Goal: Task Accomplishment & Management: Manage account settings

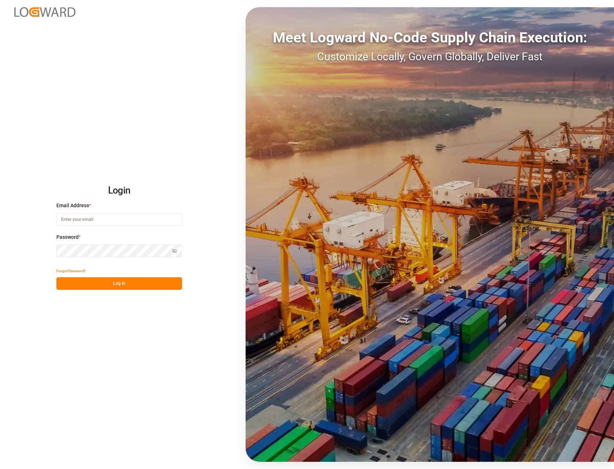
type input "ida.timmen@melitta.de"
click at [115, 287] on button "Log In" at bounding box center [119, 283] width 126 height 13
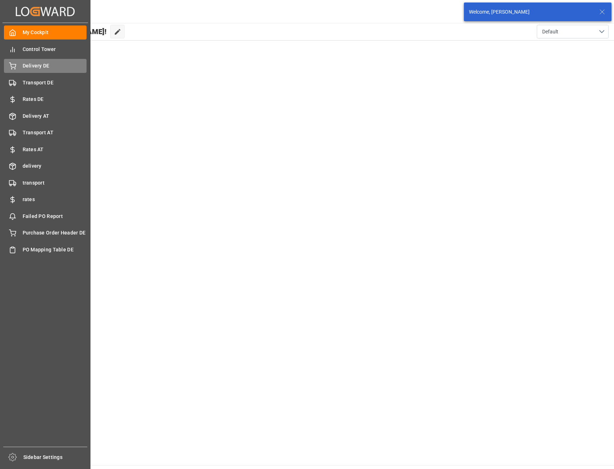
click at [40, 67] on span "Delivery DE" at bounding box center [55, 66] width 64 height 8
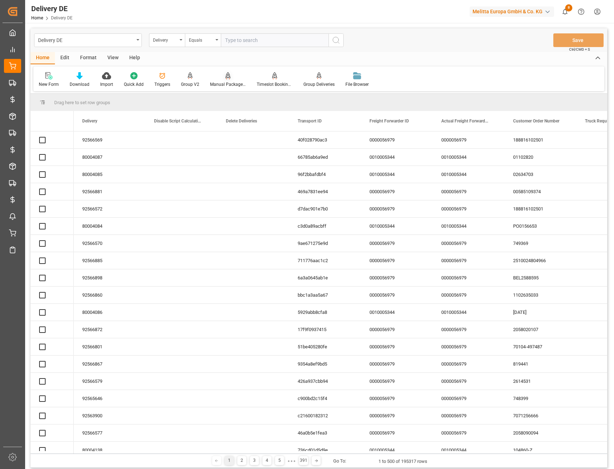
click at [210, 42] on div "Equals" at bounding box center [201, 39] width 24 height 8
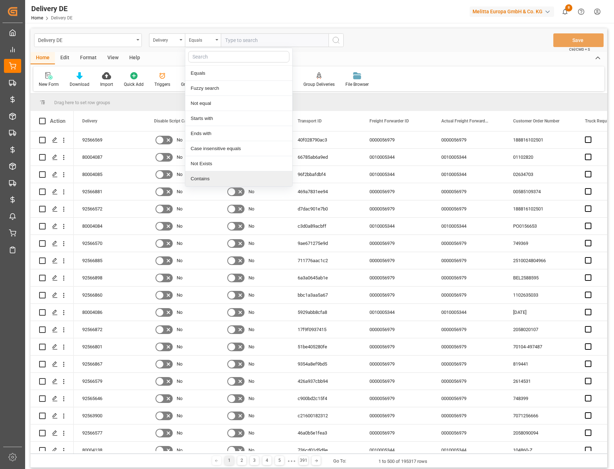
click at [208, 178] on div "Contains" at bounding box center [238, 178] width 107 height 15
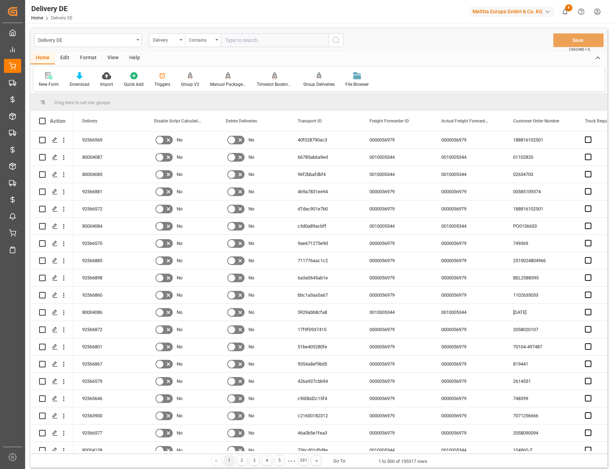
click at [238, 42] on input "text" at bounding box center [275, 40] width 108 height 14
paste input "92566869"
click at [251, 38] on input "92566869" at bounding box center [275, 40] width 108 height 14
paste input "92566752"
type input "92566869,92566752"
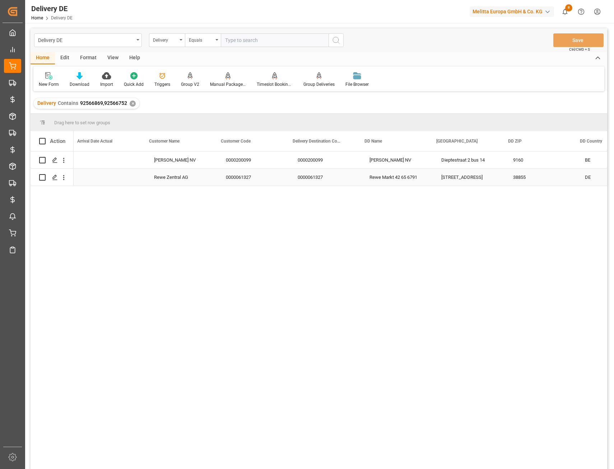
scroll to position [0, 1185]
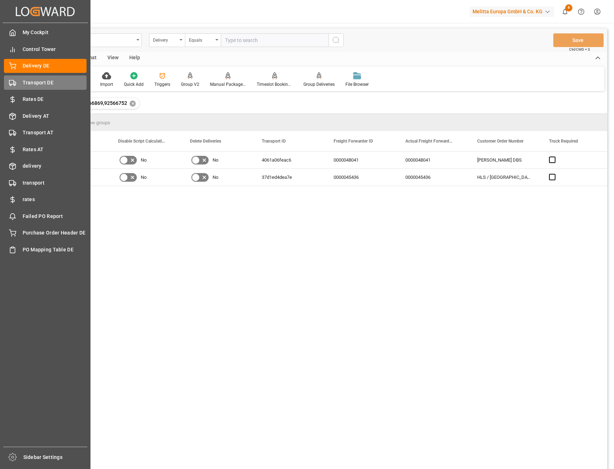
click at [23, 85] on span "Transport DE" at bounding box center [55, 83] width 64 height 8
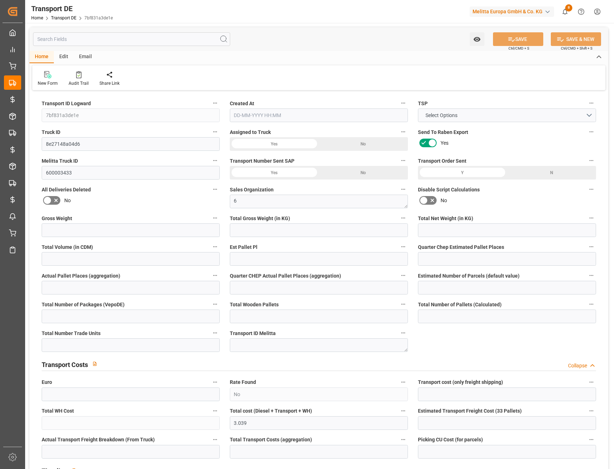
type input "10522"
type input "8601.84"
type input "6944.4"
type input "65047.84"
type input "66"
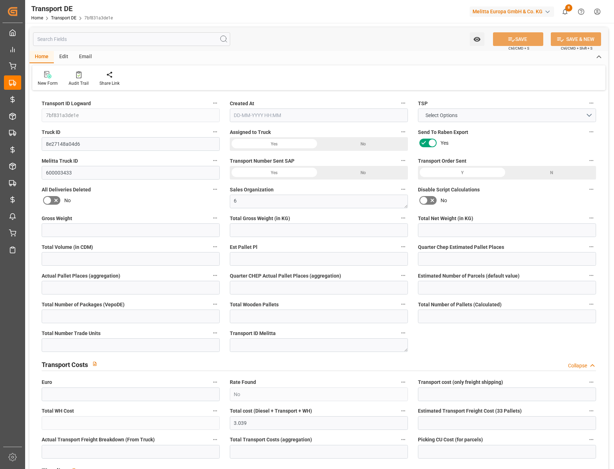
type input "0"
type input "33"
type input "0"
type input "1"
type input "66"
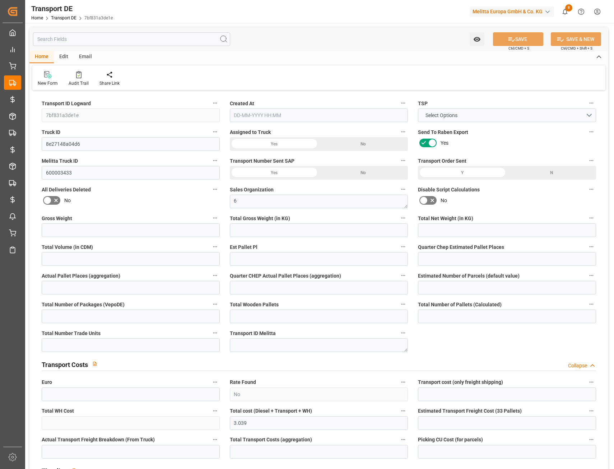
type input "66"
type input "0"
type input "3080"
type input "0"
type input "3.039"
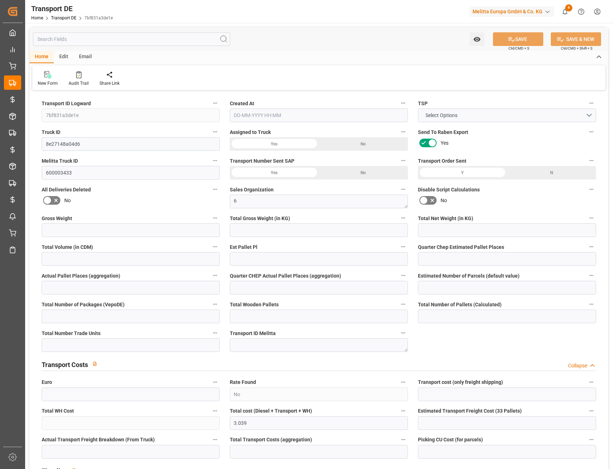
type input "0"
type input "91"
type input "0"
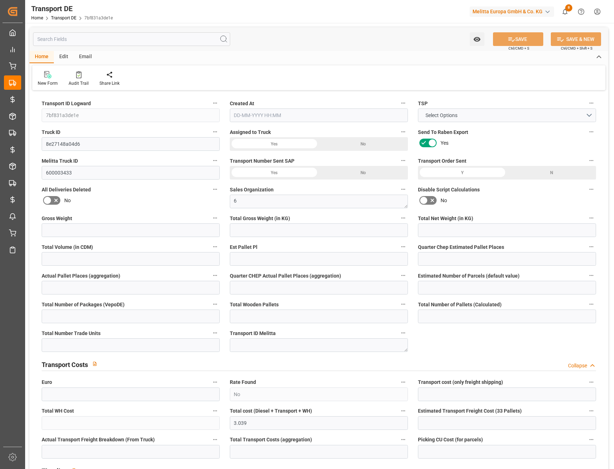
type input "0"
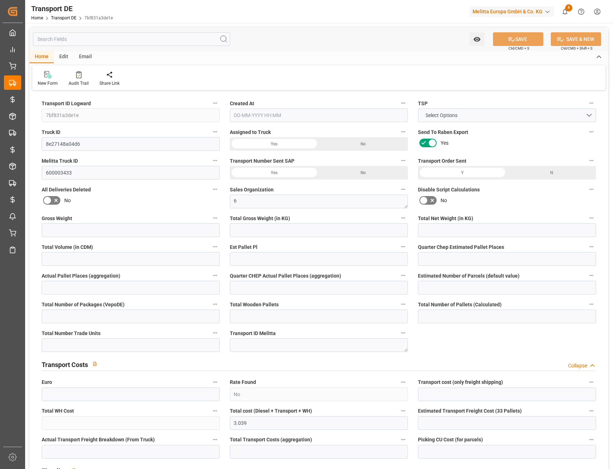
type input "0"
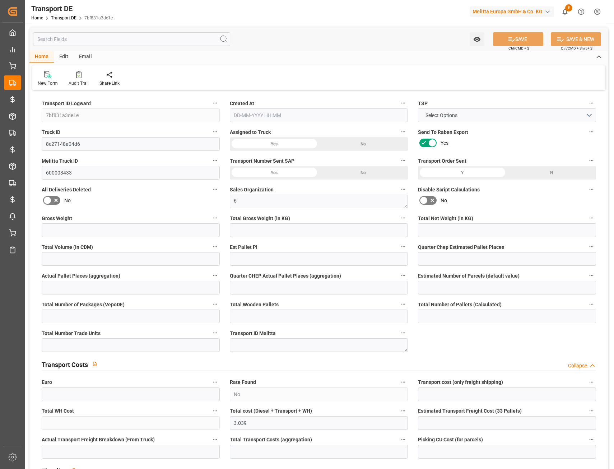
type input "0"
type input "8601.84"
type input "21"
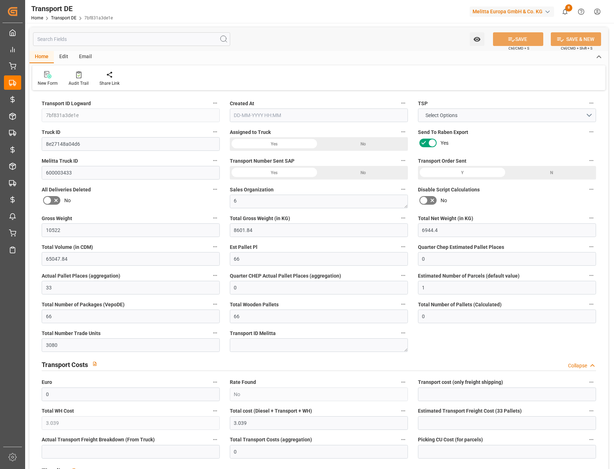
type input "100"
type input "66"
type input "0"
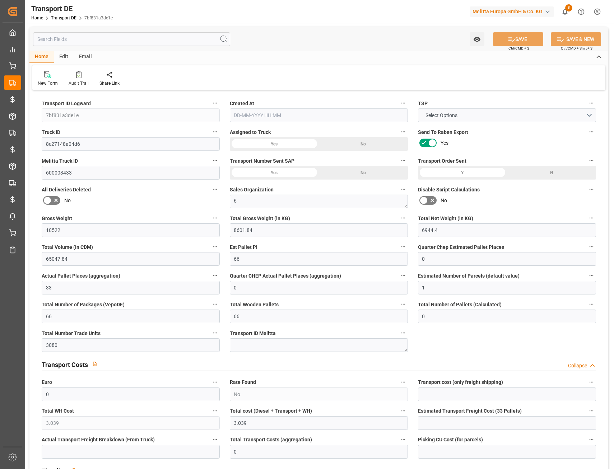
type input "0"
type input "1"
type input "0"
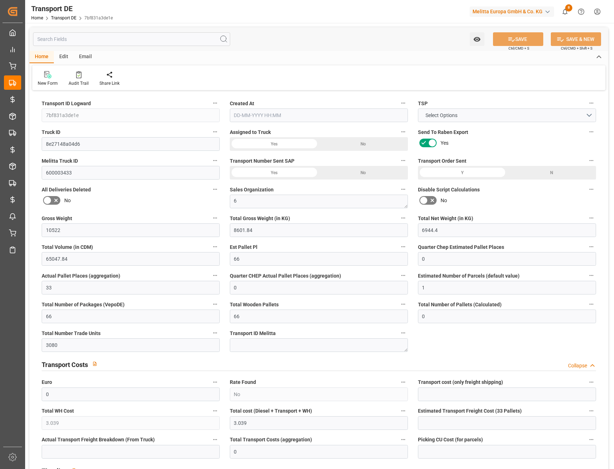
type input "3080"
type input "3.039"
type input "0"
type input "[DATE] 15:48"
type input "[DATE]"
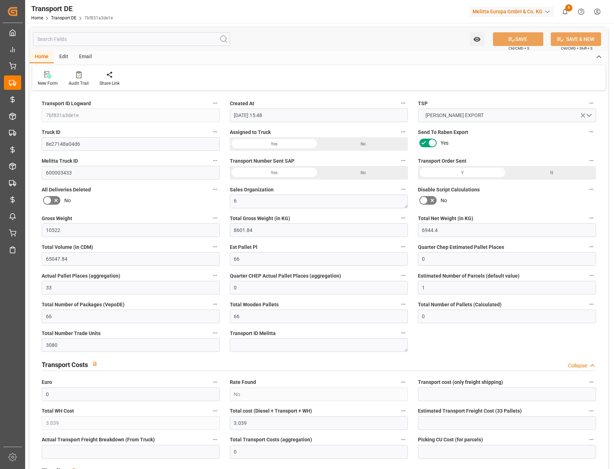
type input "[DATE]"
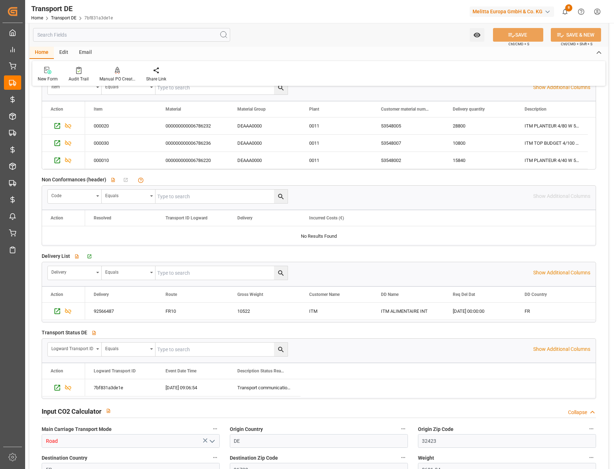
scroll to position [1149, 0]
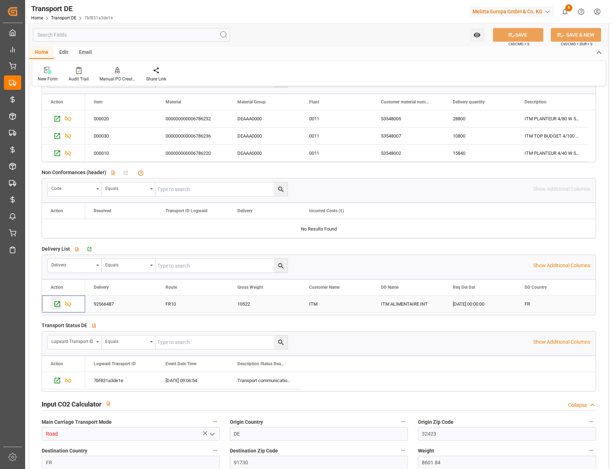
click at [57, 305] on icon "Press SPACE to select this row." at bounding box center [57, 304] width 8 height 8
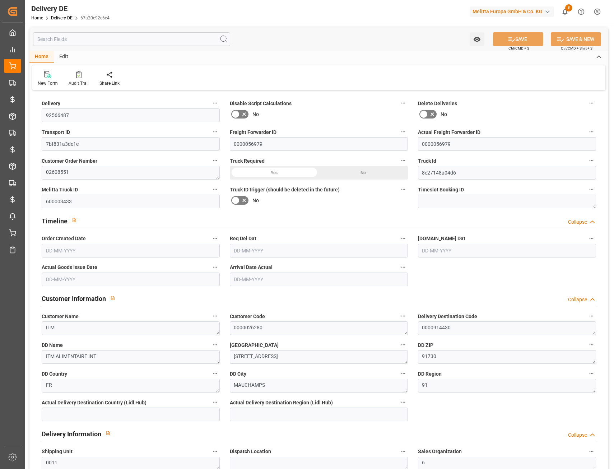
type input "66"
type input "33"
type input "6944.4"
type input "10522"
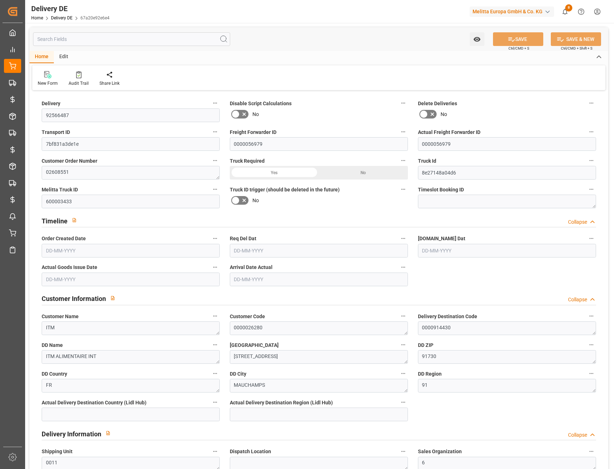
type input "65047.84"
type input "[DATE]"
type input "14-10-2025"
type input "[DATE]"
type input "13-10-2025"
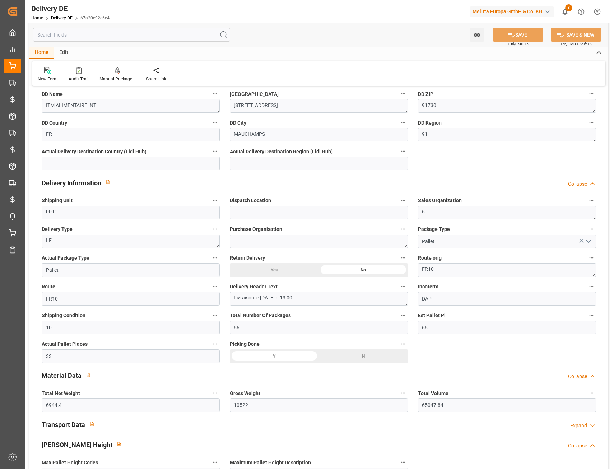
scroll to position [251, 0]
drag, startPoint x: 433, startPoint y: 326, endPoint x: 386, endPoint y: 333, distance: 47.9
type input "33"
click at [528, 35] on button "SAVE" at bounding box center [518, 35] width 50 height 14
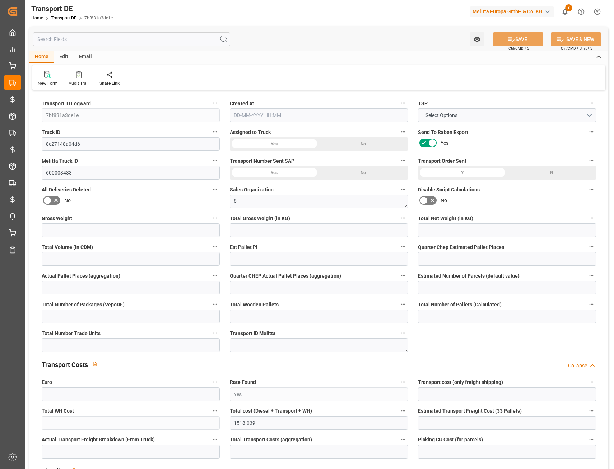
type input "10522"
type input "8601.84"
type input "6944.4"
type input "65047.84"
type input "33"
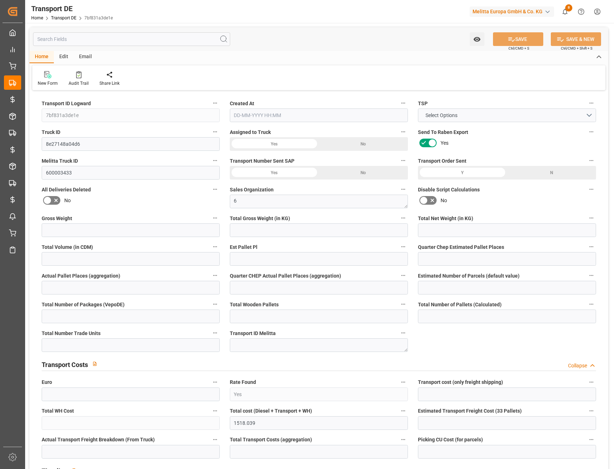
type input "0"
type input "33"
type input "0"
type input "1"
type input "66"
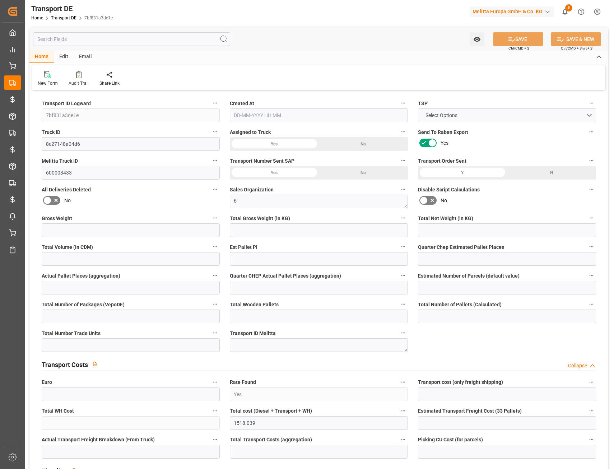
type input "66"
type input "0"
type input "3080"
type input "0"
type input "1515"
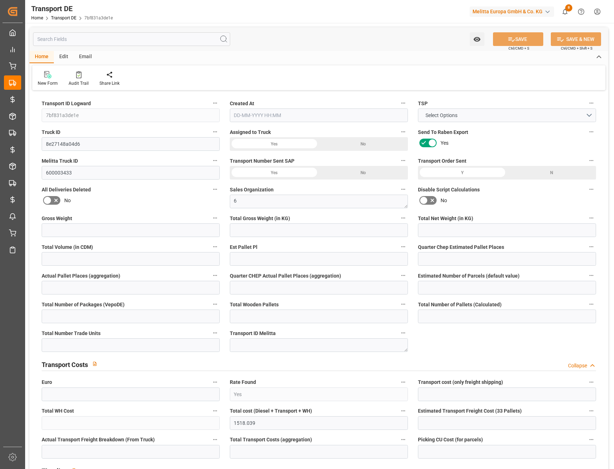
type input "3.039"
type input "1515"
type input "91"
type input "0"
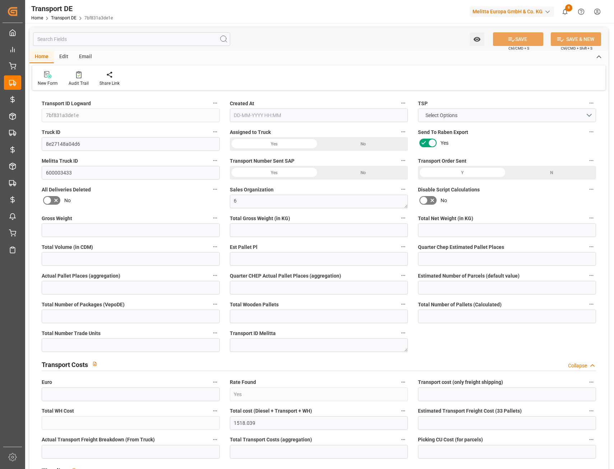
type input "0"
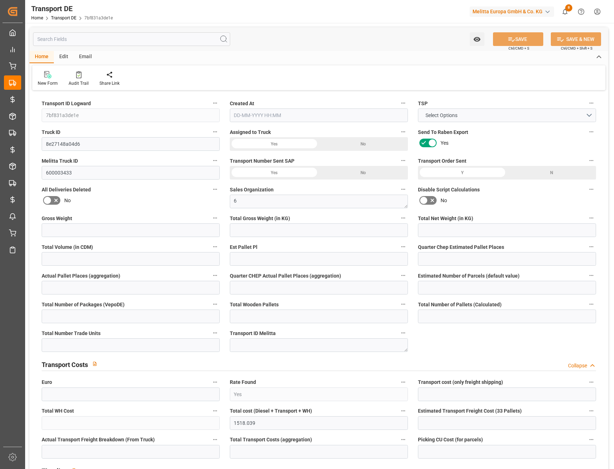
type input "0"
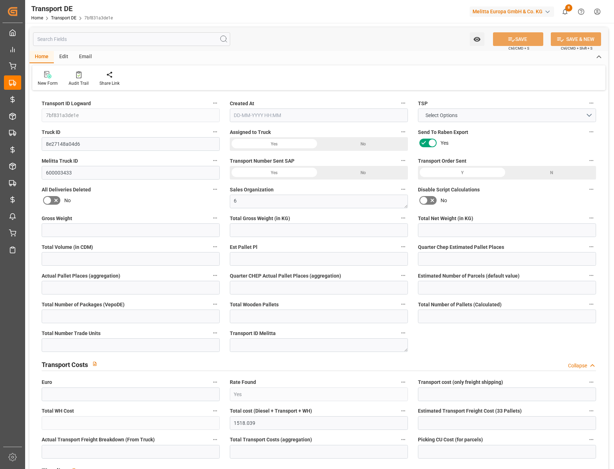
type input "0"
type input "8601.84"
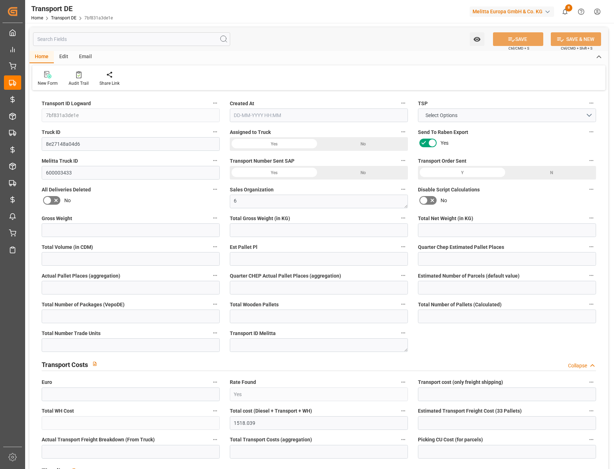
type input "8601.84"
type input "21"
type input "100"
type input "66"
type input "0"
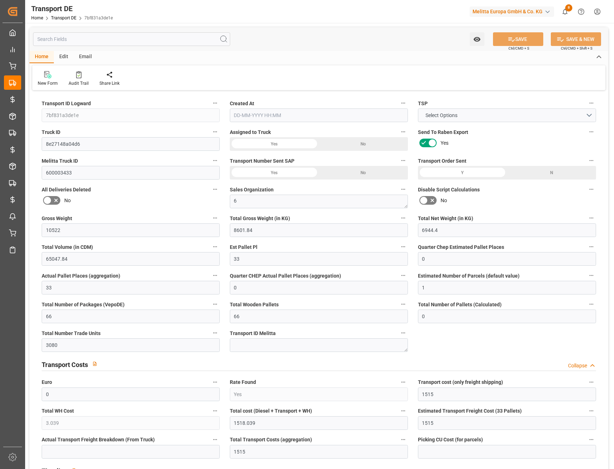
type input "0"
type input "1"
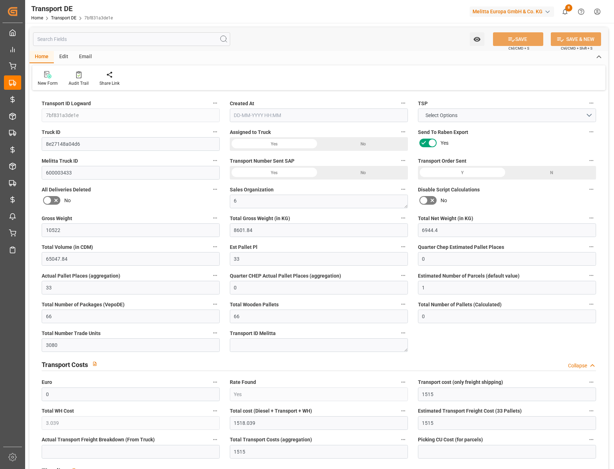
type input "0"
type input "3080"
type input "1518.039"
type input "1515"
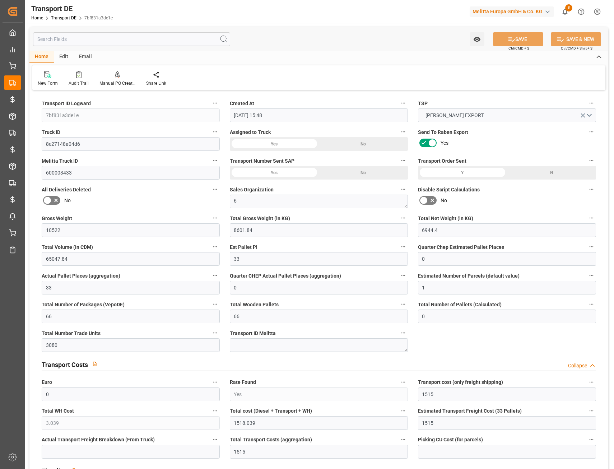
type input "09-10-2025 15:48"
type input "[DATE]"
type input "13-10-2025"
type input "14-10-2025"
type input "0"
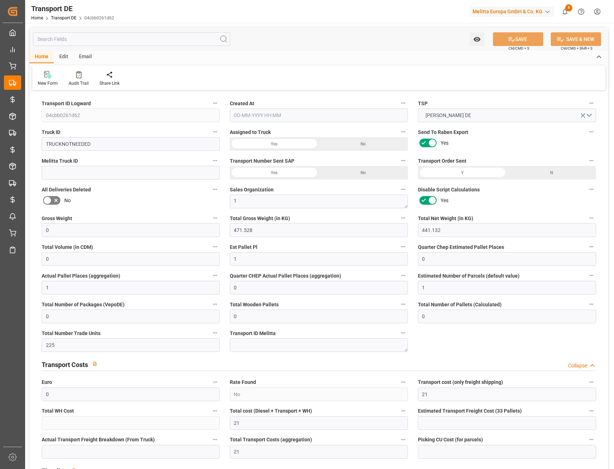
type input "471.528"
type input "441.132"
type input "0"
type input "1"
type input "0"
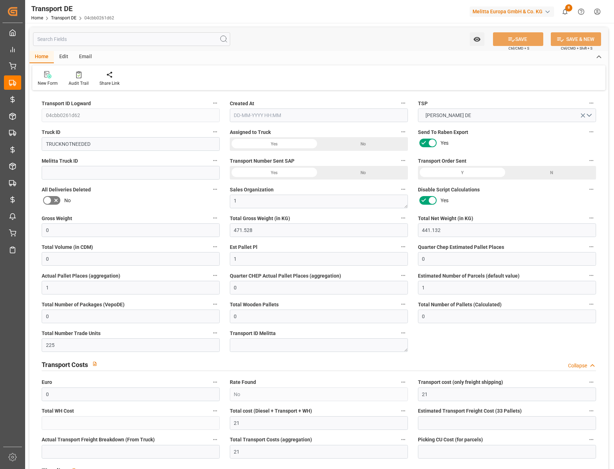
type input "1"
type input "0"
type input "1"
type input "0"
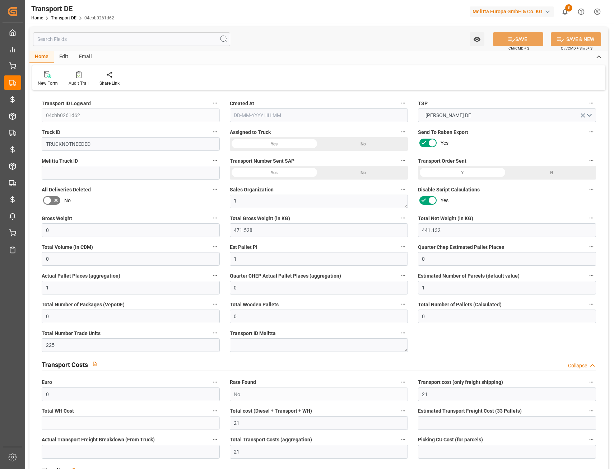
type input "0"
type input "225"
type input "0"
type input "21"
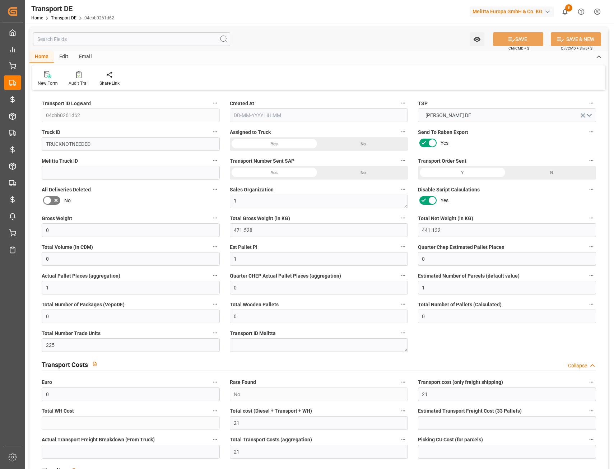
type input "46"
type input "0"
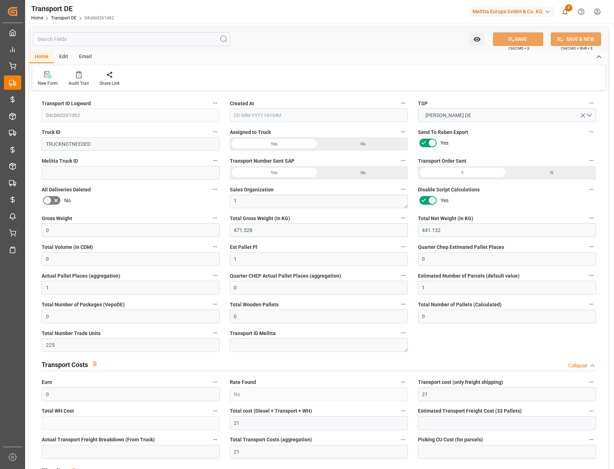
type input "0"
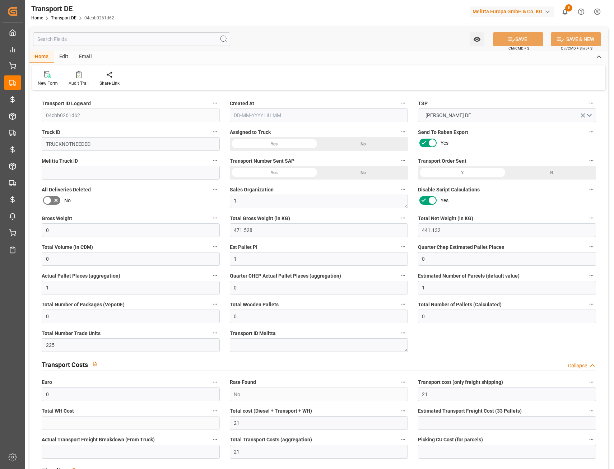
type input "0"
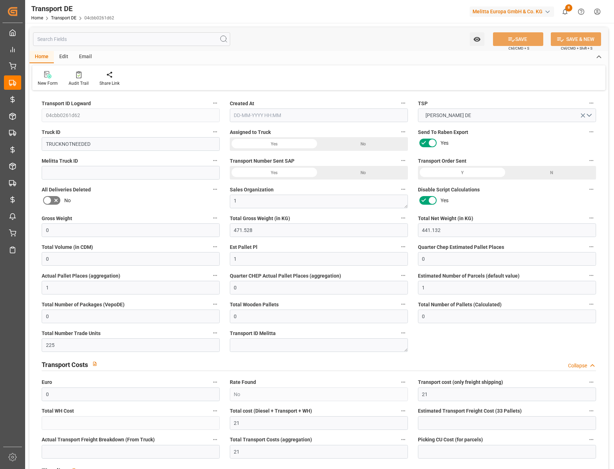
type input "0"
type input "471.528"
type input "2800"
type input "21"
type input "80"
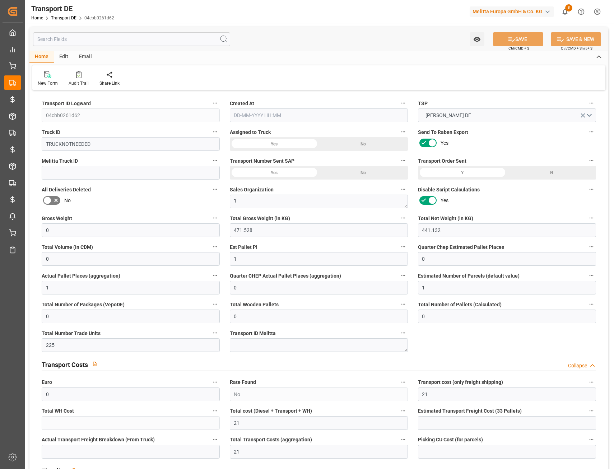
type input "0"
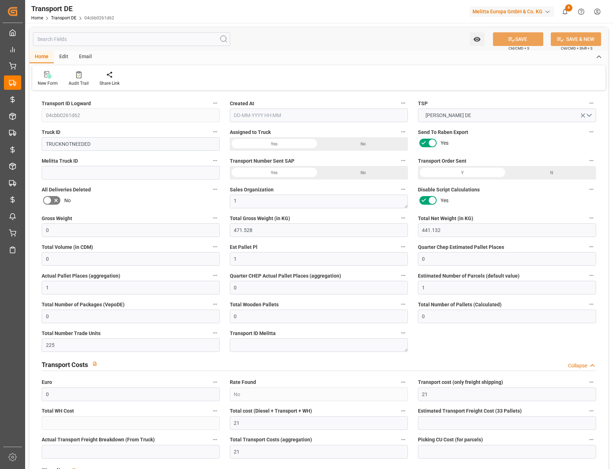
type input "0"
type input "1"
type input "0"
type input "225"
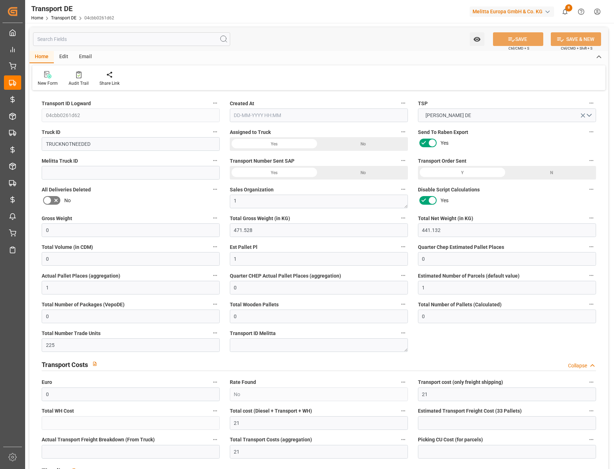
type input "21"
type input "10-10-2025 13:01"
type input "07-10-2025"
type input "10-10-2025"
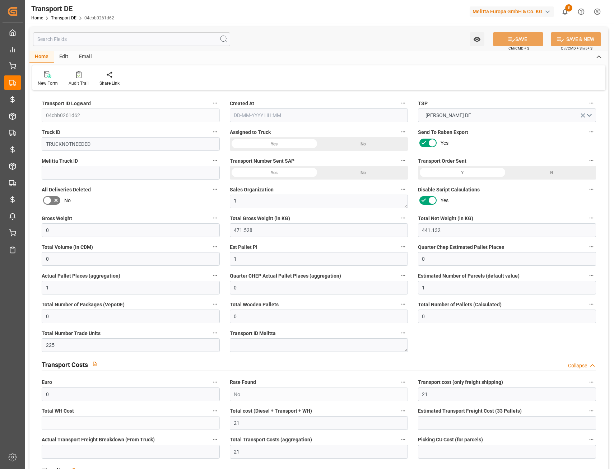
type input "07-10-2025"
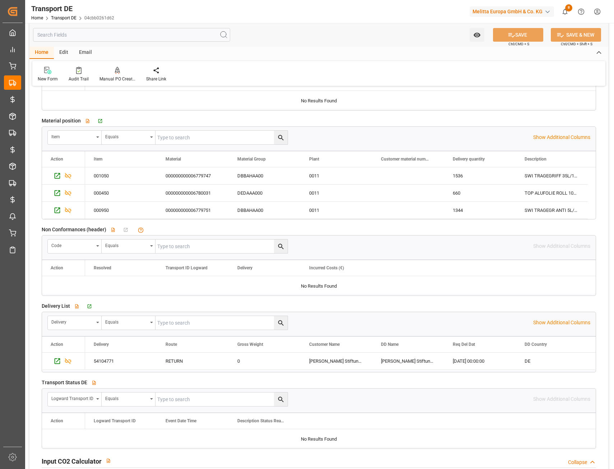
scroll to position [1185, 0]
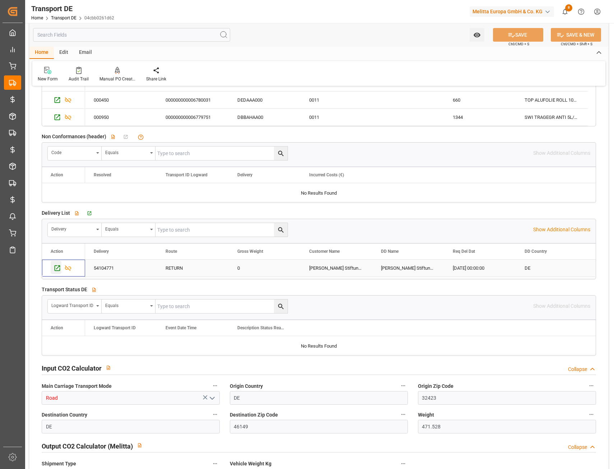
click at [59, 270] on icon "Press SPACE to select this row." at bounding box center [57, 268] width 8 height 8
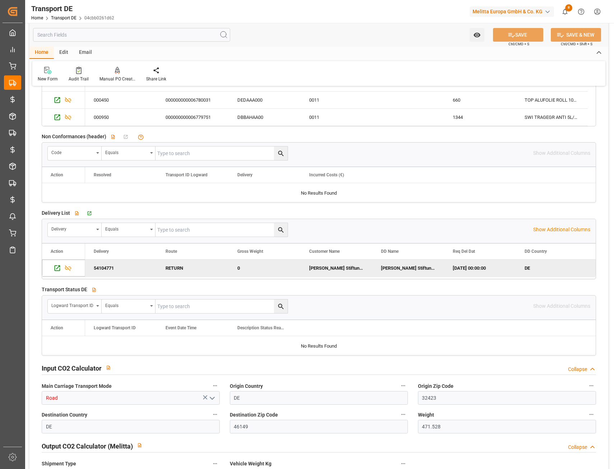
click at [74, 73] on div at bounding box center [79, 70] width 20 height 8
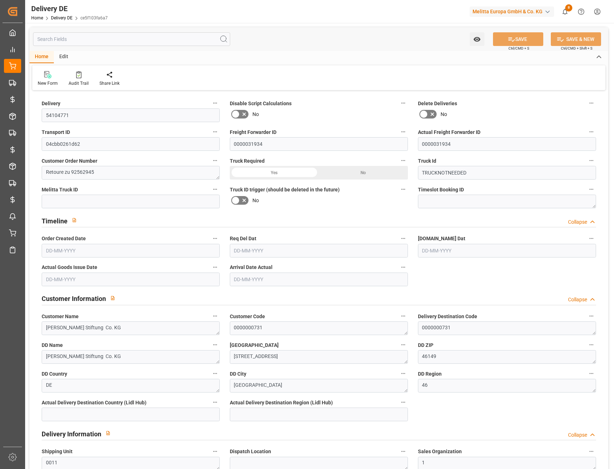
type input "0"
type input "1"
type input "441.132"
type input "0"
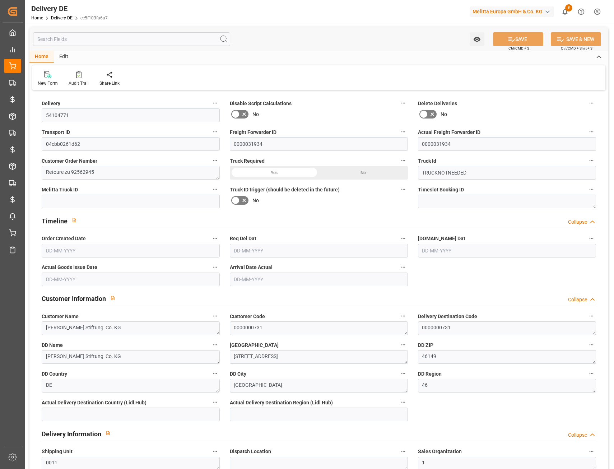
type input "0"
type input "[DATE]"
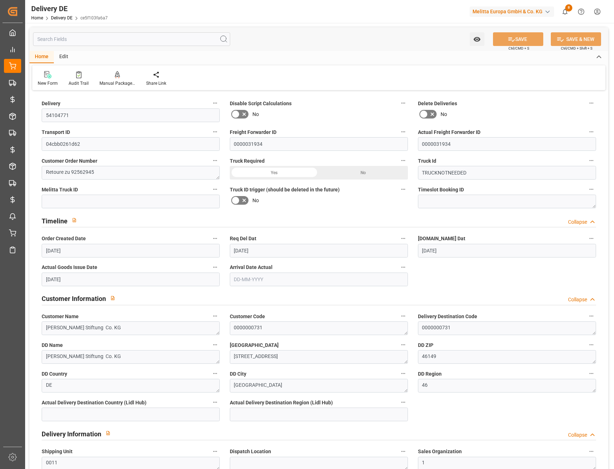
click at [72, 42] on input "text" at bounding box center [131, 39] width 197 height 14
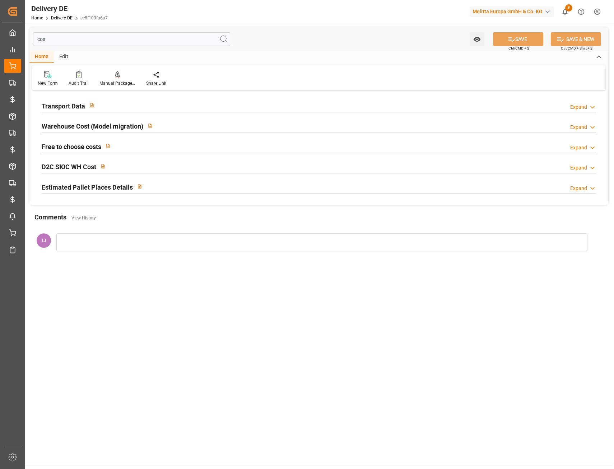
type input "cos"
click at [59, 102] on h2 "Transport Data" at bounding box center [63, 106] width 43 height 10
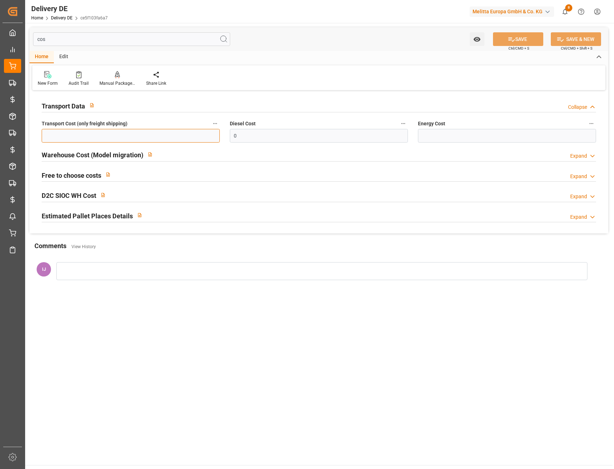
click at [120, 139] on input "text" at bounding box center [131, 136] width 178 height 14
type input "21"
click at [527, 39] on button "SAVE" at bounding box center [518, 39] width 50 height 14
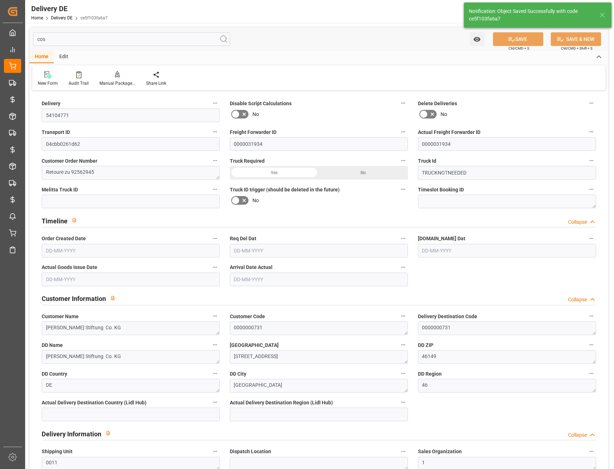
type input "0"
type input "1"
type input "441.132"
type input "0"
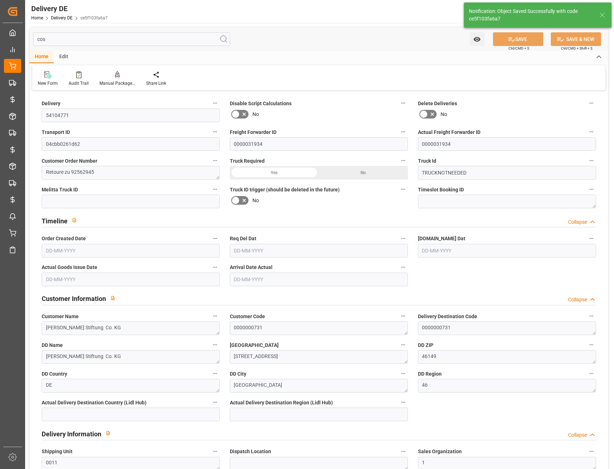
type input "0"
type input "[DATE]"
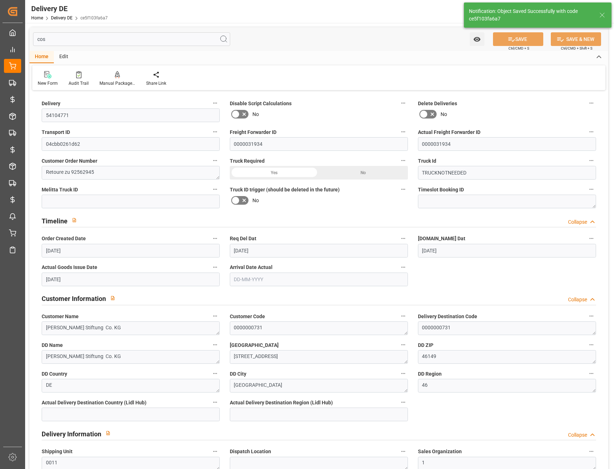
drag, startPoint x: 59, startPoint y: 37, endPoint x: 29, endPoint y: 34, distance: 29.5
click at [69, 43] on input "cos" at bounding box center [131, 39] width 197 height 14
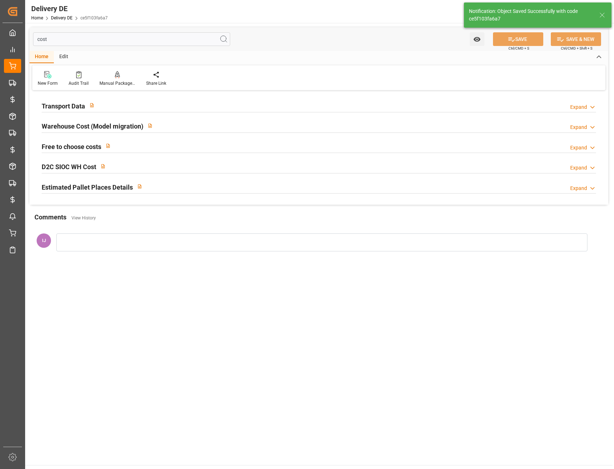
type input "cost"
click at [61, 182] on h2 "Estimated Pallet Places Details" at bounding box center [87, 187] width 91 height 10
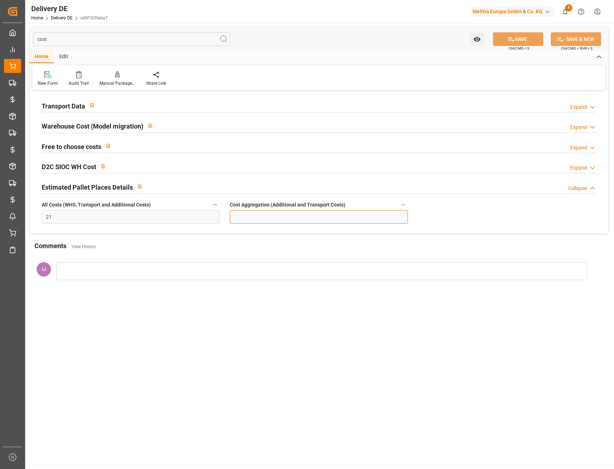
click at [299, 215] on input "text" at bounding box center [319, 217] width 178 height 14
type input "21"
click at [508, 39] on icon at bounding box center [512, 40] width 8 height 8
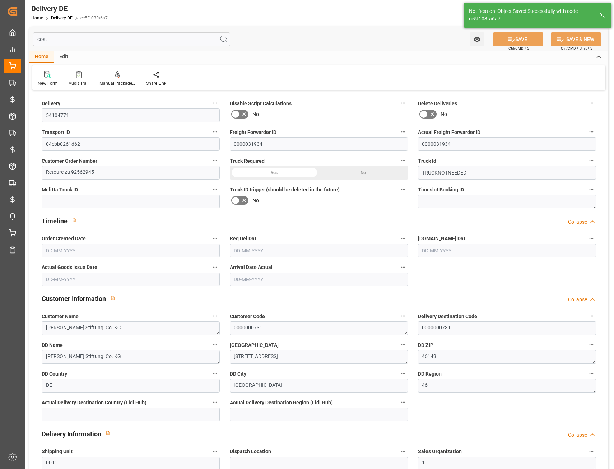
type input "0"
type input "1"
type input "441.132"
type input "0"
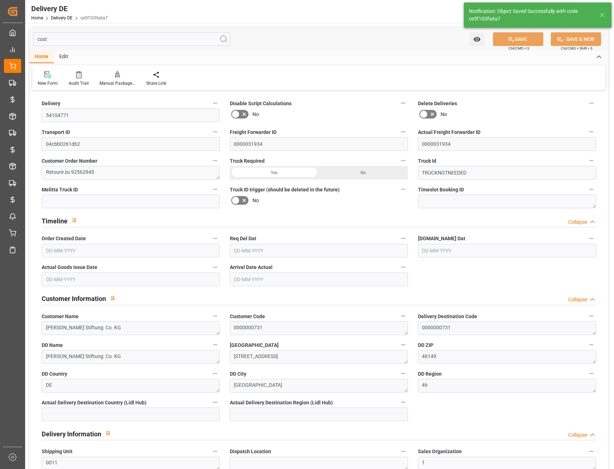
type input "0"
type input "[DATE]"
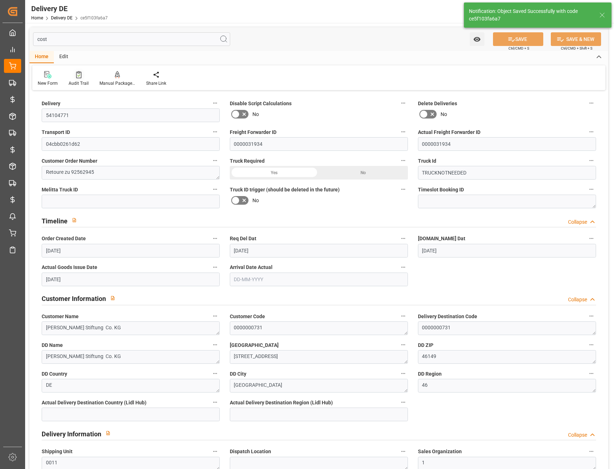
click at [74, 74] on div at bounding box center [79, 75] width 20 height 8
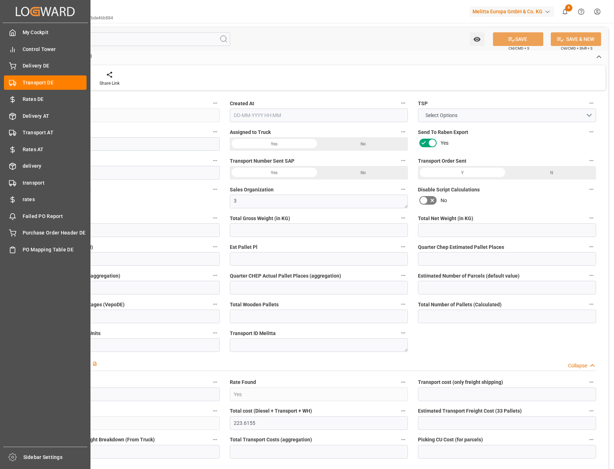
type input "720"
type input "552.96"
type input "445.44"
type input "4942.08"
type input "3"
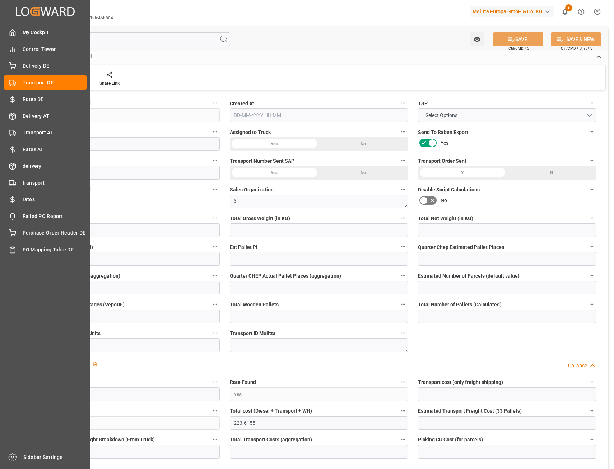
type input "0"
type input "3.25"
type input "0"
type input "1"
type input "6"
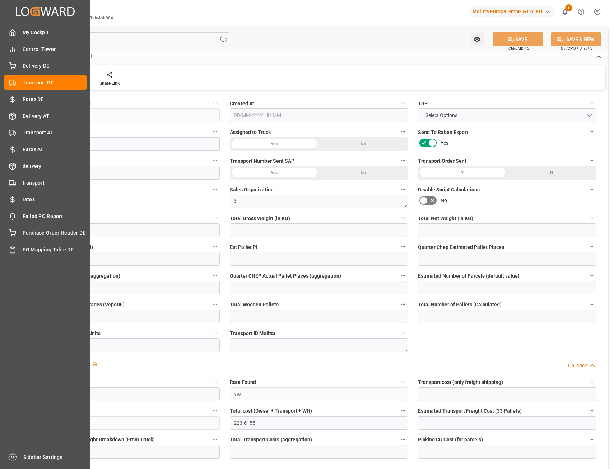
type input "6"
type input "0"
type input "195"
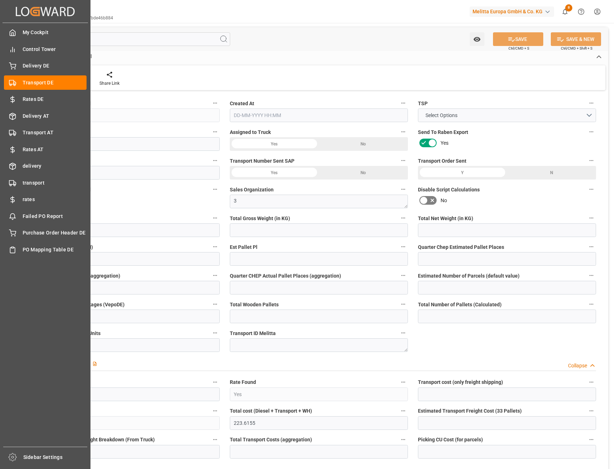
type input "33.783"
type input "195"
type input "189.8325"
type input "87"
type input "6"
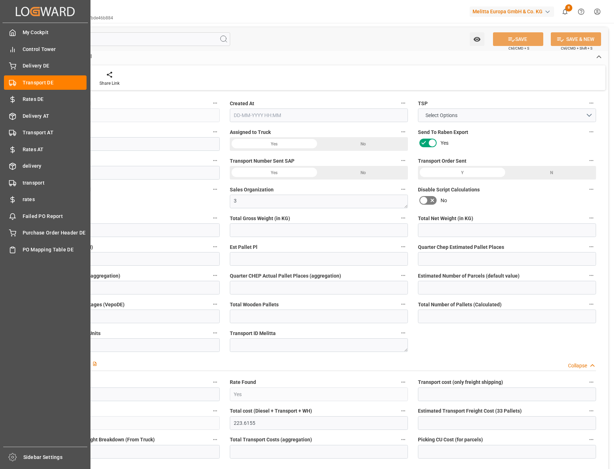
type input "0"
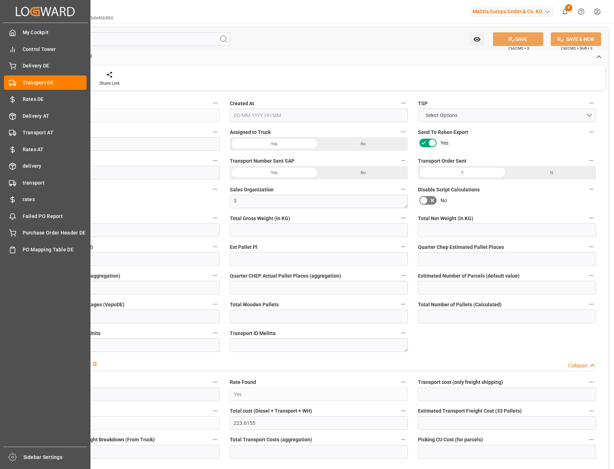
type input "0"
type input "-5.1675"
type input "0"
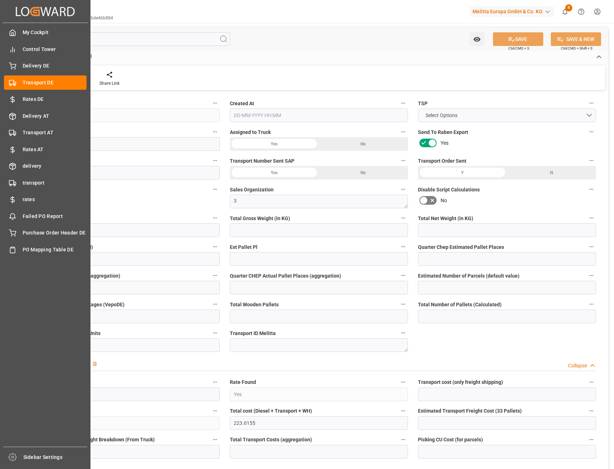
type input "0"
type input "552.96"
type input "4710.8598"
type input "21"
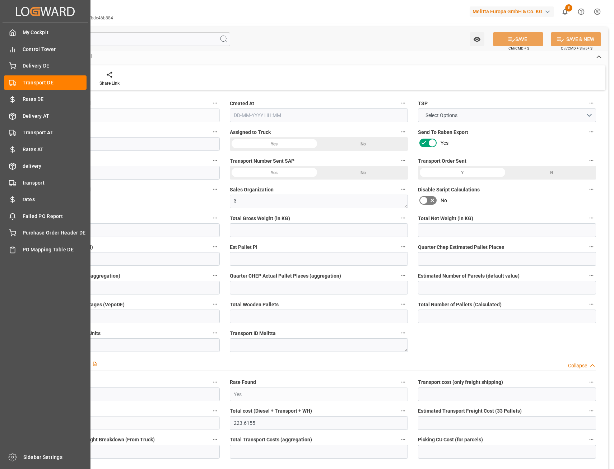
type input "35"
type input "0"
type input "6"
type input "0"
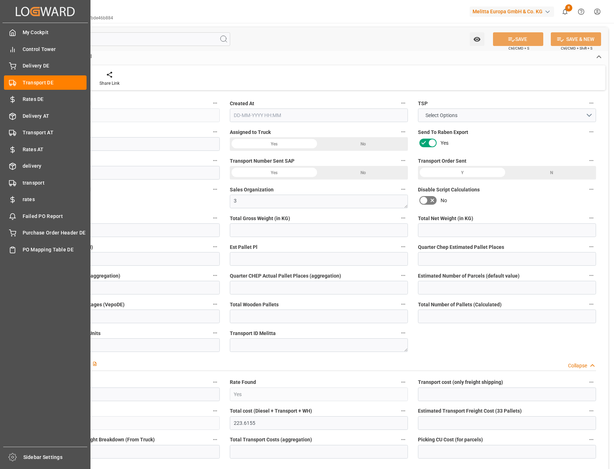
type input "0"
type input "1"
type input "0"
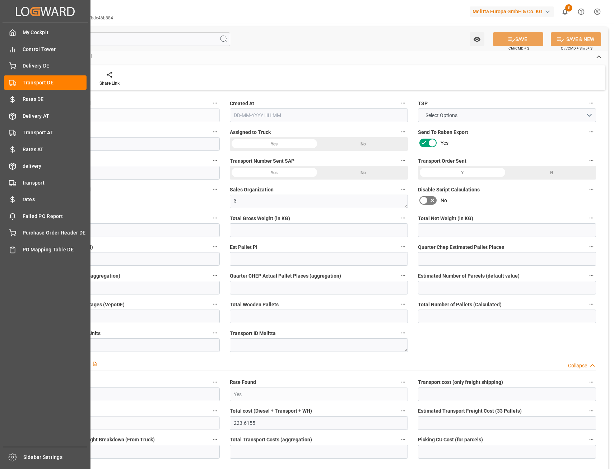
type input "384"
type input "223.6155"
type input "189.8325"
type input "[DATE] 09:57"
type input "[DATE]"
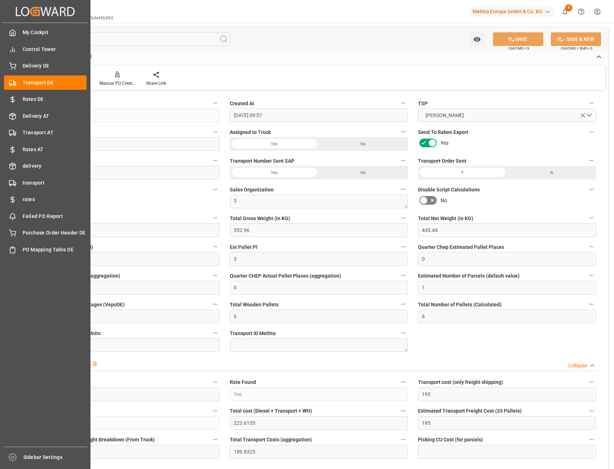
type input "[DATE]"
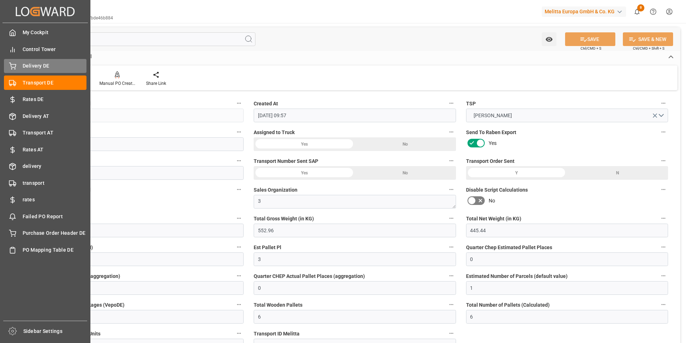
click at [21, 65] on div "Delivery DE Delivery DE" at bounding box center [45, 66] width 83 height 14
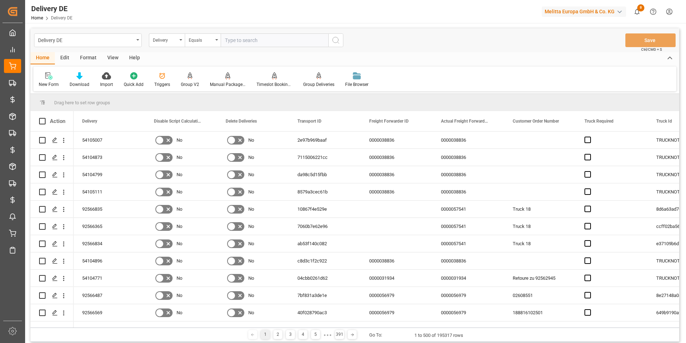
click at [251, 43] on input "text" at bounding box center [275, 40] width 108 height 14
type input "80003735"
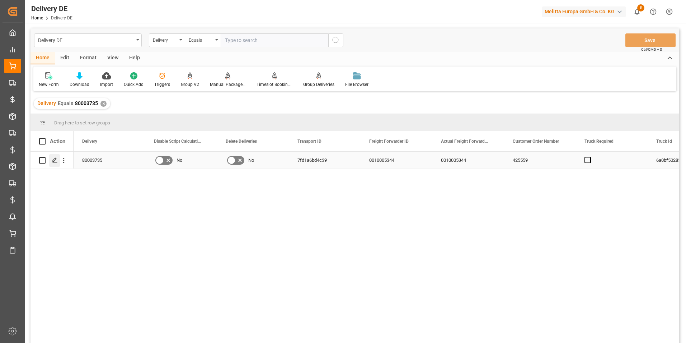
click at [53, 161] on polygon "Press SPACE to select this row." at bounding box center [55, 160] width 4 height 4
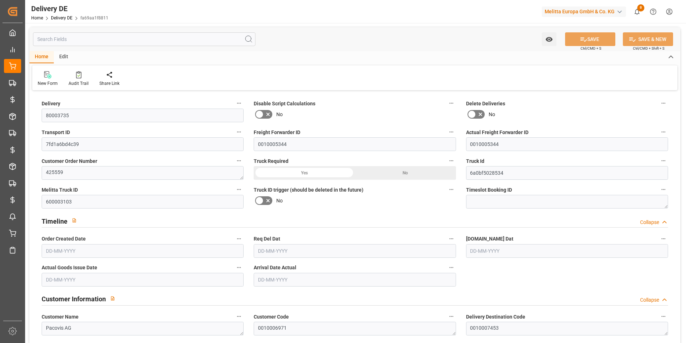
type input "14"
type input "18.75"
type input "457.5"
type input "2330.4"
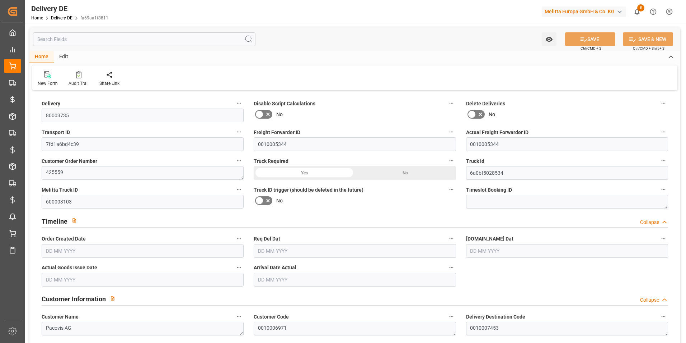
type input "13735.36"
type input "29-09-2025"
type input "[DATE]"
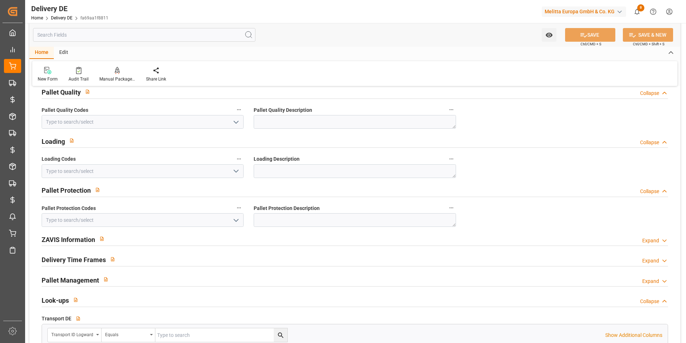
scroll to position [1077, 0]
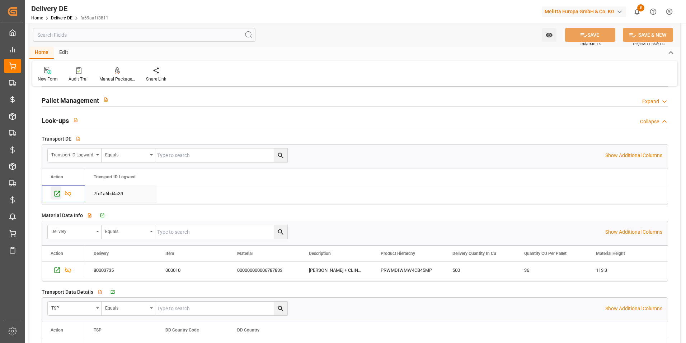
click at [60, 193] on icon "Press SPACE to select this row." at bounding box center [57, 194] width 8 height 8
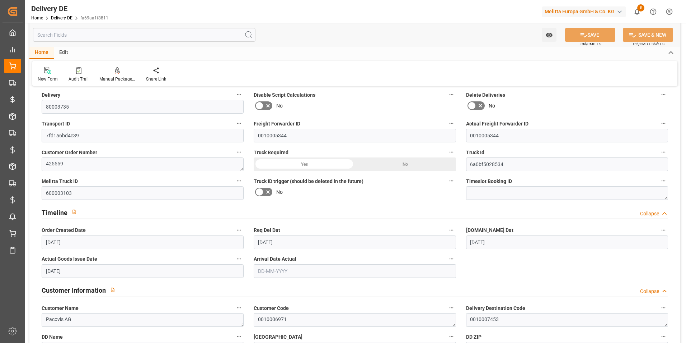
scroll to position [0, 0]
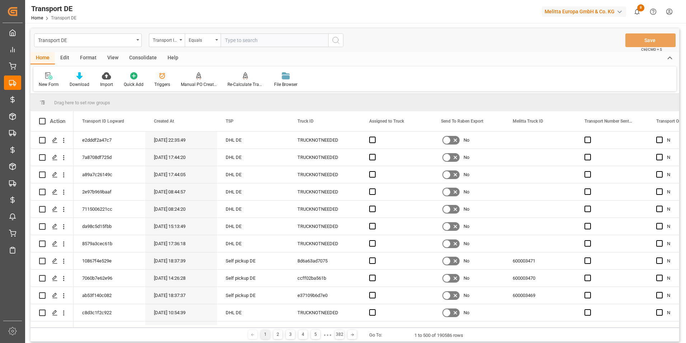
click at [159, 80] on div "Triggers" at bounding box center [162, 80] width 27 height 16
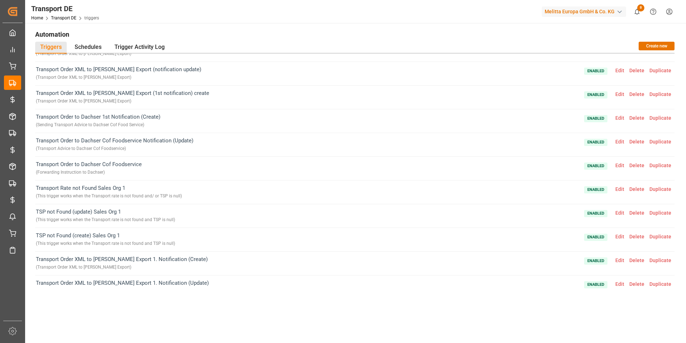
scroll to position [574, 0]
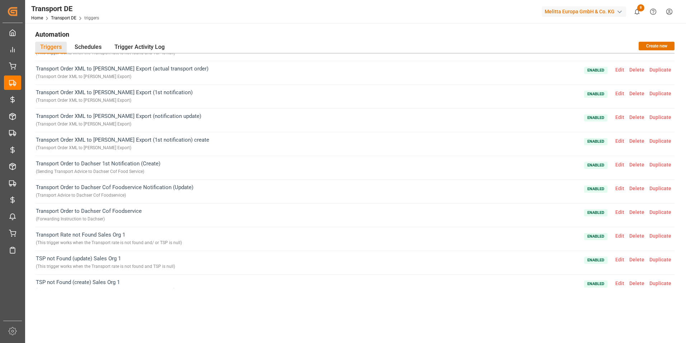
click at [619, 165] on span "Edit" at bounding box center [620, 165] width 14 height 6
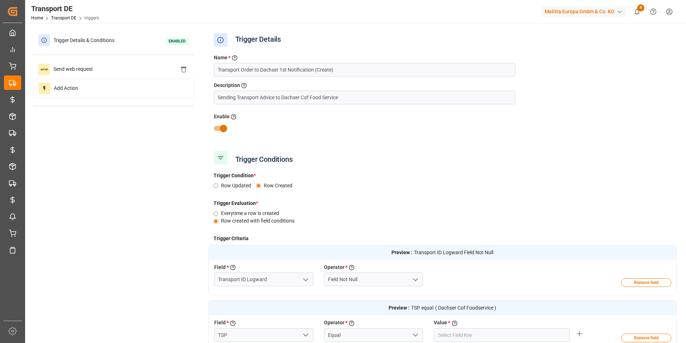
type input "Dachser Cof Foodservice"
type input "No"
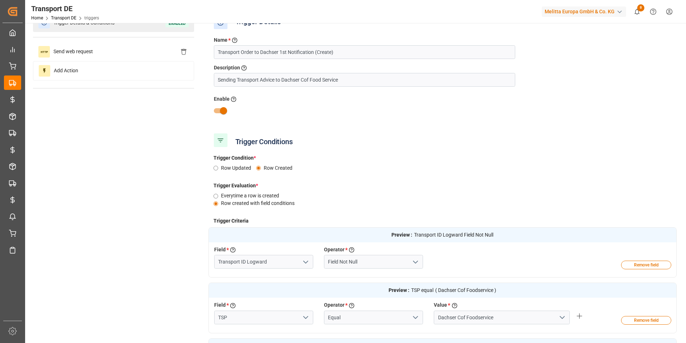
scroll to position [0, 0]
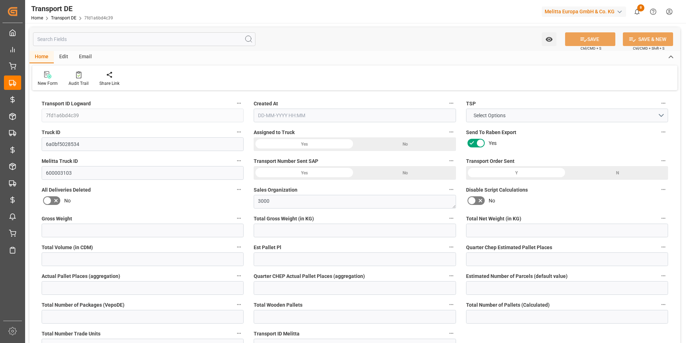
type input "2330.4"
type input "1912.5"
type input "457.5"
type input "13735.36"
type input "14"
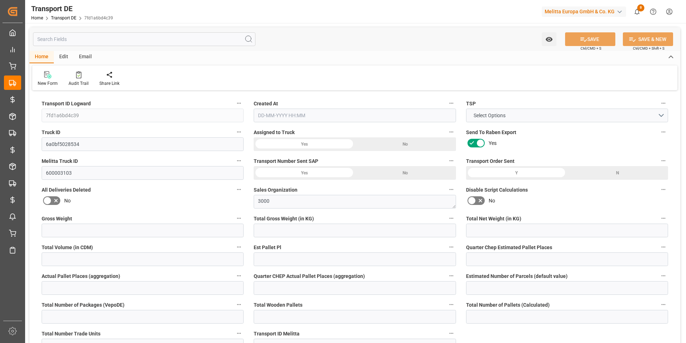
type input "0"
type input "18.75"
type input "0"
type input "1"
type input "14"
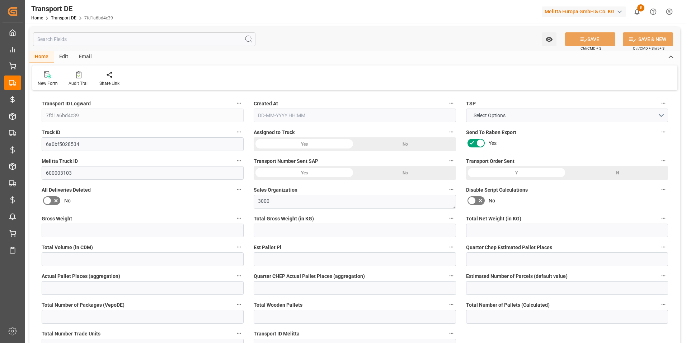
type input "14"
type input "13"
type input "32"
type input "0"
type input "791.01"
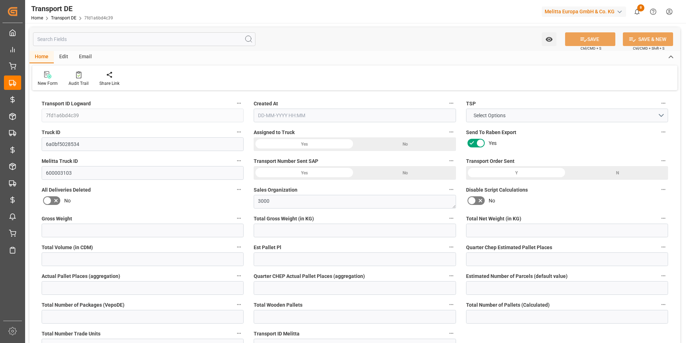
type input "141.207"
type input "791.01"
type input "774.0824"
type input "56"
type input "13"
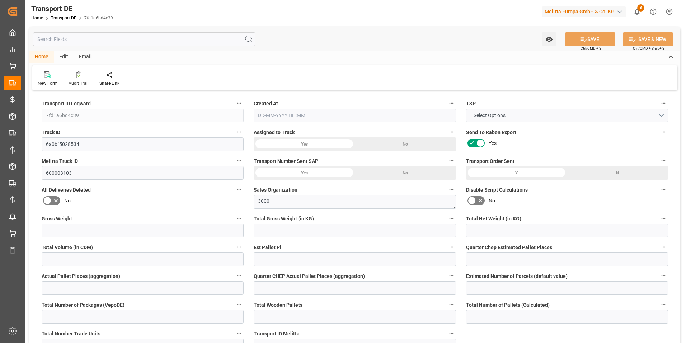
type input "1"
type input "0"
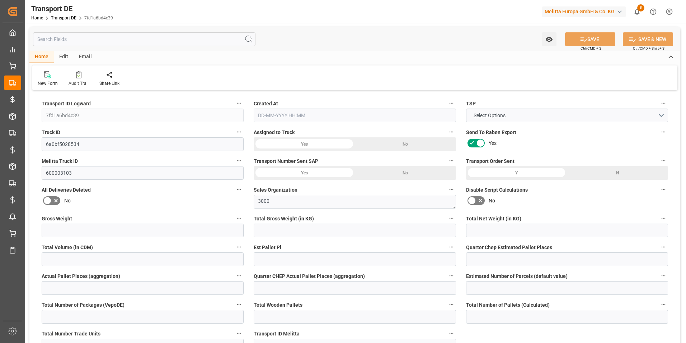
type input "0"
type input "-16.9276"
type input "0"
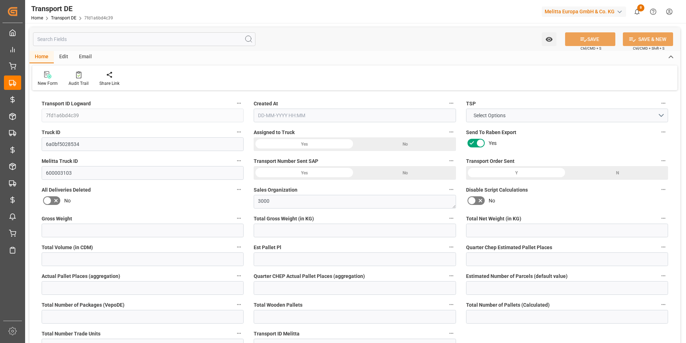
type input "0"
type input "1912.5"
type input "10767.6795"
type input "21"
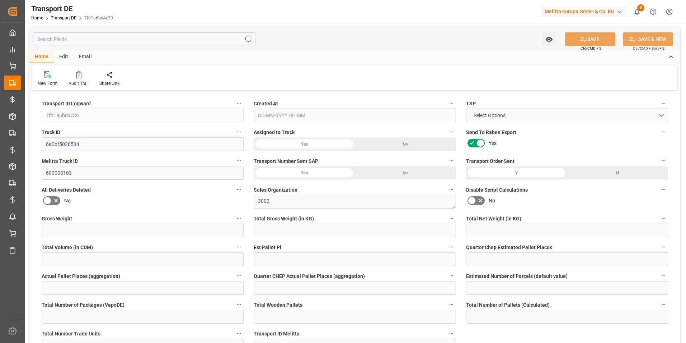
type input "80"
type input "0"
type input "13"
type input "0"
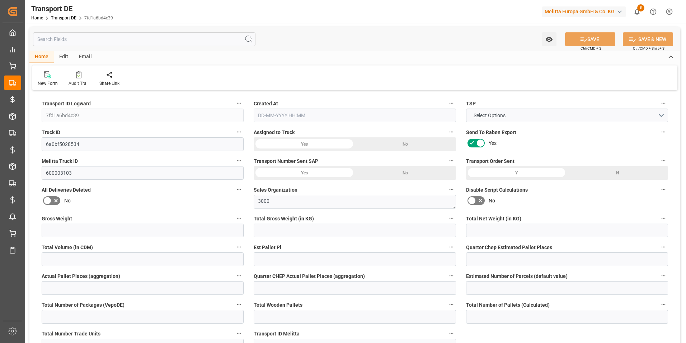
type input "0"
type input "1"
type input "0"
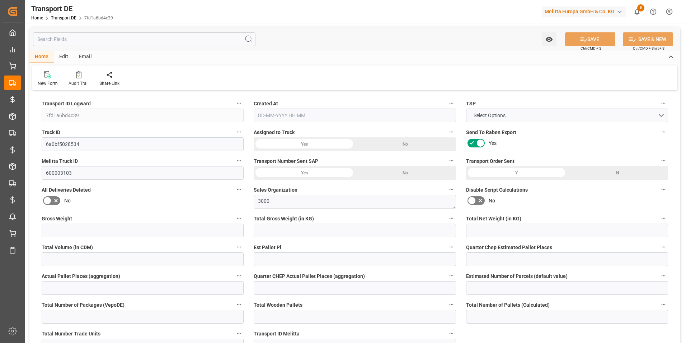
type input "500"
type input "915.2894"
type input "774.0824"
type input "[DATE] 23:00"
type input "[DATE]"
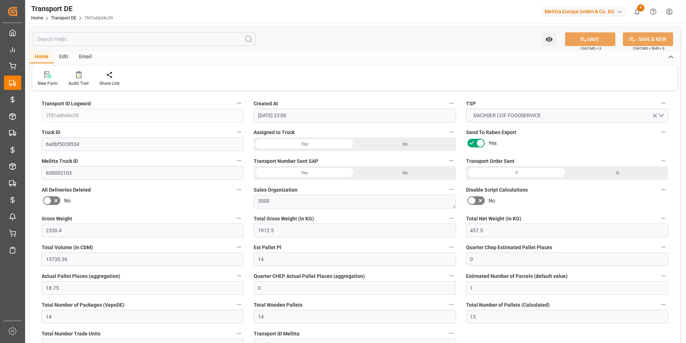
type input "[DATE]"
drag, startPoint x: 81, startPoint y: 143, endPoint x: 39, endPoint y: 144, distance: 42.0
click at [39, 144] on div "Truck ID 6a0bf5028534" at bounding box center [143, 139] width 212 height 29
click at [584, 37] on icon at bounding box center [584, 40] width 8 height 8
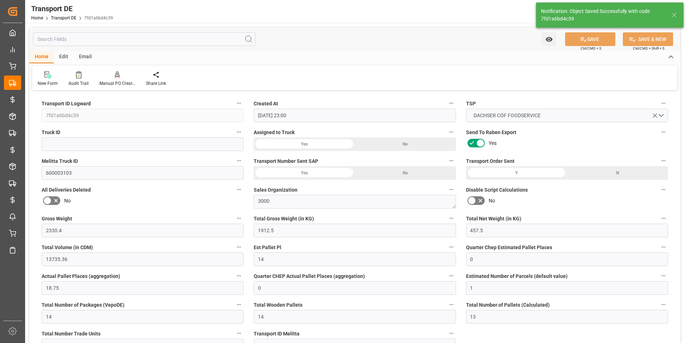
type input "Hans-Böckler-Strasse 37"
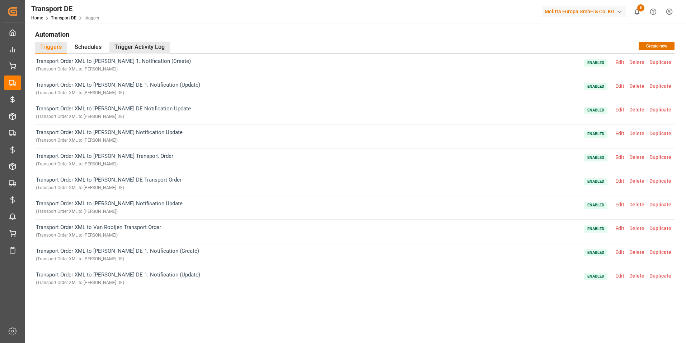
click at [130, 43] on div "Trigger Activity Log" at bounding box center [140, 48] width 60 height 12
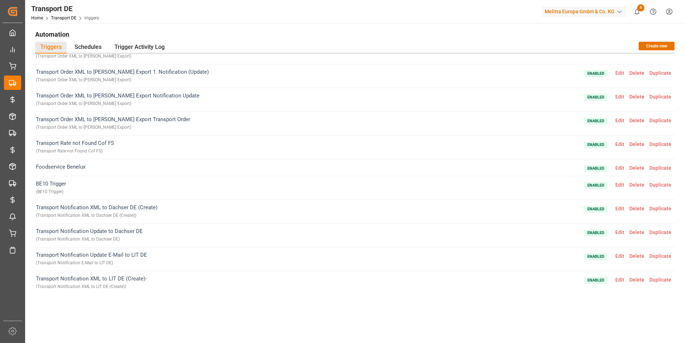
scroll to position [824, 0]
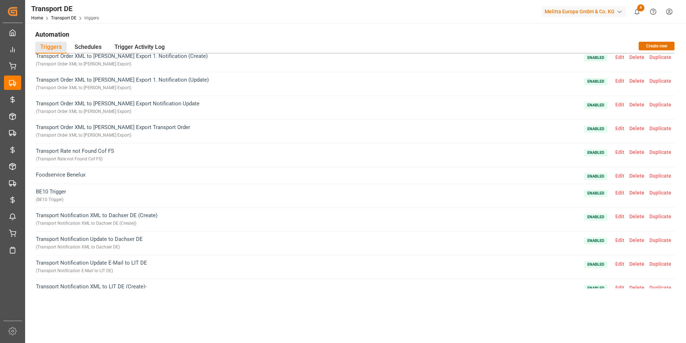
click at [303, 40] on h1 "Automation" at bounding box center [355, 34] width 640 height 12
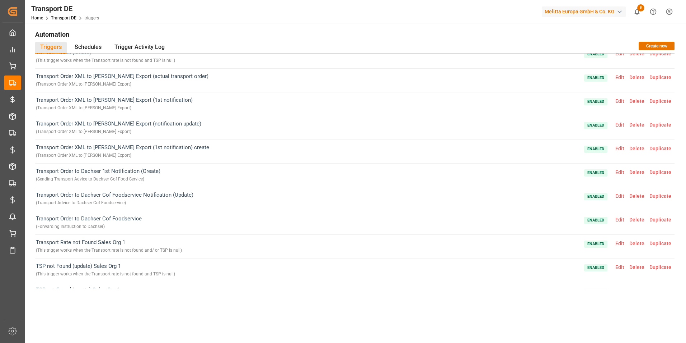
click at [620, 218] on span "Edit" at bounding box center [620, 219] width 14 height 6
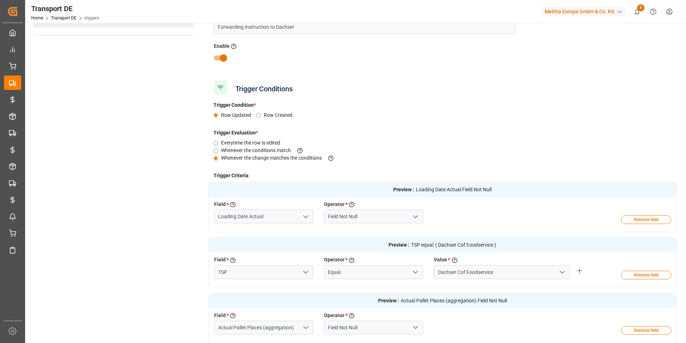
scroll to position [0, 0]
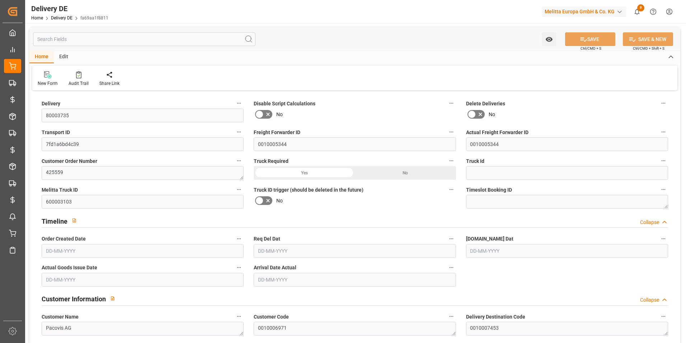
type input "14"
type input "18.75"
type input "457.5"
type input "2330.4"
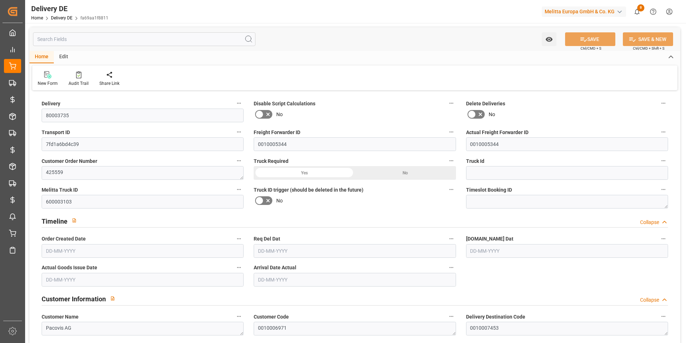
type input "13735.36"
type input "[DATE]"
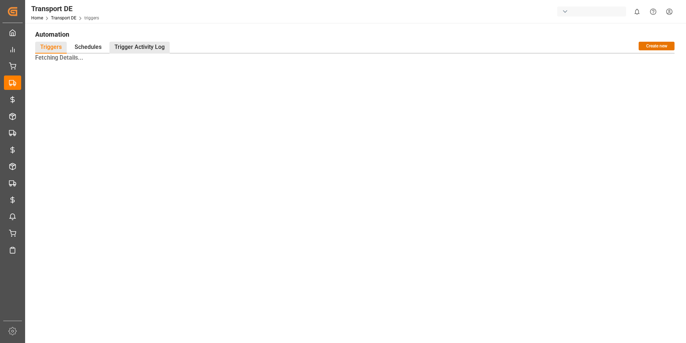
click at [142, 45] on div "Trigger Activity Log" at bounding box center [140, 48] width 60 height 12
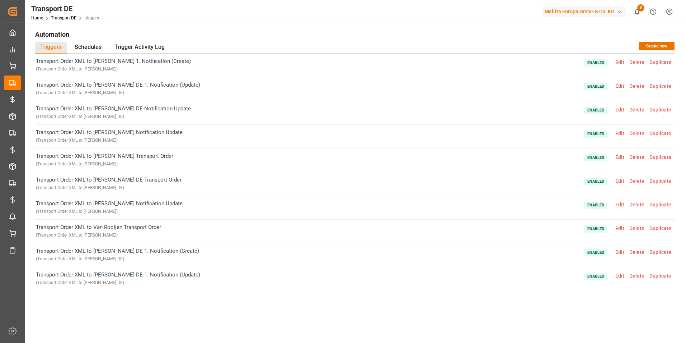
click at [257, 16] on div "Transport DE Home Transport DE triggers Melitta Europa GmbH & Co. KG 8 Notifica…" at bounding box center [353, 11] width 666 height 23
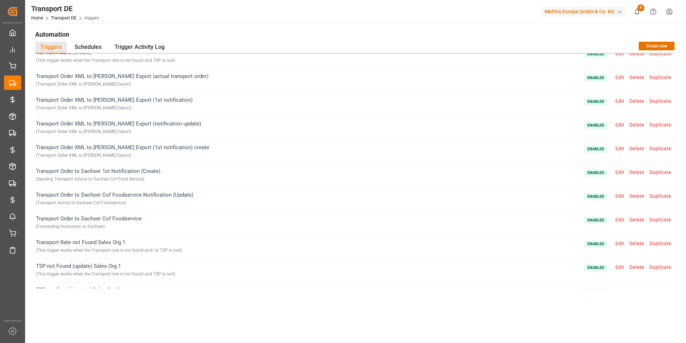
click at [617, 171] on span "Edit" at bounding box center [620, 172] width 14 height 6
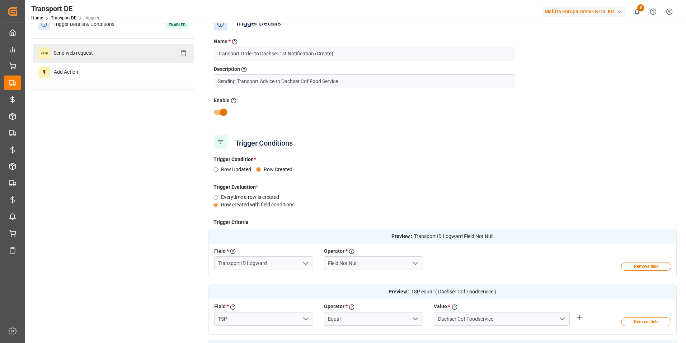
scroll to position [0, 0]
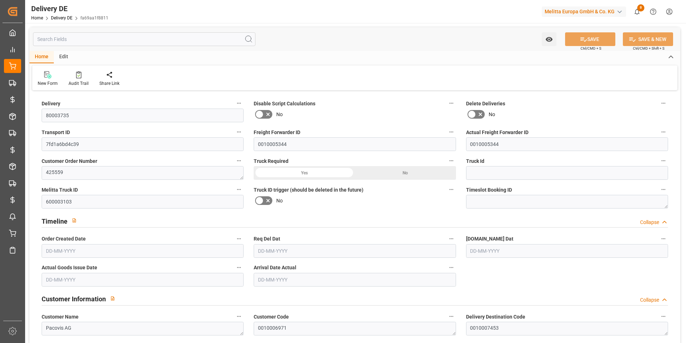
type input "14"
type input "18.75"
type input "457.5"
type input "2330.4"
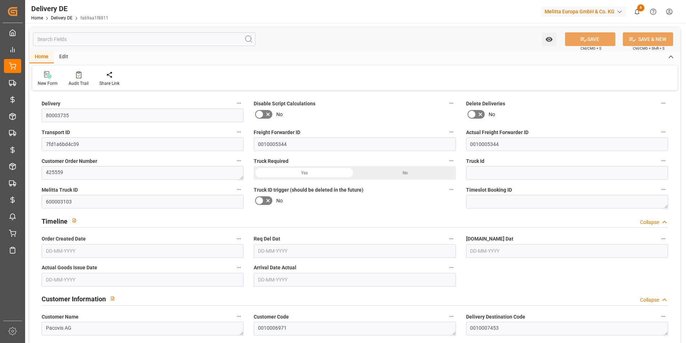
type input "13735.36"
type input "[DATE]"
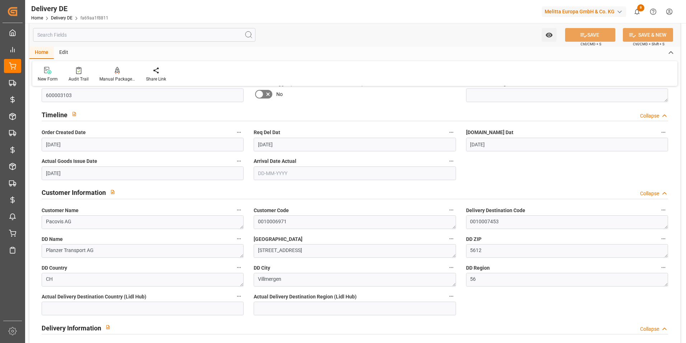
scroll to position [108, 0]
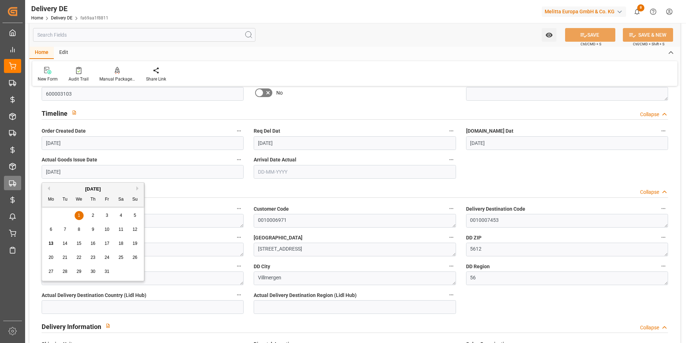
drag, startPoint x: 81, startPoint y: 171, endPoint x: 20, endPoint y: 176, distance: 61.2
click at [20, 176] on div "Created by potrace 1.15, written by [PERSON_NAME] [DATE]-[DATE] Created by potr…" at bounding box center [343, 171] width 686 height 343
click at [588, 37] on button "SAVE" at bounding box center [590, 35] width 50 height 14
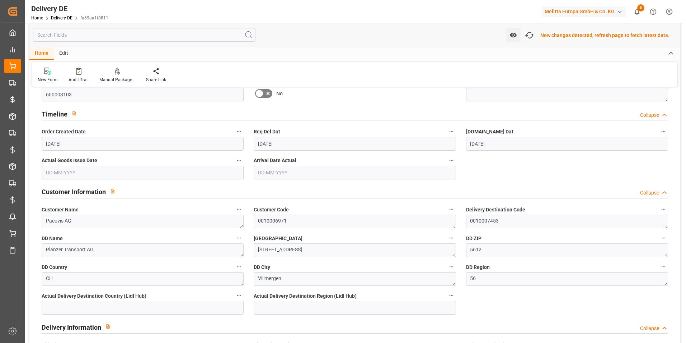
scroll to position [108, 0]
click at [77, 69] on icon at bounding box center [78, 70] width 5 height 7
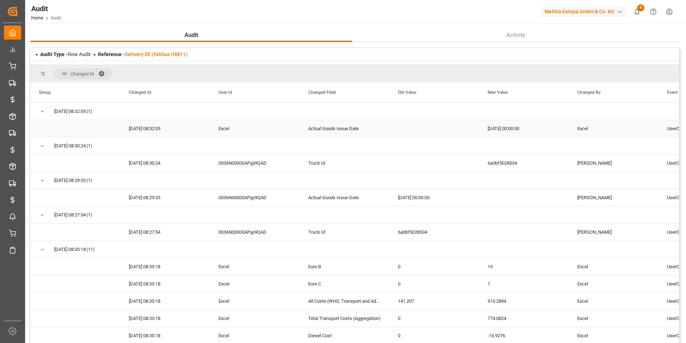
click at [490, 126] on div "[DATE] 00:00:00" at bounding box center [524, 128] width 90 height 17
click at [164, 53] on link "Delivery DE (fa69aa1f8811)" at bounding box center [156, 54] width 63 height 6
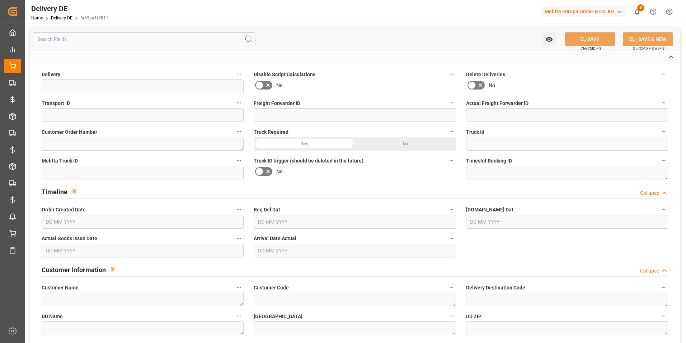
type input "80003735"
type input "7fd1a6bd4c39"
type input "0010005344"
type textarea "425559"
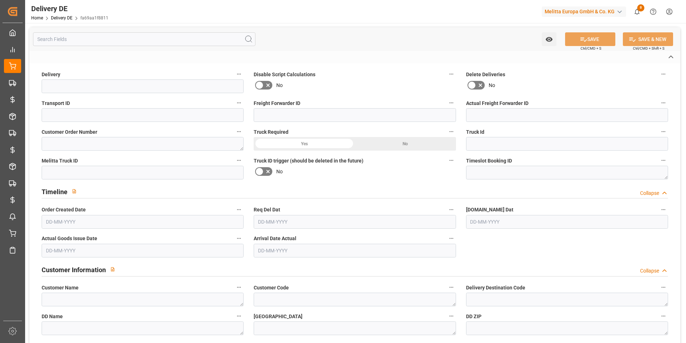
type input "6a0bf5028534"
type input "600003103"
type textarea "Pacovis AG"
type textarea "0010006971"
type textarea "0010007453"
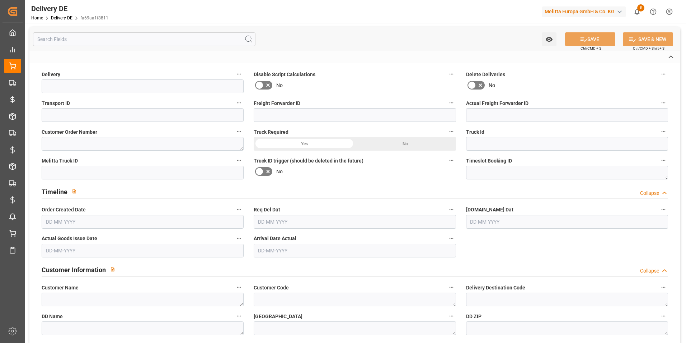
type textarea "Planzer Transport AG"
type textarea "[STREET_ADDRESS]"
type textarea "5612"
type textarea "CH"
type textarea "Villmergen"
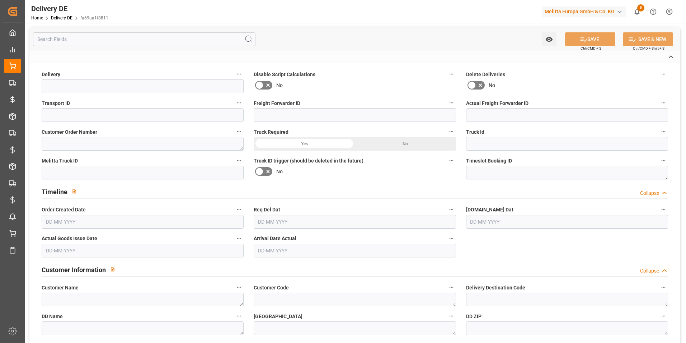
type textarea "56"
type textarea "DE01"
type textarea "3000"
type textarea "LF"
type input "Pallet"
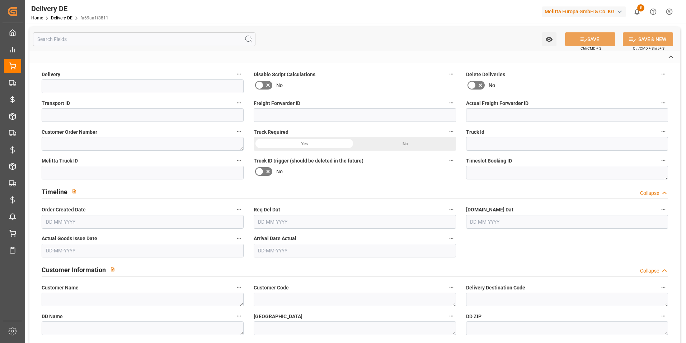
type input "Pallet"
type textarea "R00003"
type input "R00003"
type textarea "CONTACT LIGIA HELLWIG 41 564 859 393"
type input "DAP"
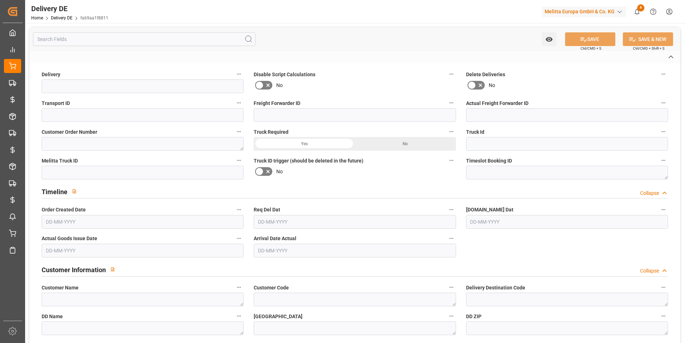
type input "01"
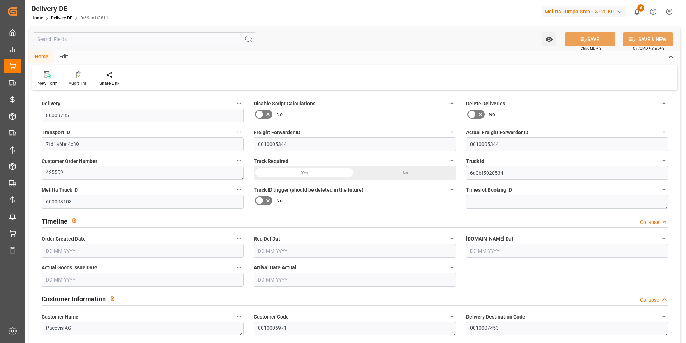
type input "14"
type input "18.75"
type input "457.5"
type input "2330.4"
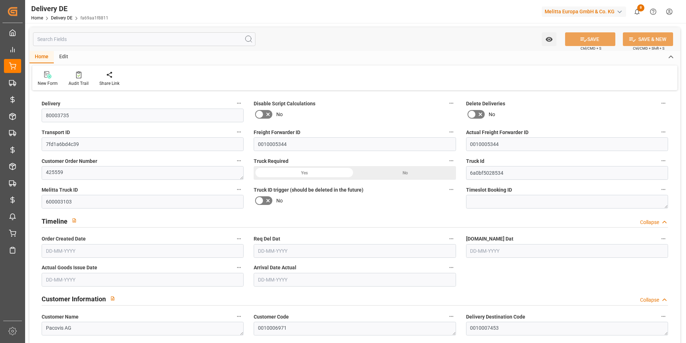
type input "13735.36"
type input "29-09-2025"
type input "[DATE]"
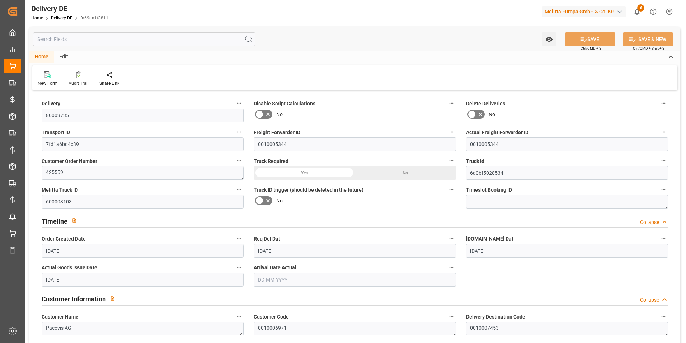
click at [75, 32] on div "Watch Option SAVE Ctrl/CMD + S SAVE & NEW Ctrl/CMD + Shift + S" at bounding box center [354, 39] width 651 height 24
click at [73, 34] on input "text" at bounding box center [144, 39] width 223 height 14
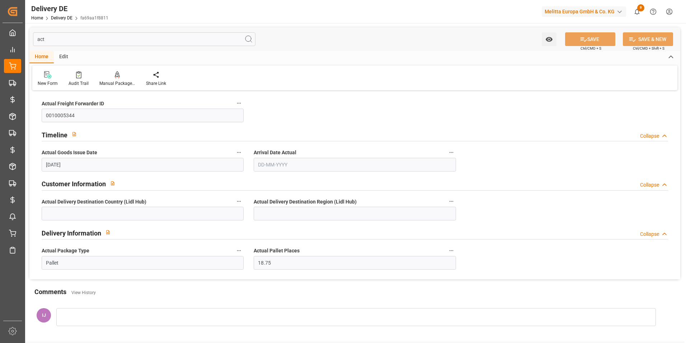
type input "act"
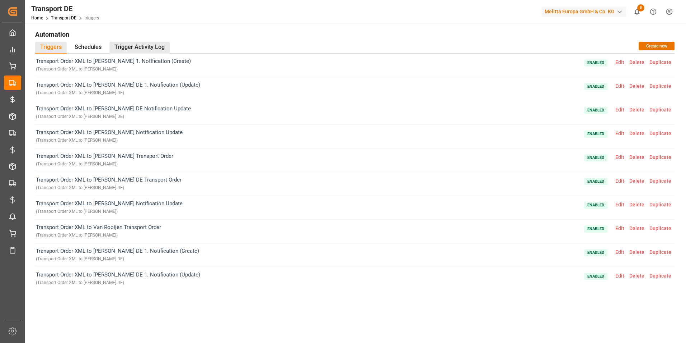
click at [163, 48] on div "Trigger Activity Log" at bounding box center [140, 48] width 60 height 12
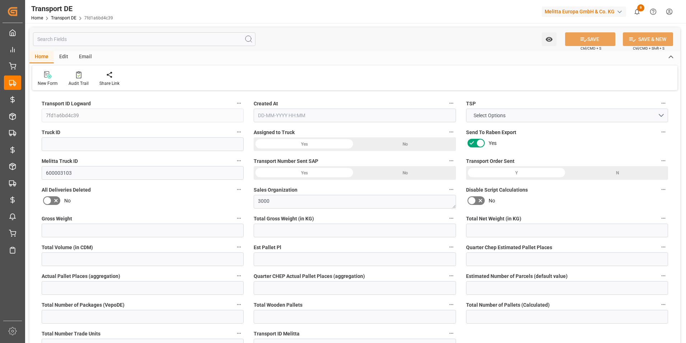
type input "2330.4"
type input "1912.5"
type input "457.5"
type input "13735.36"
type input "14"
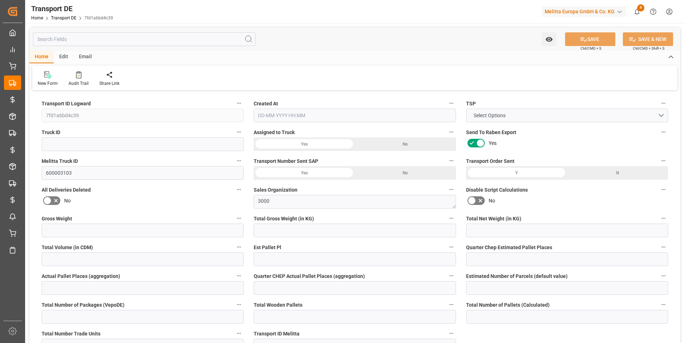
type input "0"
type input "18.75"
type input "0"
type input "1"
type input "14"
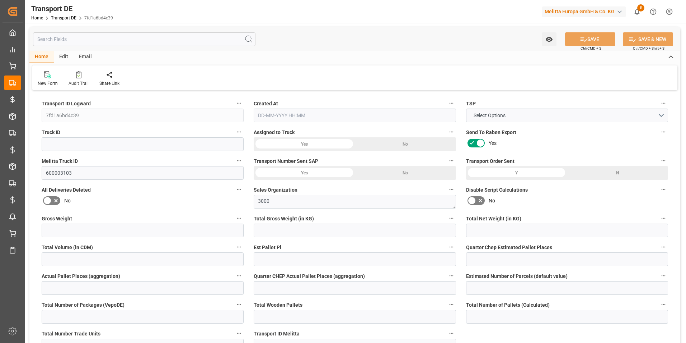
type input "14"
type input "13"
type input "32"
type input "0"
type input "791.01"
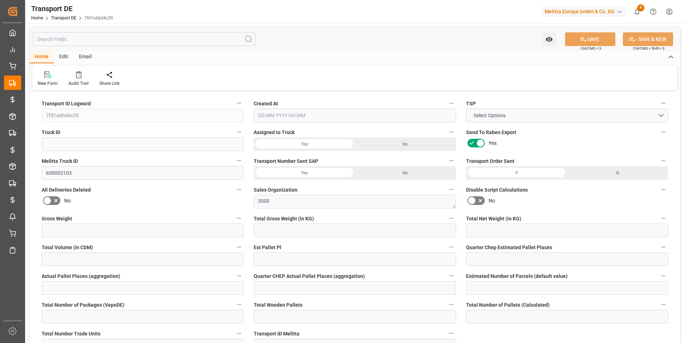
type input "141.207"
type input "791.01"
type input "774.0824"
type input "56"
type input "13"
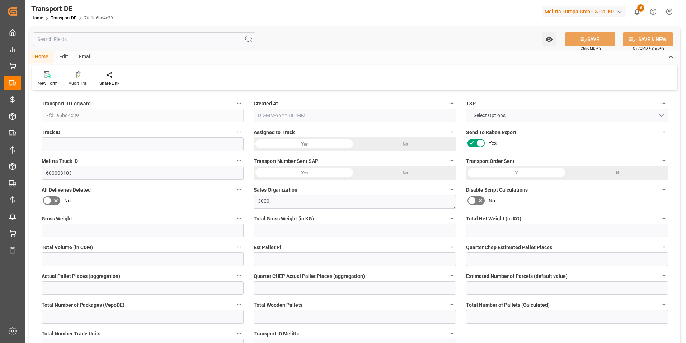
type input "1"
type input "0"
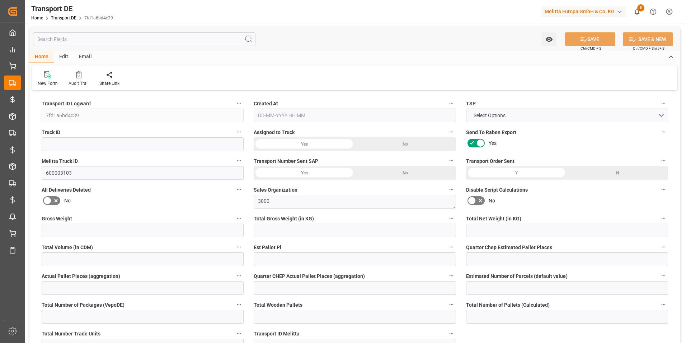
type input "0"
type input "-16.9276"
type input "0"
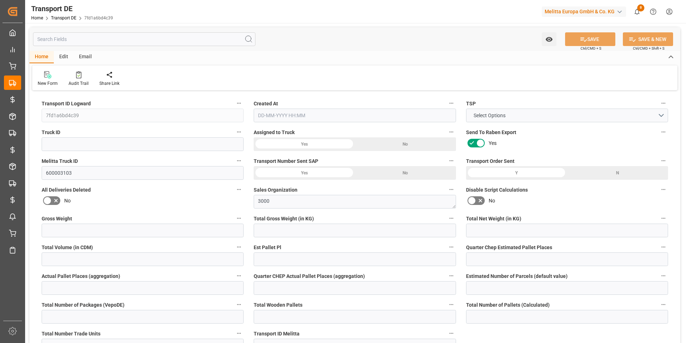
type input "0"
type input "1912.5"
type input "10767.6795"
type input "21"
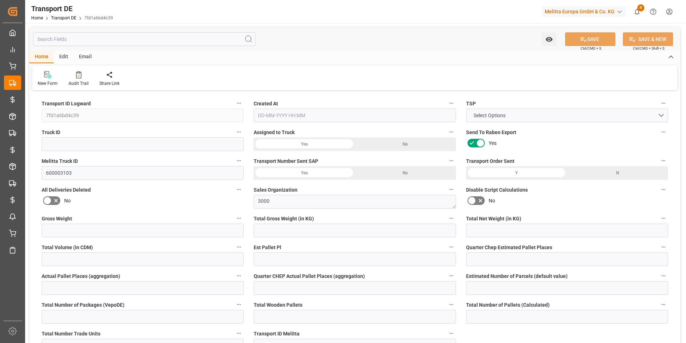
type input "80"
type input "0"
type input "13"
type input "0"
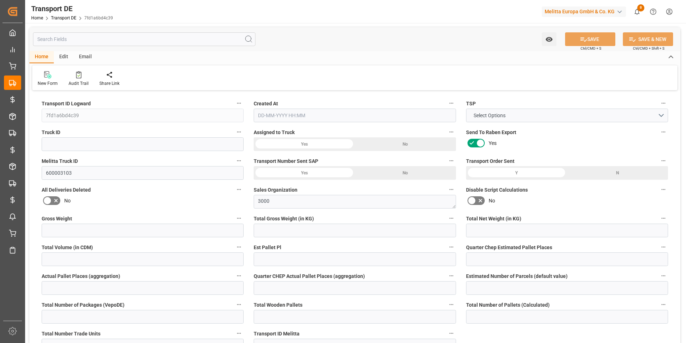
type input "0"
type input "1"
type input "0"
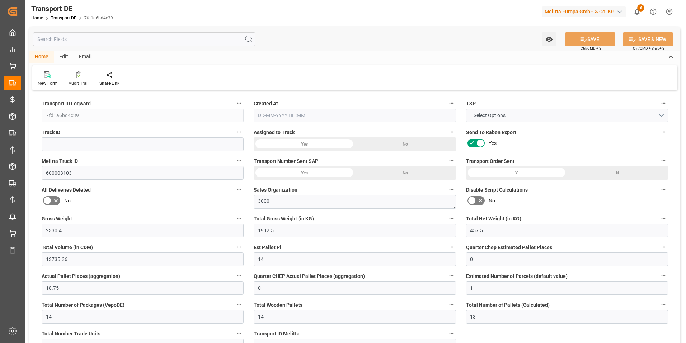
type input "500"
type input "915.2894"
type input "774.0824"
type input "29-09-2025 23:00"
type input "01-10-2025"
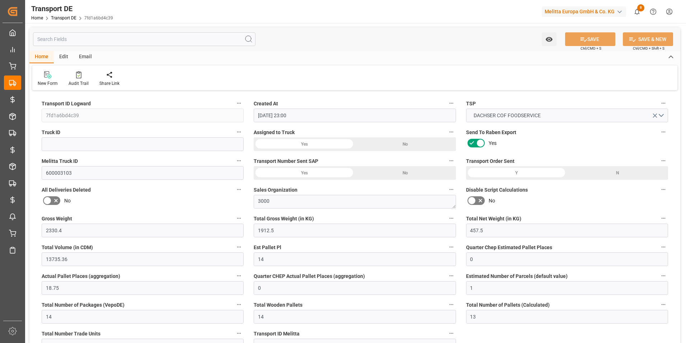
type input "01-10-2025"
type input "06-10-2025"
click at [133, 36] on input "text" at bounding box center [144, 39] width 223 height 14
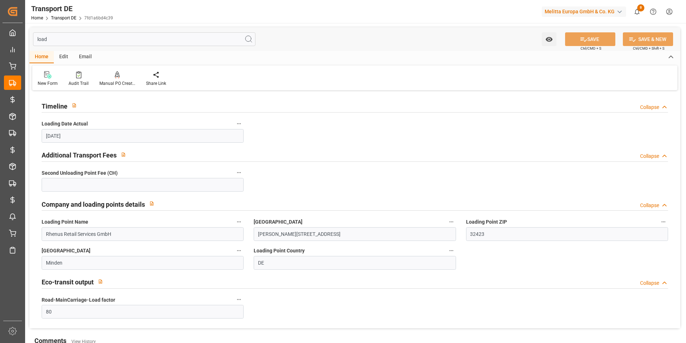
type input "load"
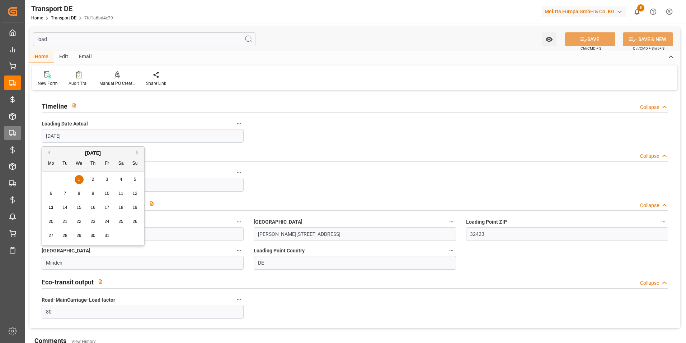
drag, startPoint x: 89, startPoint y: 135, endPoint x: 18, endPoint y: 133, distance: 71.1
click at [18, 133] on div "Created by potrace 1.15, written by Peter Selinger 2001-2017 Created by potrace…" at bounding box center [343, 171] width 686 height 343
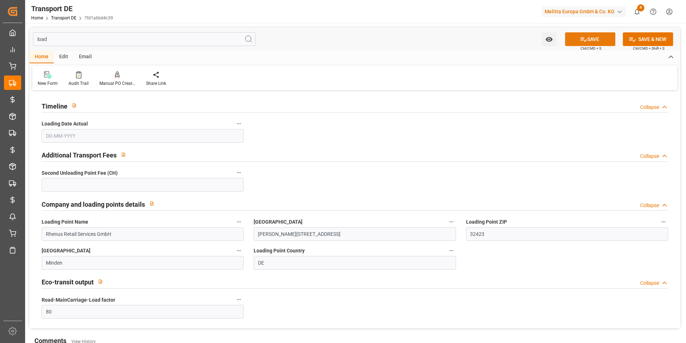
click at [581, 41] on icon at bounding box center [584, 40] width 8 height 8
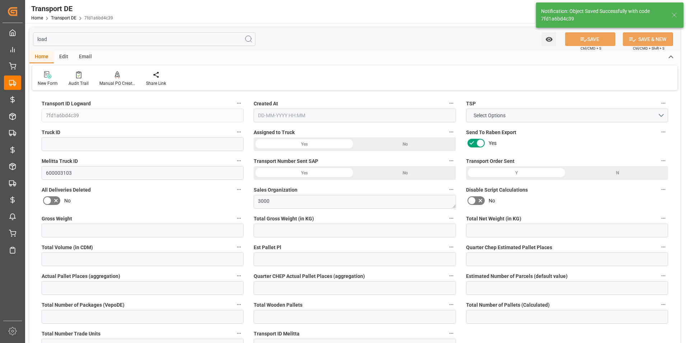
type input "2330.4"
type input "1912.5"
type input "457.5"
type input "13735.36"
type input "14"
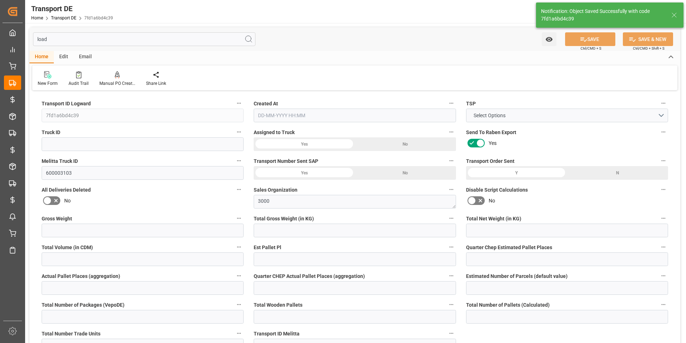
type input "0"
type input "18.75"
type input "0"
type input "1"
type input "14"
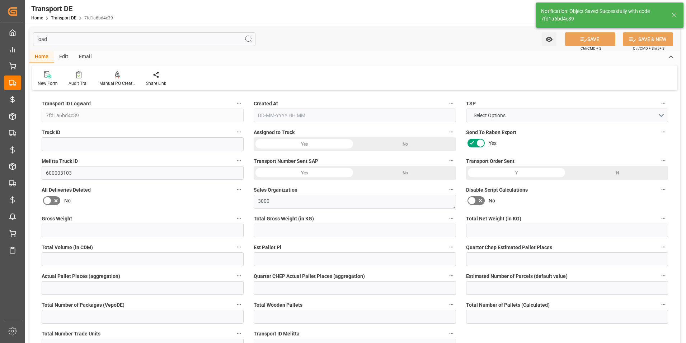
type input "14"
type input "13"
type input "32"
type input "0"
type input "791.01"
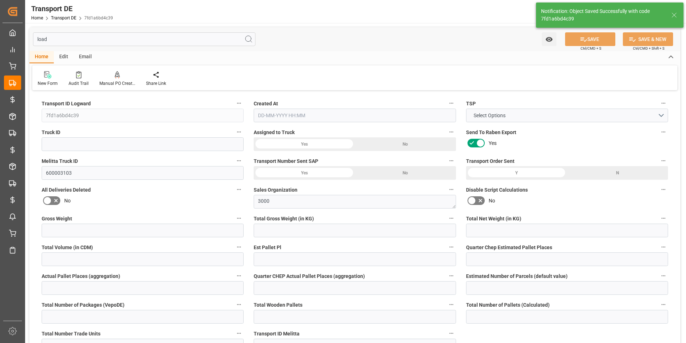
type input "141.207"
type input "791.01"
type input "774.0824"
type input "56"
type input "13"
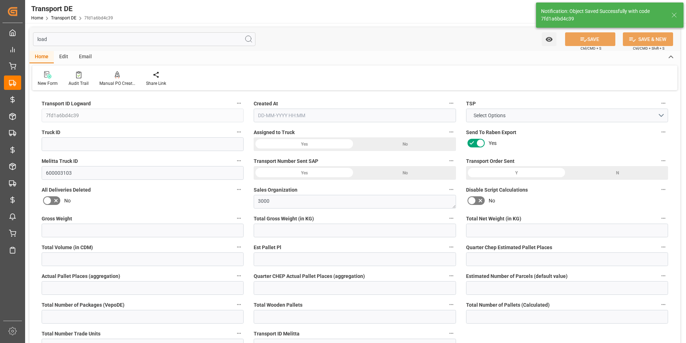
type input "1"
type input "0"
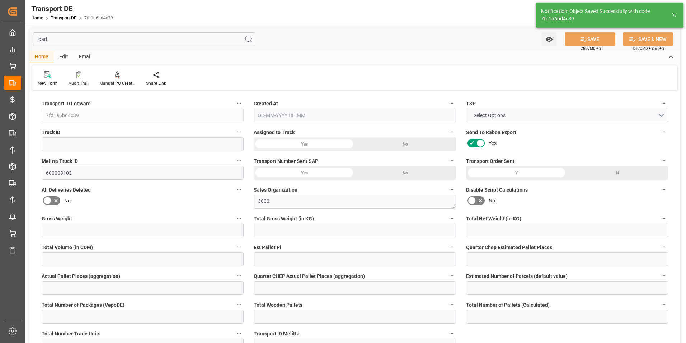
type input "0"
type input "-16.9276"
type input "0"
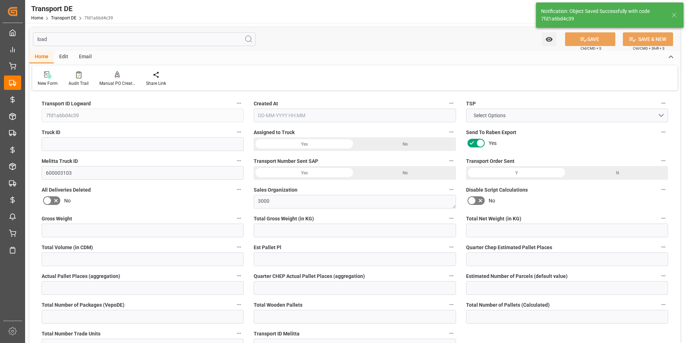
type input "0"
type input "1912.5"
type input "10767.6795"
type input "21"
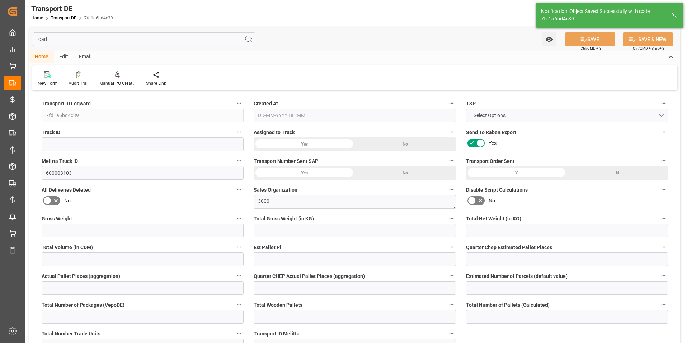
type input "0"
type input "13"
type input "0"
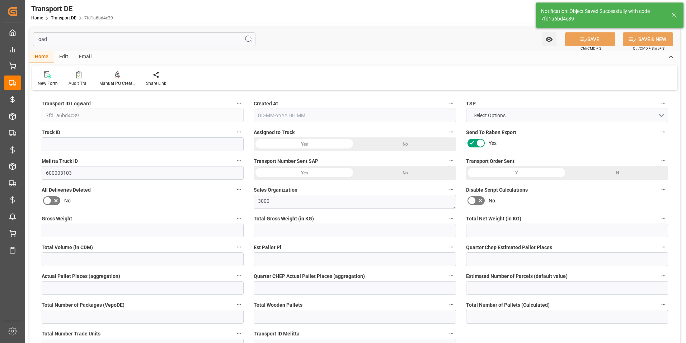
type input "0"
type input "1"
type input "0"
type input "500"
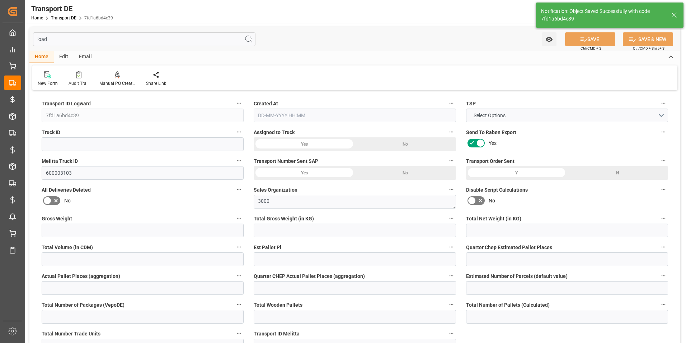
type input "915.2894"
type input "774.0824"
type input "29-09-2025 23:00"
type input "01-10-2025"
type input "06-10-2025"
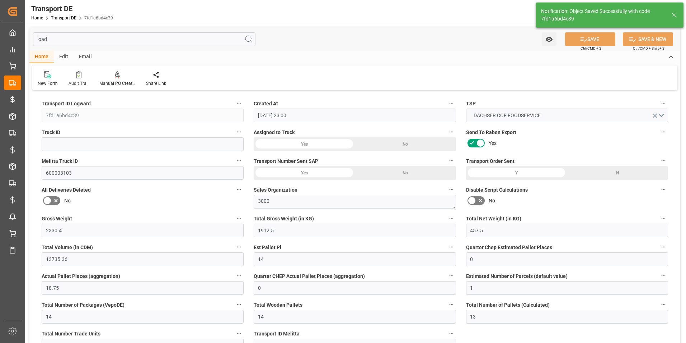
click at [97, 37] on input "load" at bounding box center [144, 39] width 223 height 14
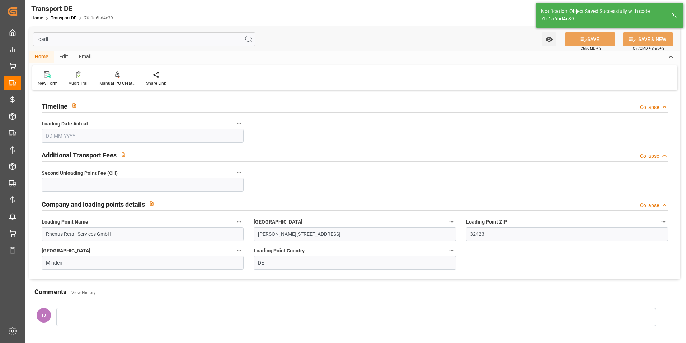
type input "load"
type input "80"
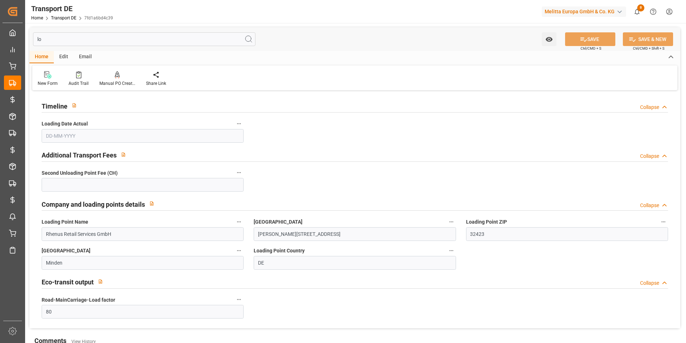
type input "l"
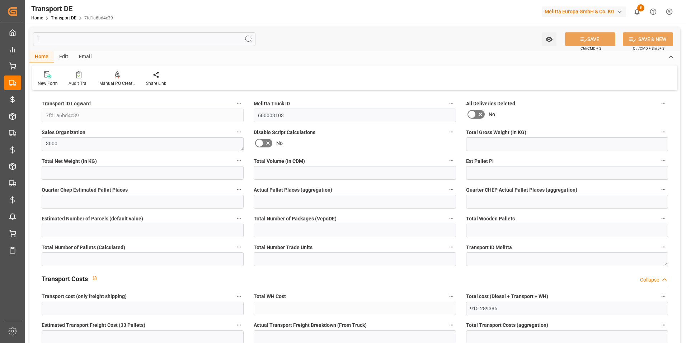
type input "1912.5"
type input "457.5"
type input "13735.36"
type input "14"
type input "0"
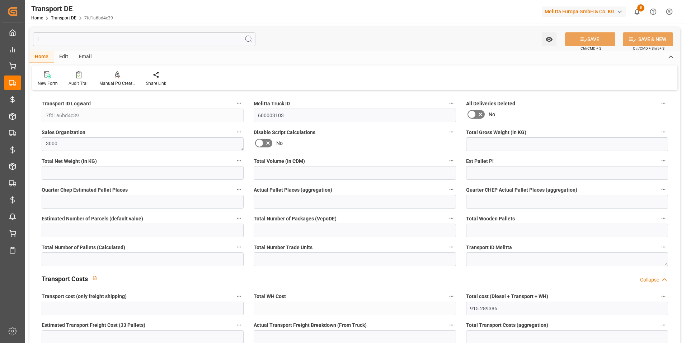
type input "18.75"
type input "0"
type input "1"
type input "14"
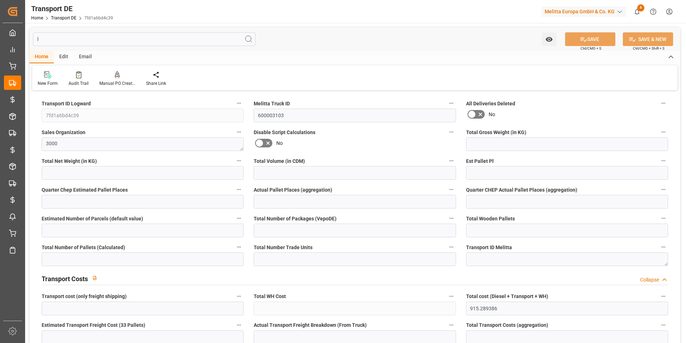
type input "13"
type input "32"
type input "791.01"
type input "141.207"
type input "791.01"
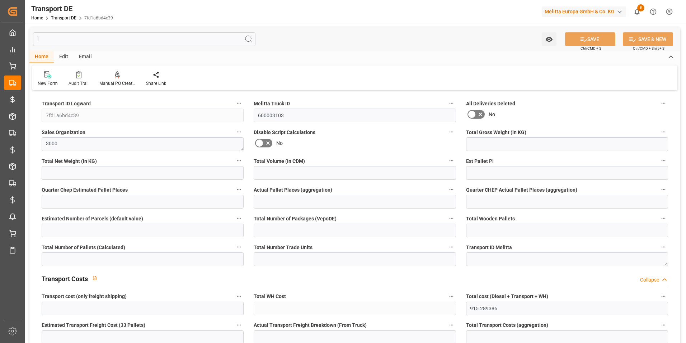
type input "774.0824"
type input "0"
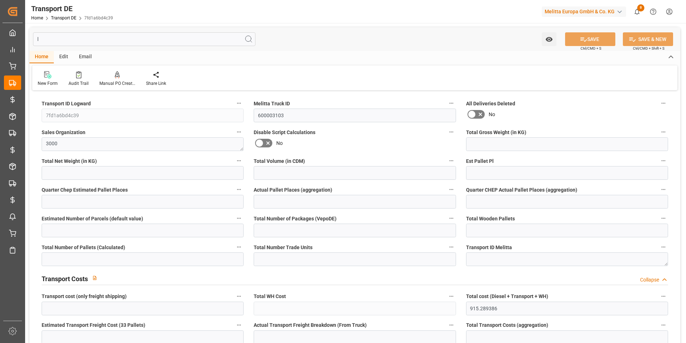
type input "0"
type input "-16.9276"
type input "0"
type input "10767.6795"
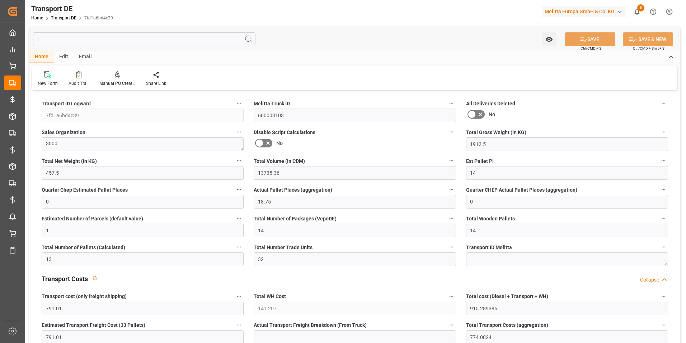
type input "0"
type input "13"
type input "0"
type input "1"
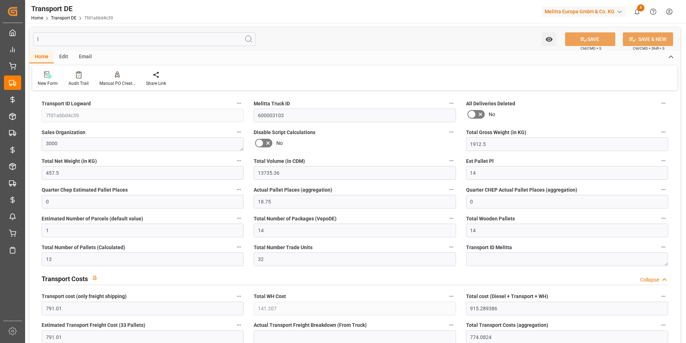
type input "0"
type input "500"
type input "915.2894"
type input "01-10-2025"
type input "06-10-2025"
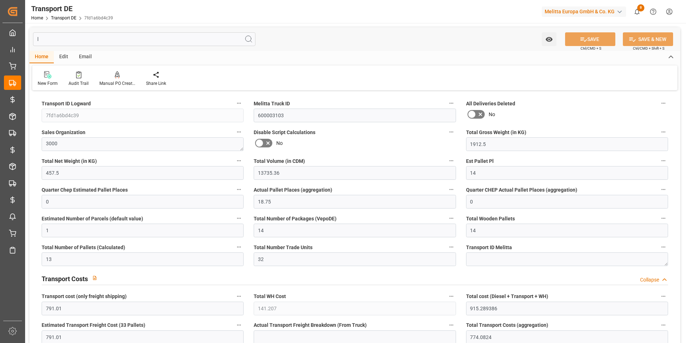
type input "l"
click at [76, 76] on icon at bounding box center [78, 74] width 5 height 7
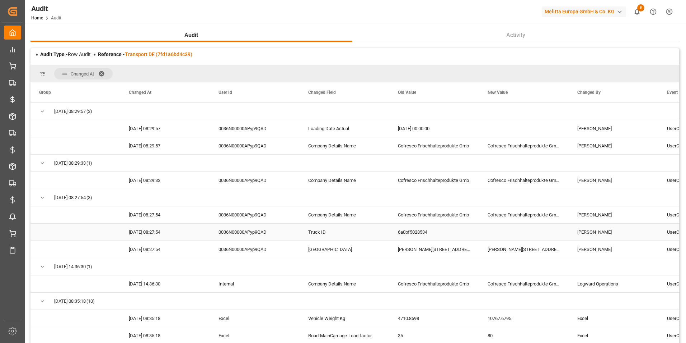
click at [430, 229] on div "6a0bf5028534" at bounding box center [435, 231] width 90 height 17
click at [181, 53] on link "Transport DE (7fd1a6bd4c39)" at bounding box center [158, 54] width 67 height 6
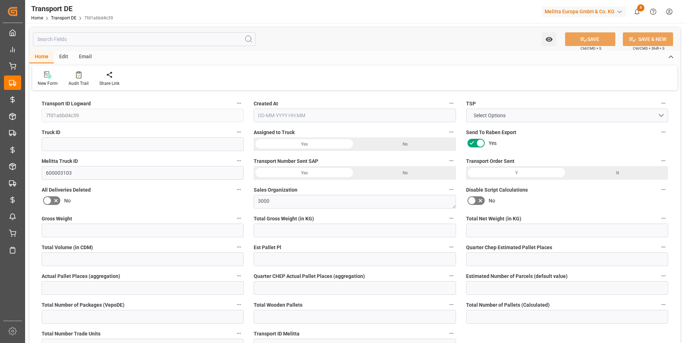
type input "2330.4"
type input "1912.5"
type input "457.5"
type input "13735.36"
type input "14"
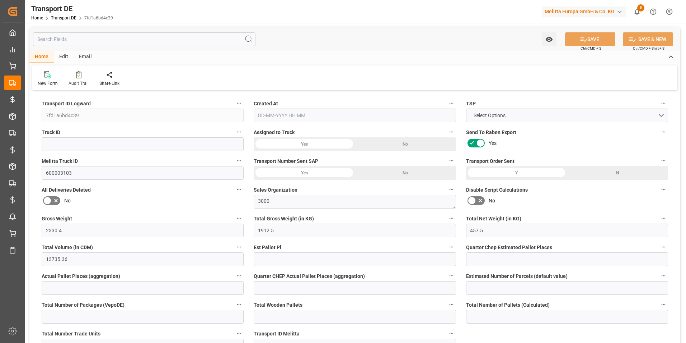
type input "0"
type input "18.75"
type input "0"
type input "1"
type input "14"
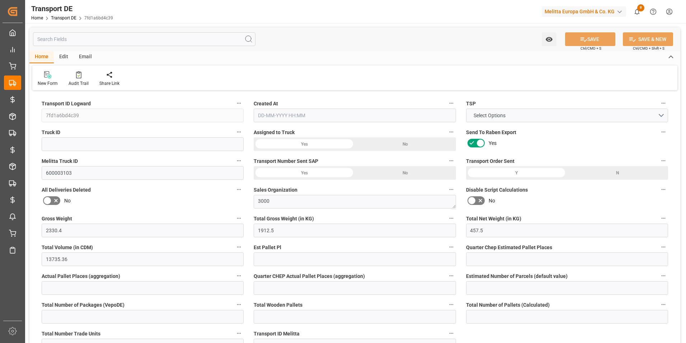
type input "14"
type input "13"
type input "32"
type input "0"
type input "791.01"
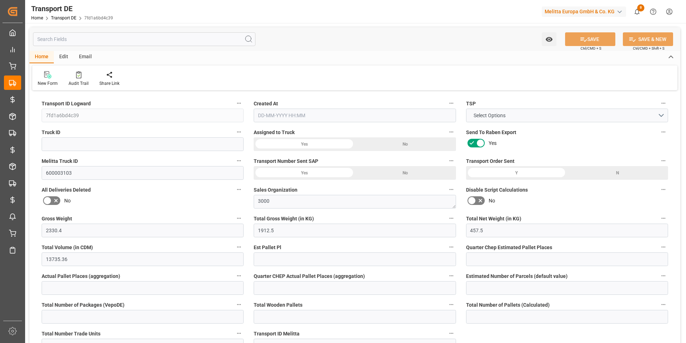
type input "141.207"
type input "791.01"
type input "774.0824"
type input "56"
type input "13"
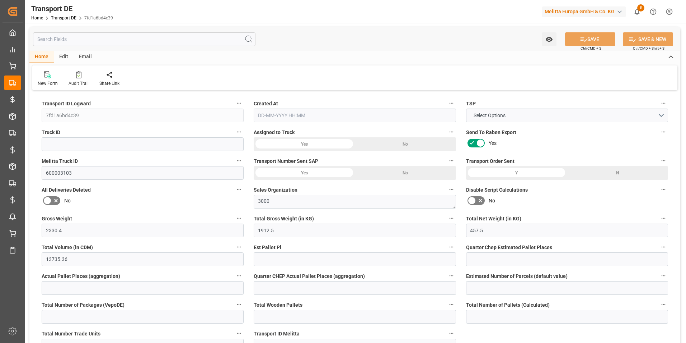
type input "1"
type input "0"
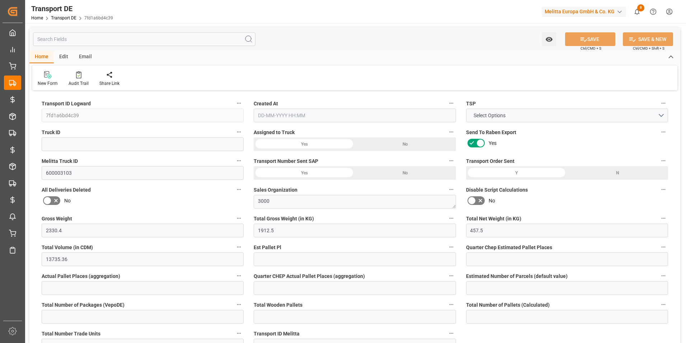
type input "0"
type input "-16.9276"
type input "0"
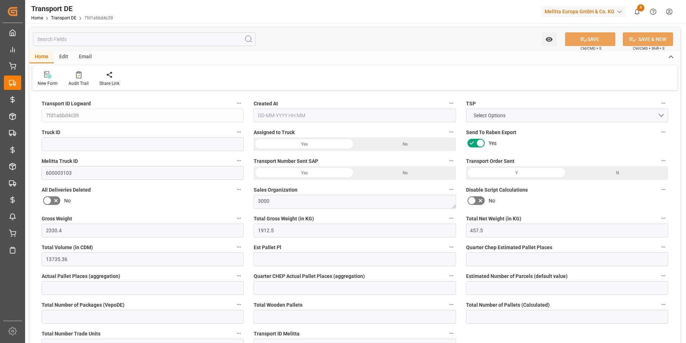
type input "0"
type input "1912.5"
type input "10767.6795"
type input "21"
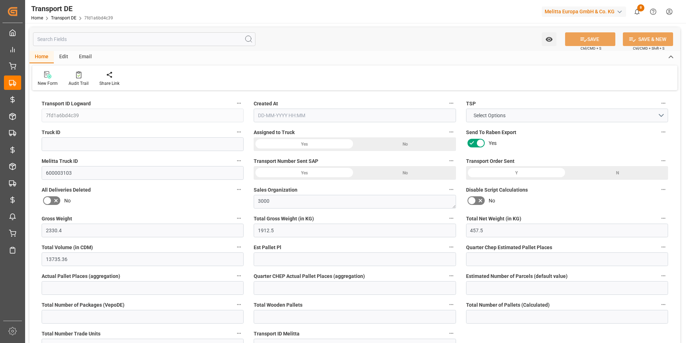
type input "80"
type input "0"
type input "13"
type input "0"
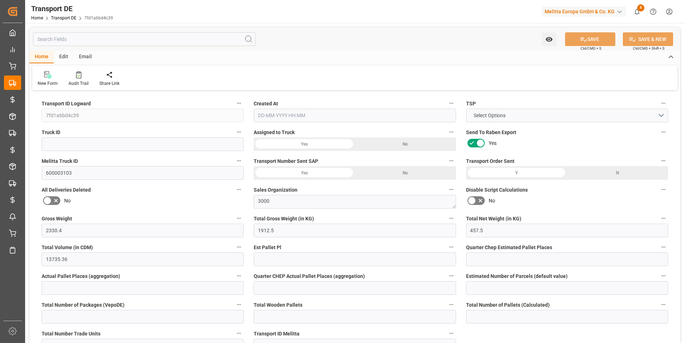
type input "0"
type input "1"
type input "0"
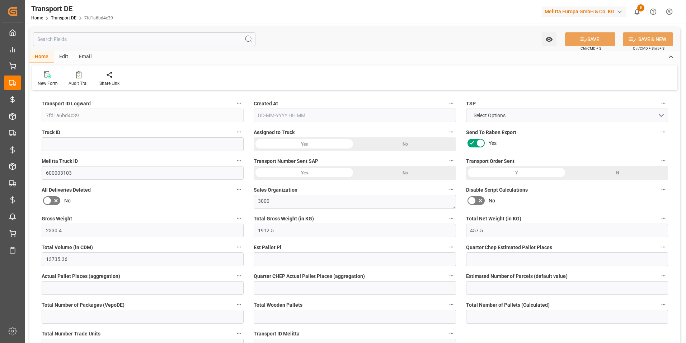
type input "500"
type input "915.2894"
type input "774.0824"
type input "29-09-2025 23:00"
type input "01-10-2025"
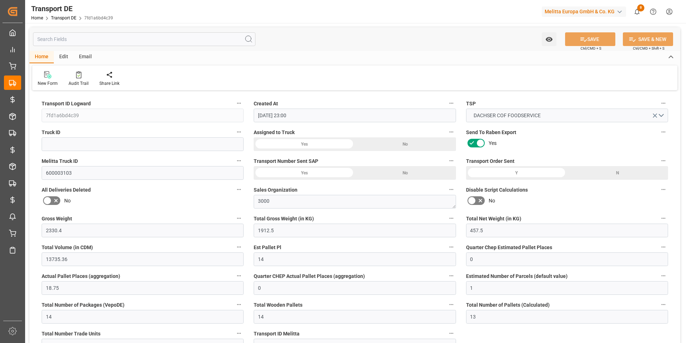
type input "06-10-2025"
click at [127, 144] on input at bounding box center [143, 144] width 202 height 14
paste input "6a0bf5028534"
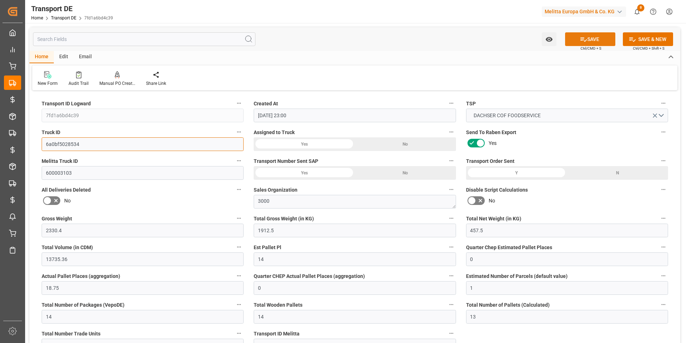
type input "6a0bf5028534"
click at [585, 39] on icon at bounding box center [584, 40] width 8 height 8
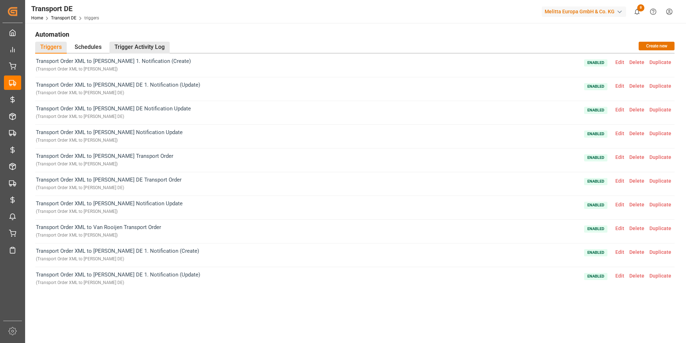
click at [153, 44] on div "Trigger Activity Log" at bounding box center [140, 48] width 60 height 12
click at [155, 46] on div "Trigger Activity Log" at bounding box center [140, 48] width 60 height 12
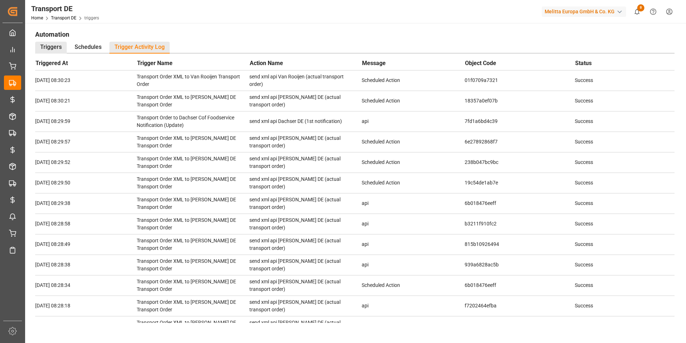
click at [56, 44] on div "Triggers" at bounding box center [51, 48] width 32 height 12
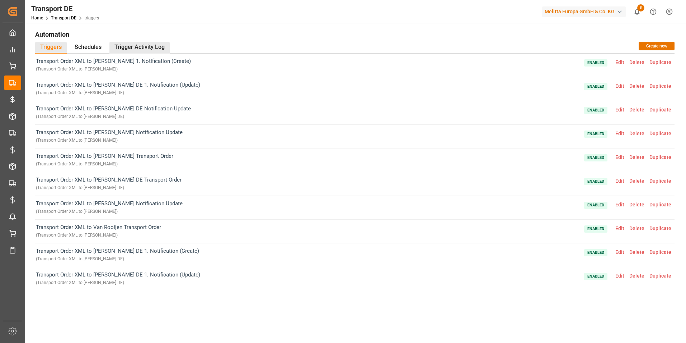
click at [122, 42] on div "Trigger Activity Log" at bounding box center [140, 48] width 60 height 12
click at [138, 49] on div "Trigger Activity Log" at bounding box center [140, 48] width 60 height 12
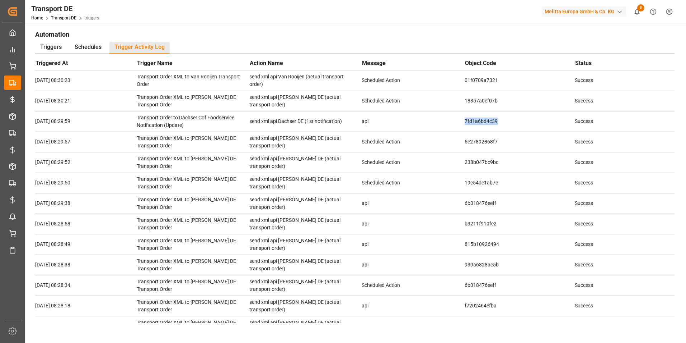
drag, startPoint x: 458, startPoint y: 122, endPoint x: 493, endPoint y: 124, distance: 34.9
click at [493, 124] on tr "2025-10-13 08:29:59 Transport Order to Dachser Cof Foodservice Notification (Up…" at bounding box center [355, 121] width 640 height 20
click at [493, 124] on td "7fd1a6bd4c39" at bounding box center [520, 121] width 110 height 20
click at [250, 121] on td "send xml api Dachser DE (1st notification)" at bounding box center [306, 121] width 113 height 20
drag, startPoint x: 262, startPoint y: 120, endPoint x: 314, endPoint y: 129, distance: 52.4
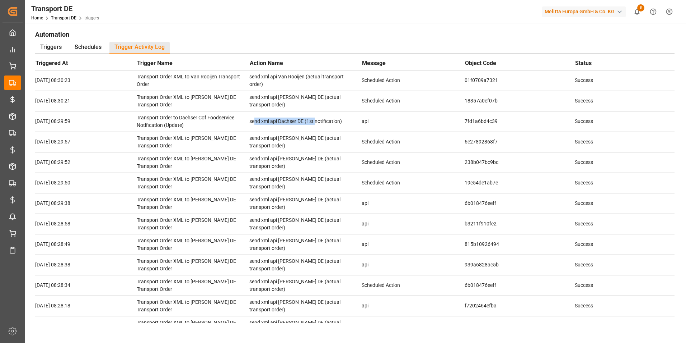
click at [314, 129] on td "send xml api Dachser DE (1st notification)" at bounding box center [306, 121] width 113 height 20
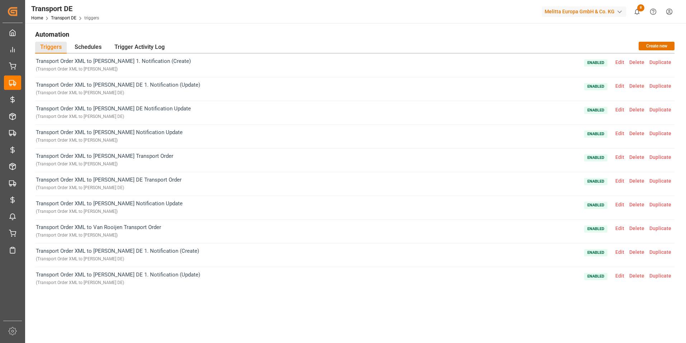
click at [246, 34] on h1 "Automation" at bounding box center [355, 34] width 640 height 12
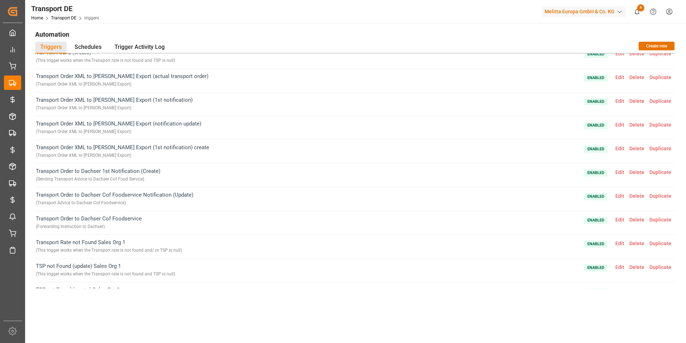
click at [617, 197] on span "Edit" at bounding box center [620, 196] width 14 height 6
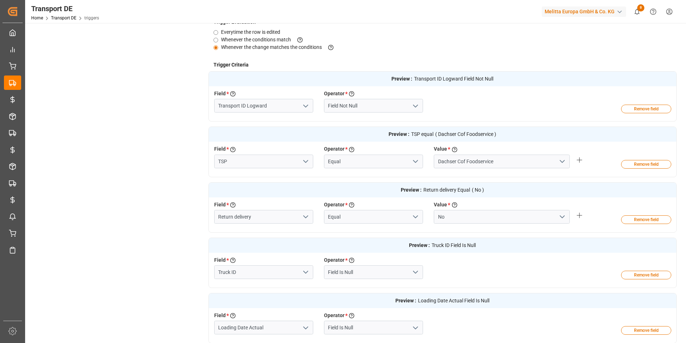
scroll to position [180, 0]
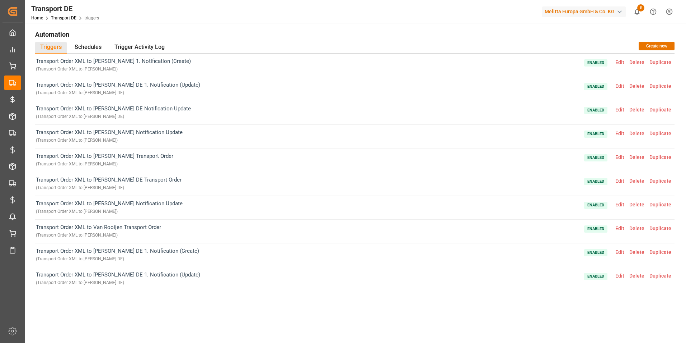
scroll to position [108, 0]
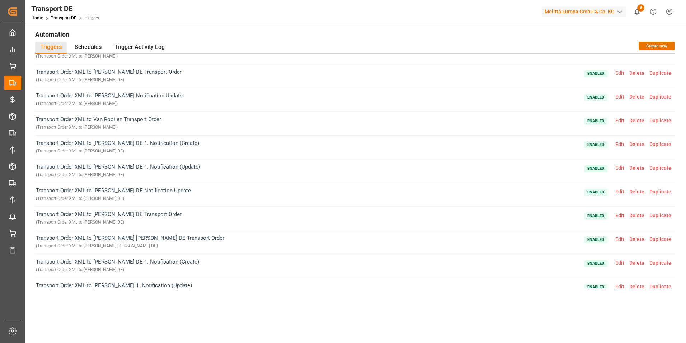
click at [235, 48] on div "Triggers Schedules Trigger Activity Log Create new" at bounding box center [355, 48] width 640 height 12
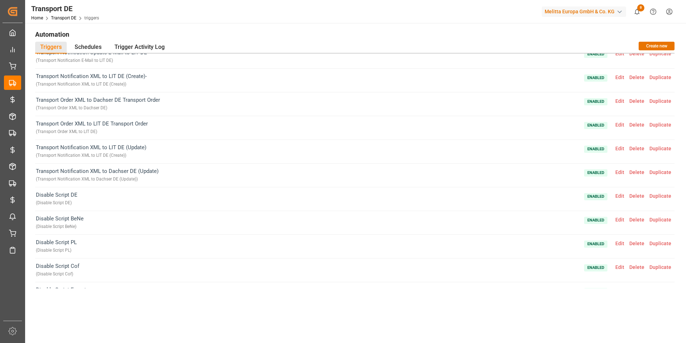
scroll to position [567, 0]
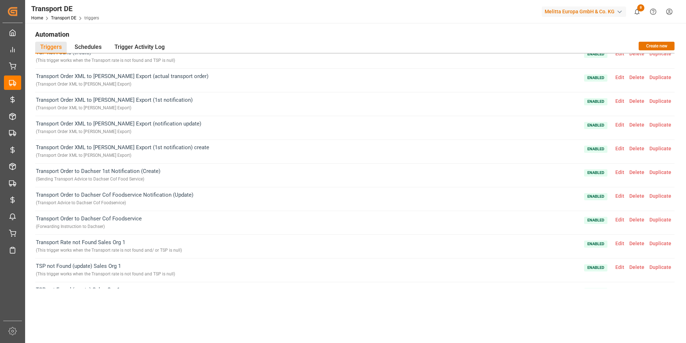
click at [621, 197] on span "Edit" at bounding box center [620, 196] width 14 height 6
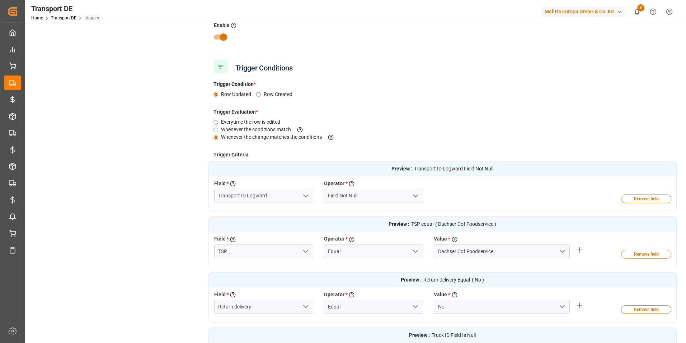
scroll to position [0, 0]
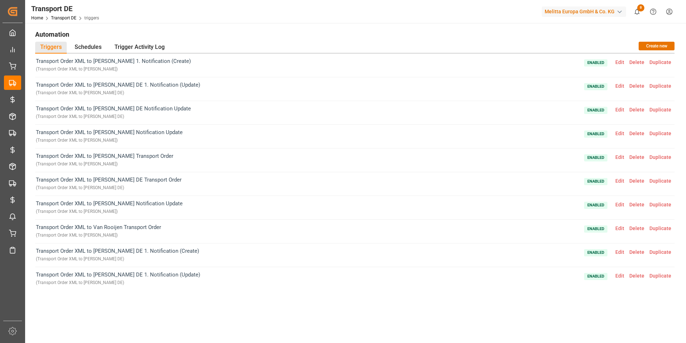
click at [342, 26] on div "Automation Triggers Schedules Trigger Activity Log Create new Transport Order X…" at bounding box center [355, 224] width 660 height 402
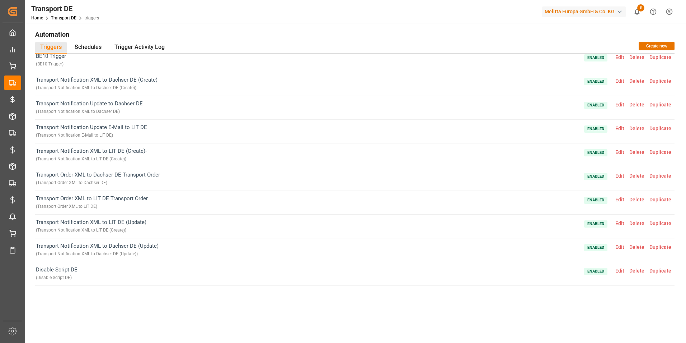
scroll to position [976, 0]
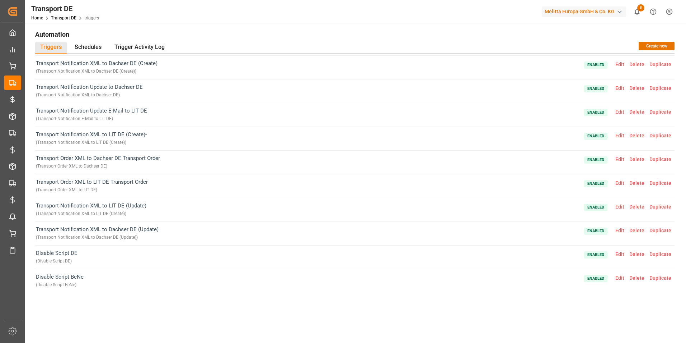
click at [616, 227] on span "Edit" at bounding box center [620, 230] width 14 height 6
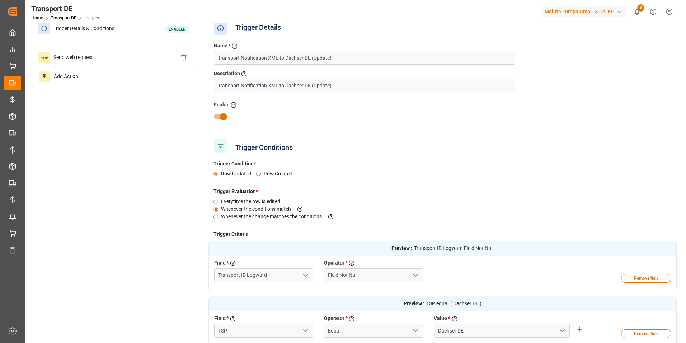
scroll to position [0, 0]
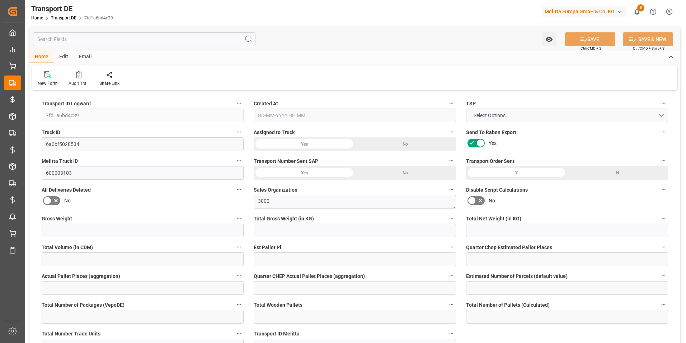
type input "2330.4"
type input "1912.5"
type input "457.5"
type input "13735.36"
type input "14"
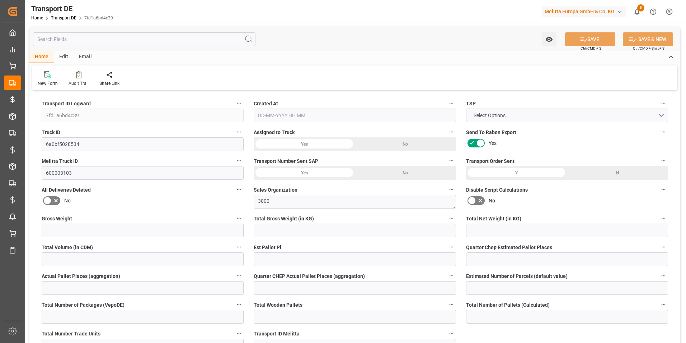
type input "0"
type input "18.75"
type input "0"
type input "1"
type input "14"
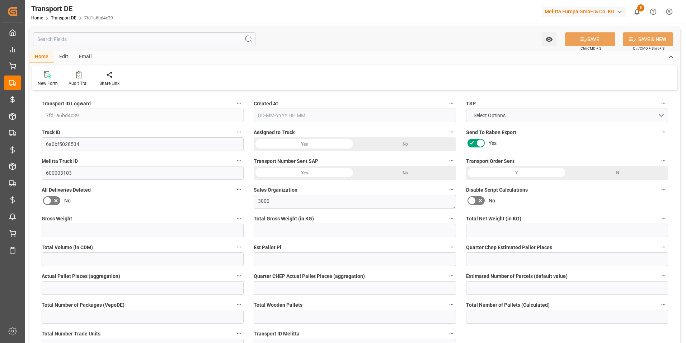
type input "14"
type input "13"
type input "32"
type input "0"
type input "791.01"
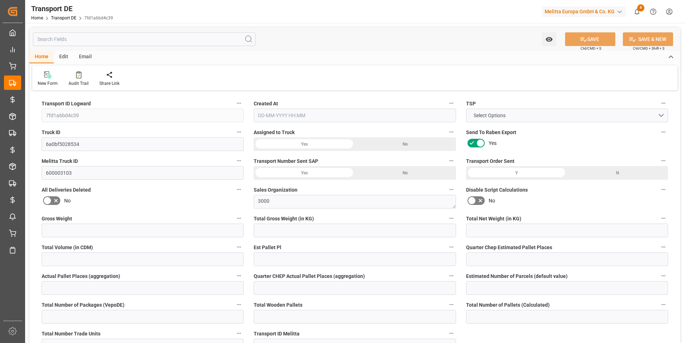
type input "141.207"
type input "791.01"
type input "774.0824"
type input "56"
type input "13"
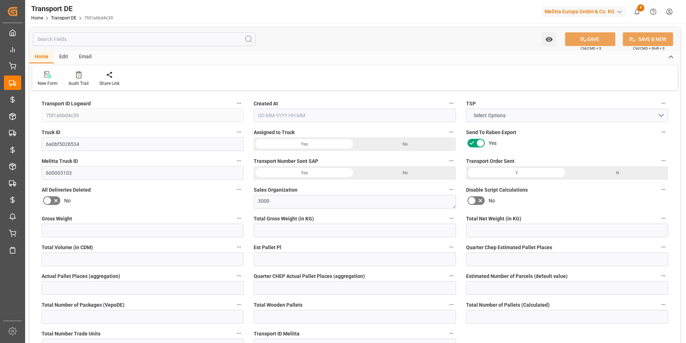
type input "1"
type input "0"
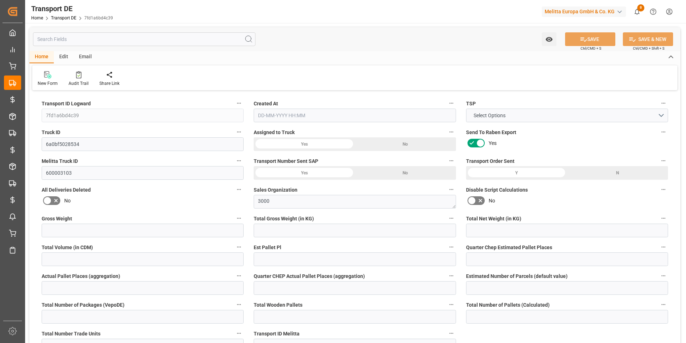
type input "0"
type input "-16.9276"
type input "0"
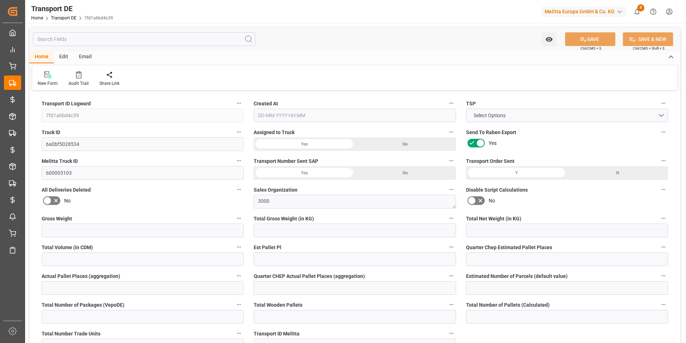
type input "0"
type input "1912.5"
type input "10767.6795"
type input "21"
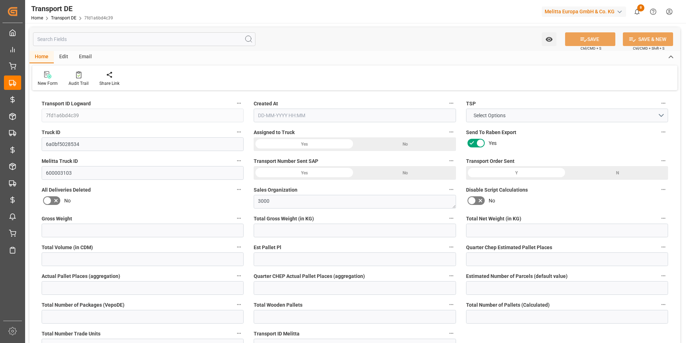
type input "80"
type input "0"
type input "13"
type input "0"
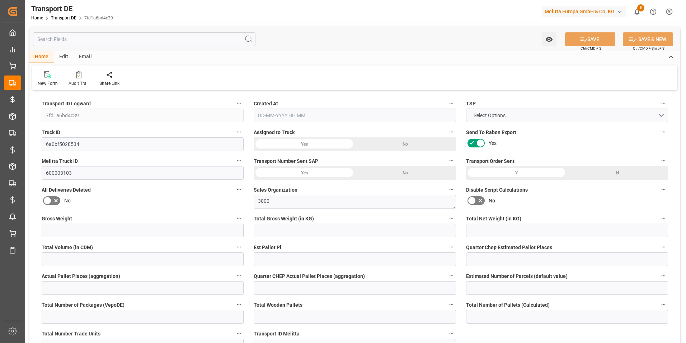
type input "0"
type input "1"
type input "0"
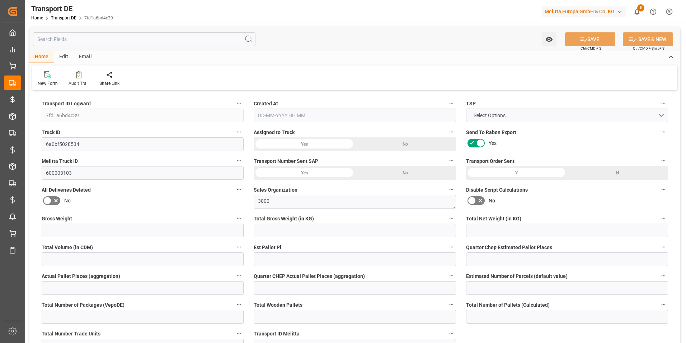
type input "500"
type input "915.2894"
type input "774.0824"
type input "29-09-2025 23:00"
type input "01-10-2025"
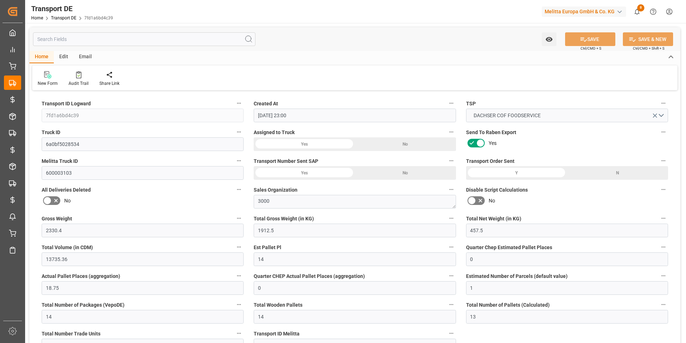
type input "01-10-2025"
type input "06-10-2025"
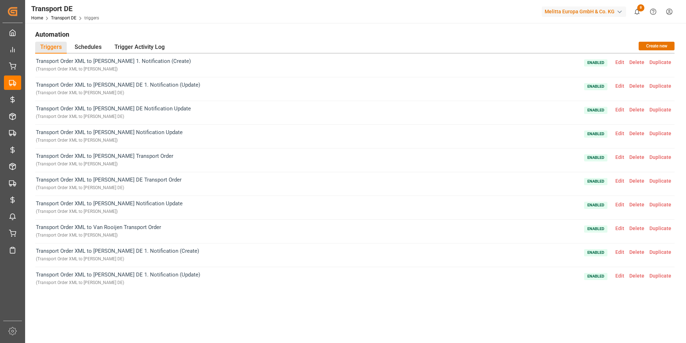
click at [169, 45] on div "Triggers Schedules Trigger Activity Log" at bounding box center [104, 48] width 138 height 12
click at [161, 46] on div "Trigger Activity Log" at bounding box center [140, 48] width 60 height 12
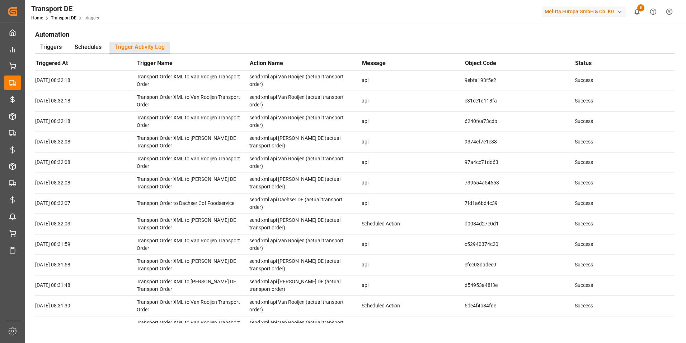
click at [366, 15] on div "Transport DE Home Transport DE triggers Melitta Europa GmbH & Co. KG 8 Notifica…" at bounding box center [353, 11] width 666 height 23
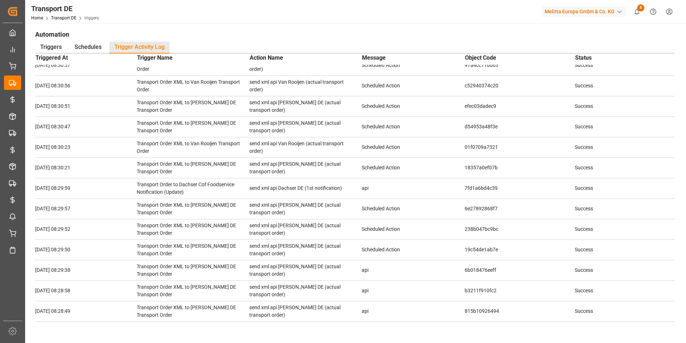
scroll to position [15, 0]
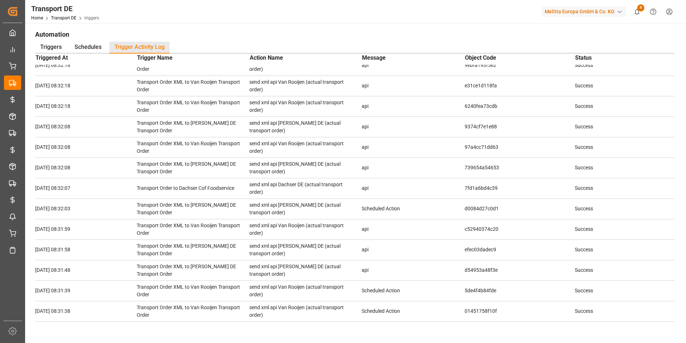
click at [64, 41] on div "Automation Triggers Schedules Trigger Activity Log Triggered At Trigger Name Ac…" at bounding box center [355, 182] width 650 height 308
click at [59, 42] on div "Triggers" at bounding box center [51, 48] width 32 height 12
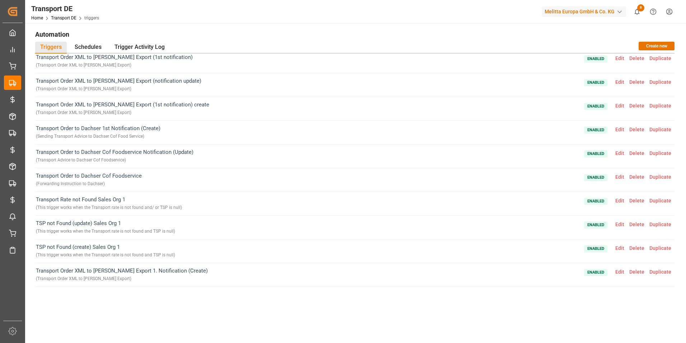
scroll to position [609, 0]
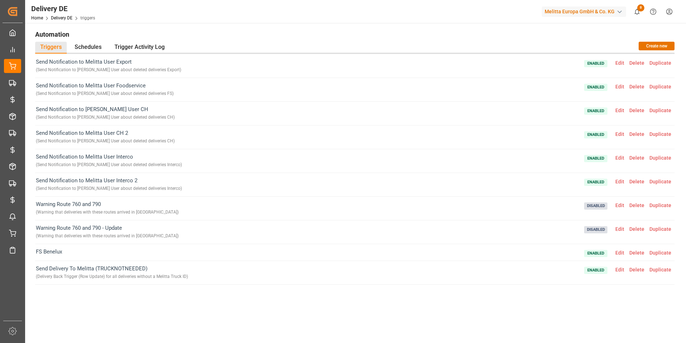
scroll to position [415, 0]
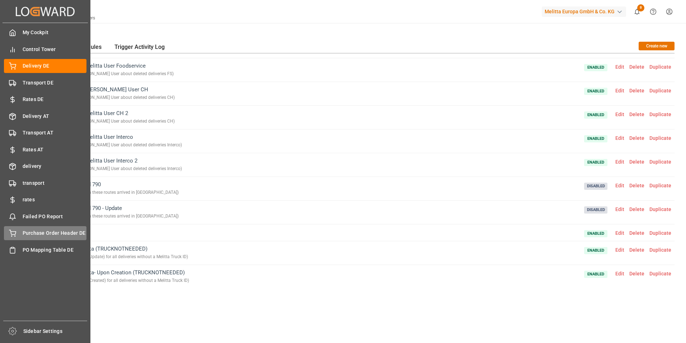
click at [53, 233] on span "Purchase Order Header DE" at bounding box center [55, 233] width 64 height 8
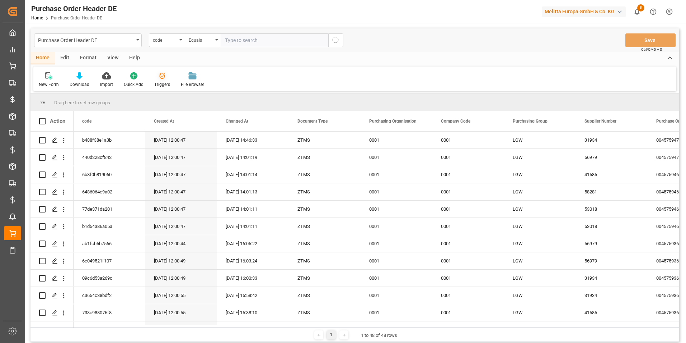
click at [160, 75] on icon at bounding box center [162, 75] width 7 height 7
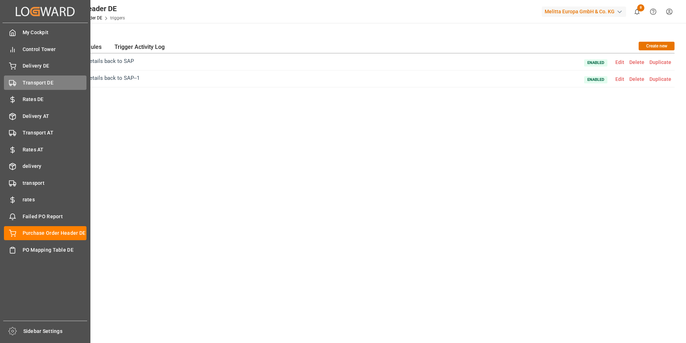
click at [10, 80] on rect at bounding box center [11, 82] width 4 height 4
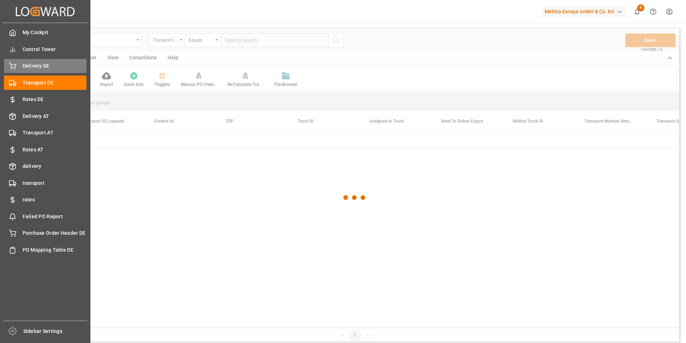
click at [13, 60] on div "Delivery DE Delivery DE" at bounding box center [45, 66] width 83 height 14
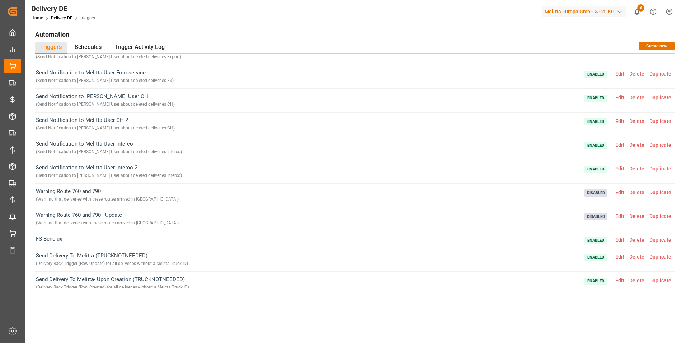
scroll to position [415, 0]
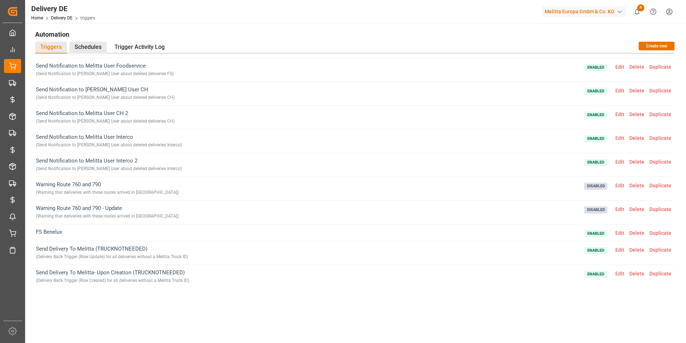
click at [84, 45] on div "Schedules" at bounding box center [88, 48] width 37 height 12
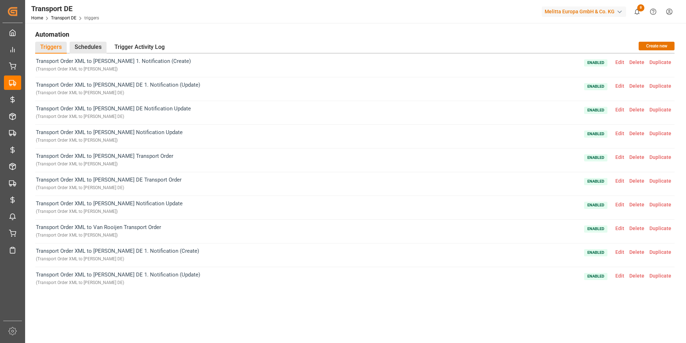
click at [91, 43] on div "Schedules" at bounding box center [88, 48] width 37 height 12
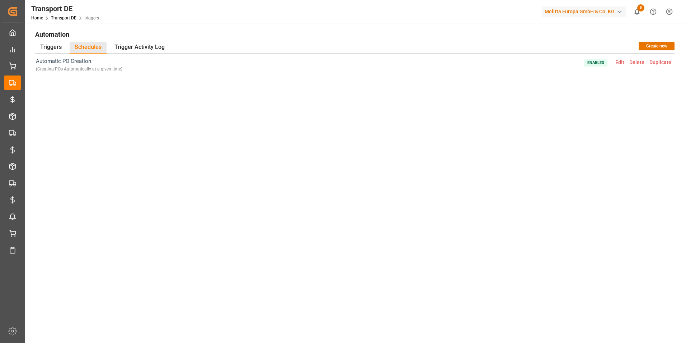
click at [620, 64] on span "Edit" at bounding box center [620, 62] width 14 height 6
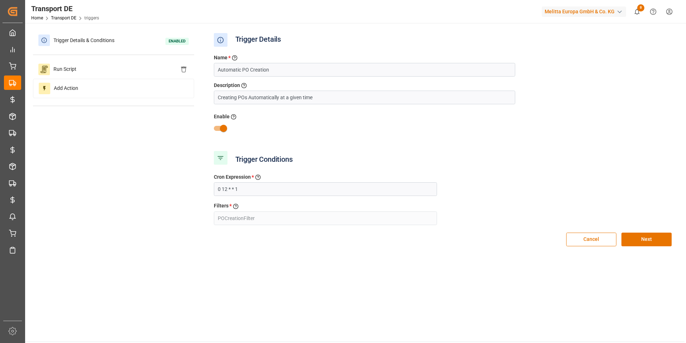
type input "PO Creation Filter"
drag, startPoint x: 272, startPoint y: 192, endPoint x: 168, endPoint y: 198, distance: 103.9
click at [169, 198] on div "Trigger Details & Conditions Enabled Run Script Add Action Trigger Details Name…" at bounding box center [355, 142] width 644 height 223
click at [227, 189] on input "0 12 * * 1" at bounding box center [326, 189] width 224 height 14
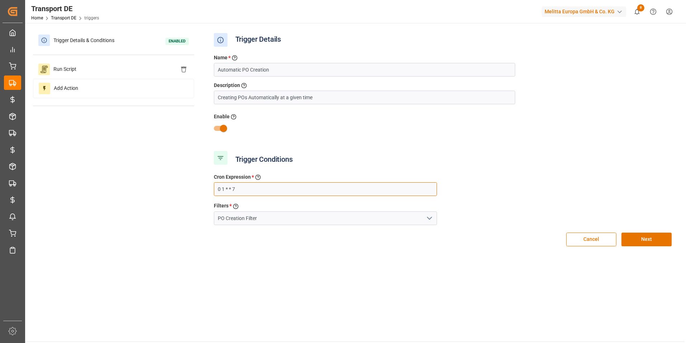
drag, startPoint x: 251, startPoint y: 189, endPoint x: 213, endPoint y: 185, distance: 37.9
click at [213, 185] on div "Cron Expression * Cron Expression 0 1 * * 7" at bounding box center [326, 184] width 234 height 25
type input "0 7 * * 1"
click at [640, 240] on button "Next" at bounding box center [647, 239] width 50 height 14
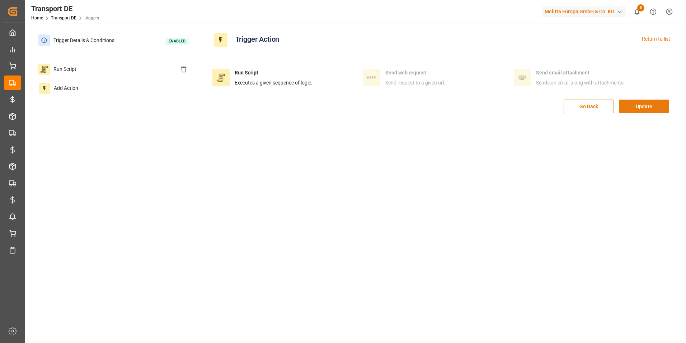
click at [657, 106] on button "Update" at bounding box center [644, 106] width 50 height 14
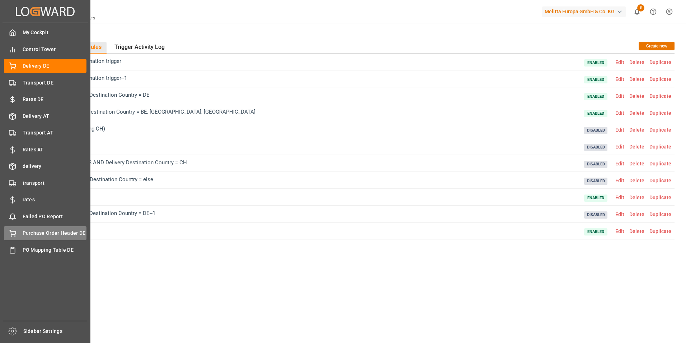
click at [49, 233] on span "Purchase Order Header DE" at bounding box center [55, 233] width 64 height 8
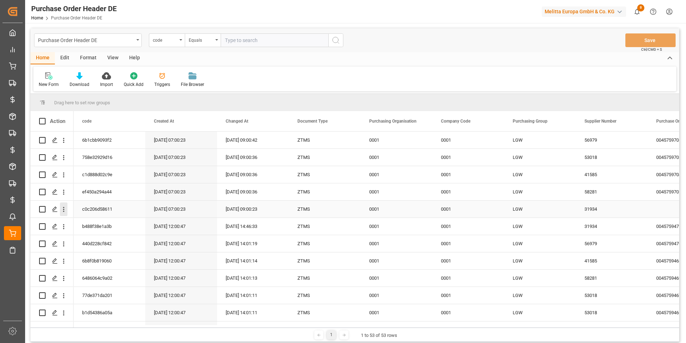
click at [65, 208] on icon "open menu" at bounding box center [64, 209] width 8 height 8
click at [65, 209] on icon "open menu" at bounding box center [64, 209] width 8 height 8
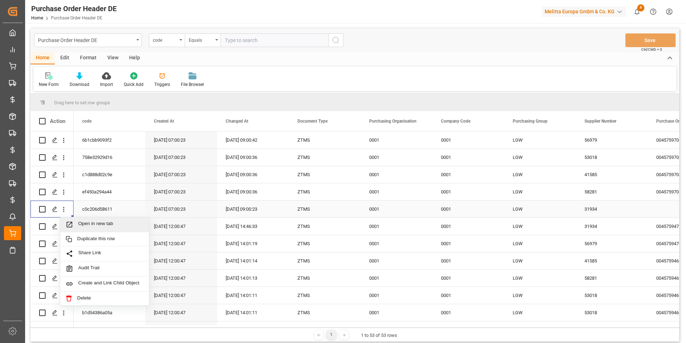
click at [110, 219] on div "Open in new tab" at bounding box center [104, 224] width 89 height 15
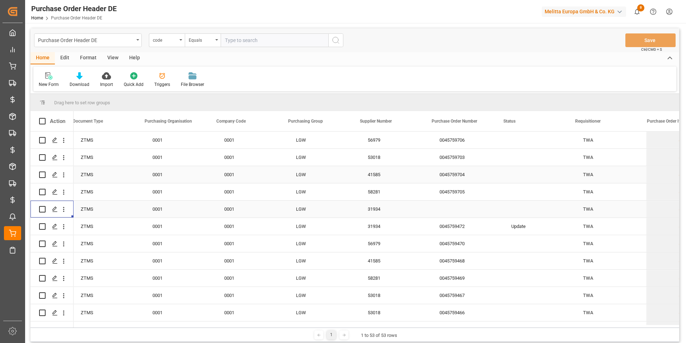
scroll to position [0, 225]
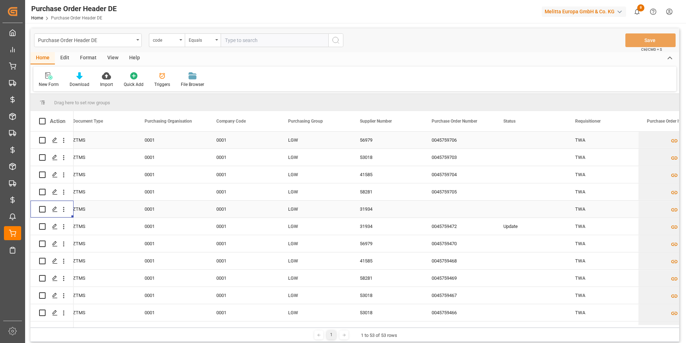
click at [465, 141] on div "0045759706" at bounding box center [459, 139] width 72 height 17
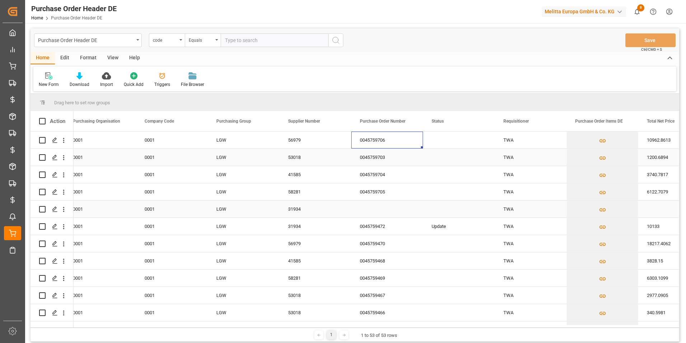
scroll to position [0, 0]
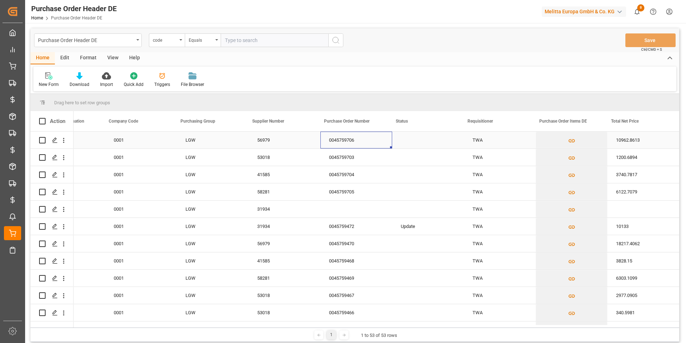
click at [358, 145] on div "0045759706" at bounding box center [357, 139] width 72 height 17
click at [352, 157] on div "0045759703" at bounding box center [357, 157] width 72 height 17
click at [342, 227] on div "0045759472" at bounding box center [357, 226] width 72 height 17
click at [337, 174] on div "0045759704" at bounding box center [357, 174] width 72 height 17
click at [360, 188] on div "0045759705" at bounding box center [357, 191] width 72 height 17
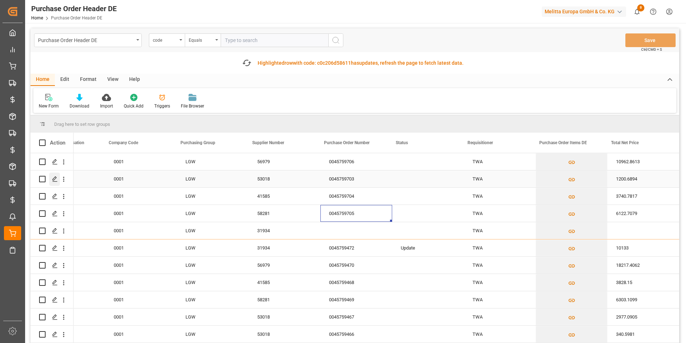
click at [55, 178] on icon "Press SPACE to select this row." at bounding box center [55, 179] width 6 height 6
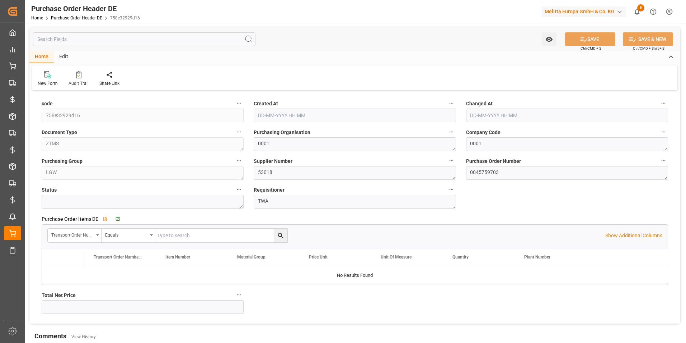
type input "1200.6894"
type input "13-10-2025 07:00"
type input "13-10-2025 09:00"
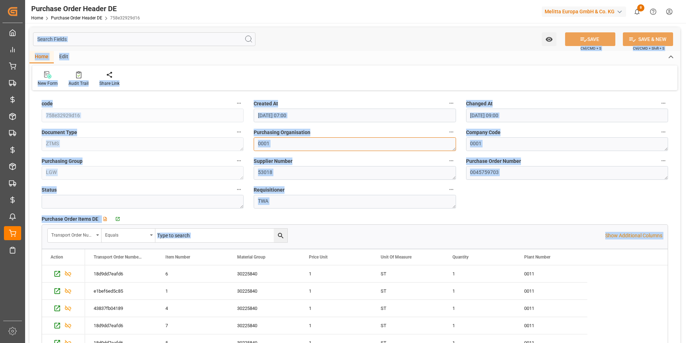
click at [332, 143] on textarea "0001" at bounding box center [355, 144] width 202 height 14
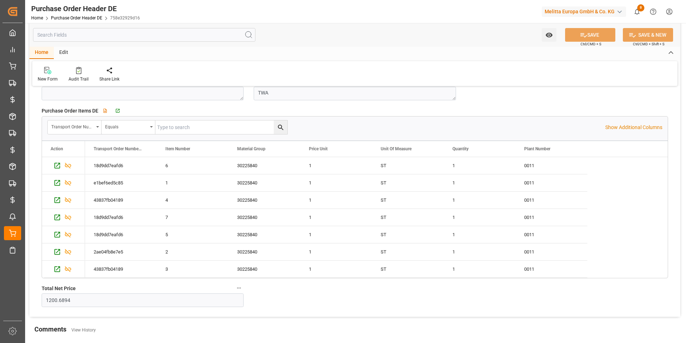
scroll to position [108, 0]
click at [57, 167] on icon "Press SPACE to select this row." at bounding box center [57, 166] width 8 height 8
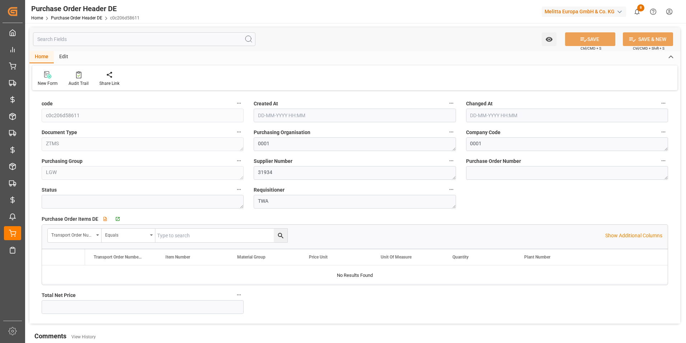
type input "[DATE] 07:00"
type input "[DATE] 09:00"
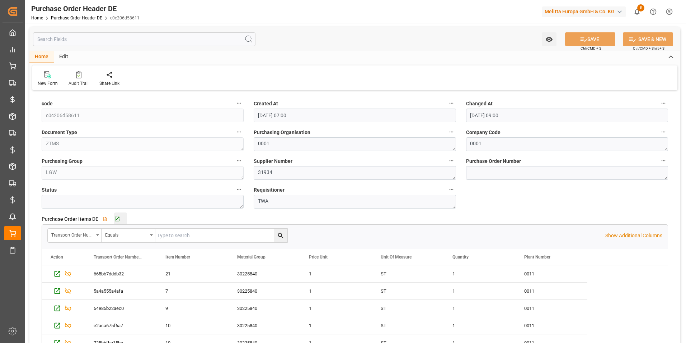
click at [122, 220] on div "Go to Purchase Order Items DE Grid" at bounding box center [120, 219] width 13 height 6
click at [176, 196] on textarea at bounding box center [143, 202] width 202 height 14
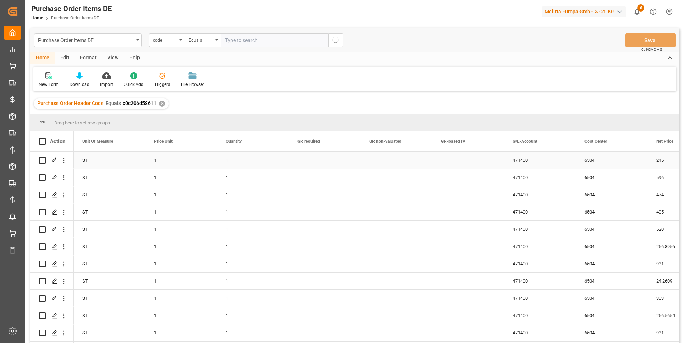
scroll to position [0, 478]
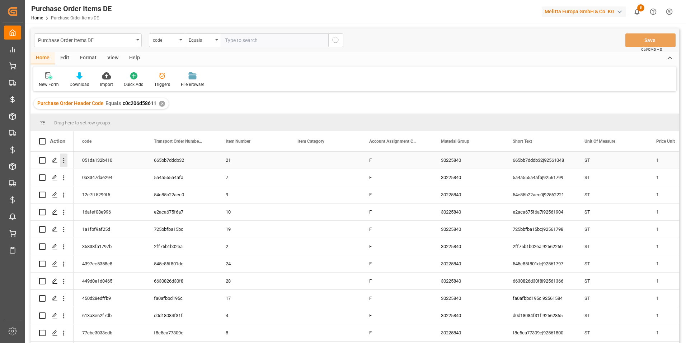
click at [65, 160] on icon "open menu" at bounding box center [64, 161] width 8 height 8
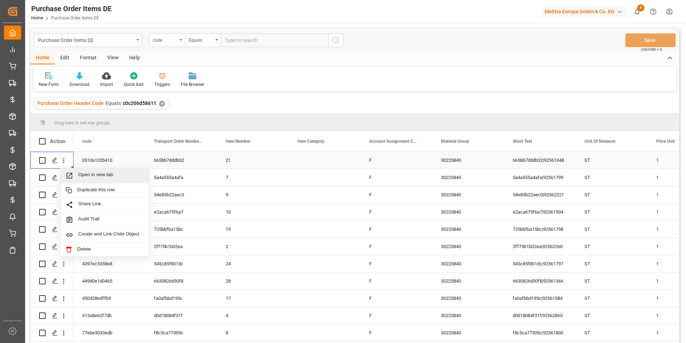
click at [80, 176] on span "Open in new tab" at bounding box center [110, 176] width 65 height 8
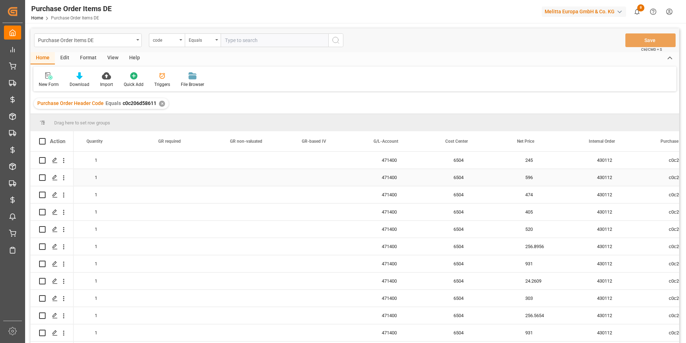
scroll to position [0, 646]
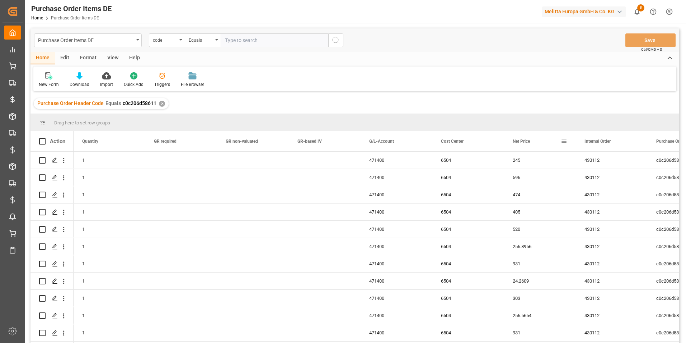
click at [533, 146] on div "Net Price" at bounding box center [537, 141] width 48 height 20
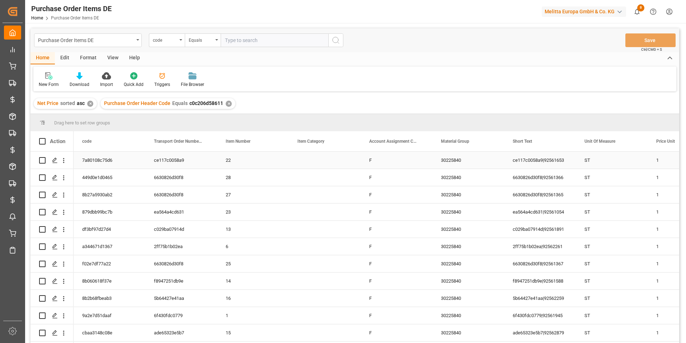
click at [542, 160] on div "ce117c0058a9|92561653" at bounding box center [540, 160] width 72 height 17
drag, startPoint x: 547, startPoint y: 164, endPoint x: 490, endPoint y: 168, distance: 57.2
click at [602, 169] on div "ST" at bounding box center [612, 177] width 72 height 17
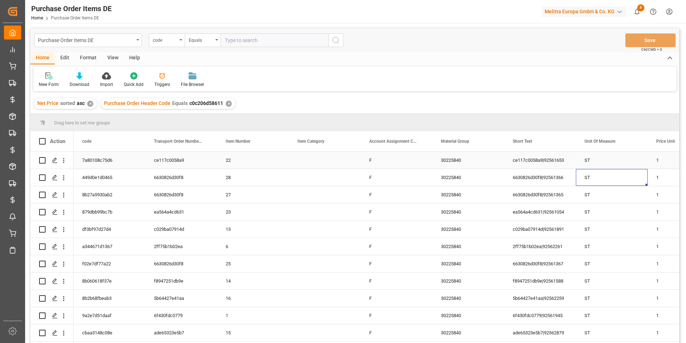
click at [611, 158] on div "ST" at bounding box center [612, 160] width 72 height 17
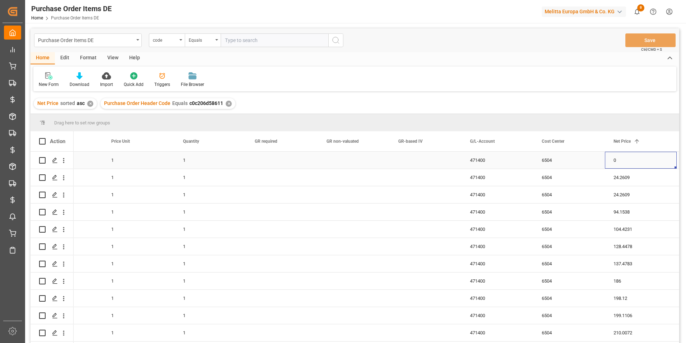
click at [620, 163] on div "0" at bounding box center [641, 160] width 72 height 17
click at [621, 162] on div "0" at bounding box center [641, 160] width 72 height 17
drag, startPoint x: 615, startPoint y: 162, endPoint x: 608, endPoint y: 163, distance: 6.6
click at [609, 163] on div "0" at bounding box center [641, 164] width 72 height 25
type input "49"
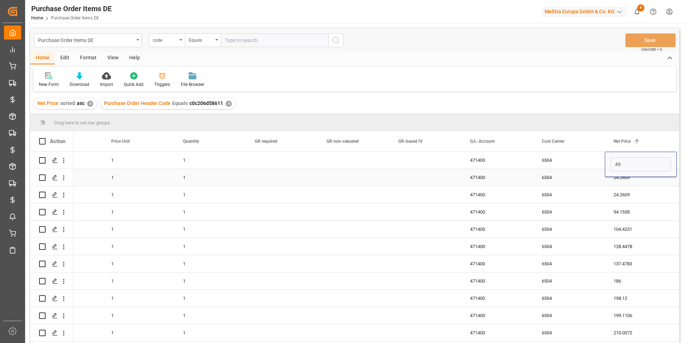
click at [557, 187] on div "6504" at bounding box center [570, 194] width 72 height 17
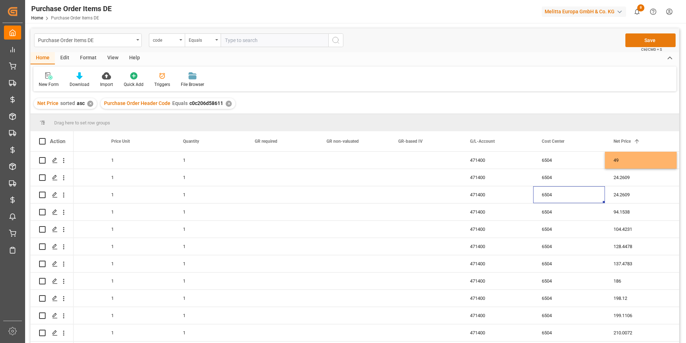
click at [657, 42] on button "Save" at bounding box center [651, 40] width 50 height 14
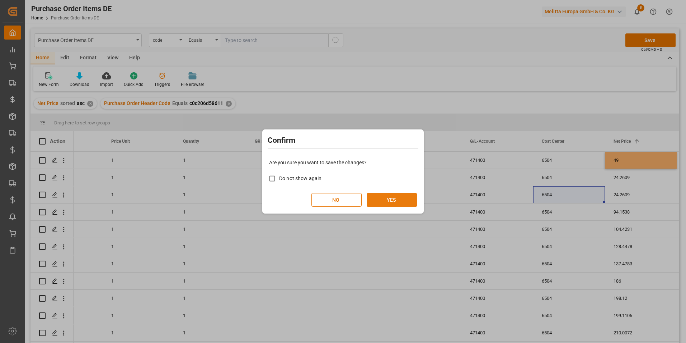
click at [390, 197] on button "YES" at bounding box center [392, 200] width 50 height 14
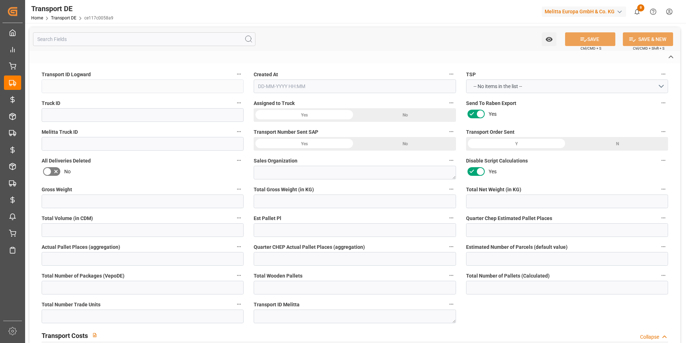
type input "ce117c0058a9"
type input "0f6ccc4f7f3c"
type input "600002965"
type textarea "1"
type input "No"
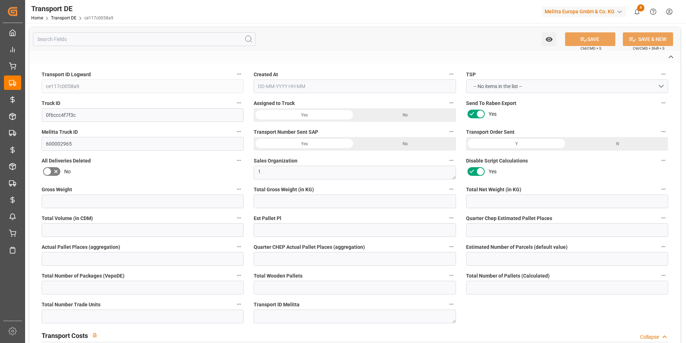
type input "52.039"
type textarea "0000086211"
type textarea "DM Drogerie Markt GmbH Co KG"
type input "An den Eifelhecken 1"
type input "53919"
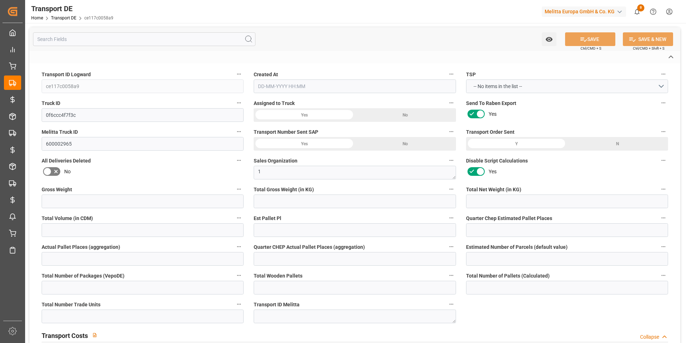
type textarea "Weilerswist"
type input "DE"
type input "DE-32423"
type input "Rhenus Retail Services GmbH"
type input "[PERSON_NAME][STREET_ADDRESS]"
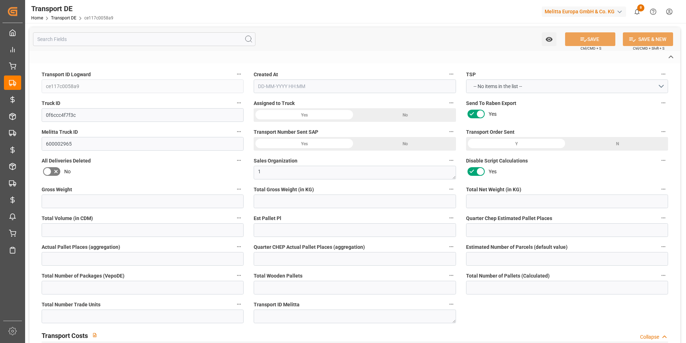
type input "32423"
type input "Minden"
type input "DE"
type input "Melitta Europa GmbH & Co. KG"
type input "[STREET_ADDRESS]"
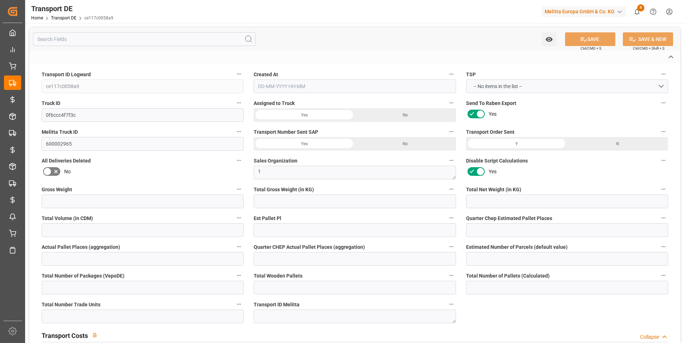
type input "32427"
type input "Minden"
type input "DE"
type input "Road"
type input "DE"
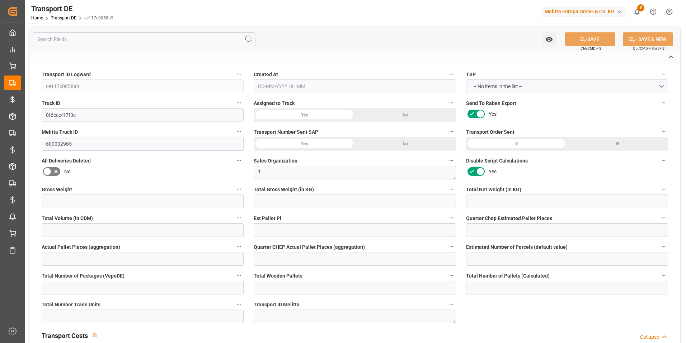
type input "32423"
type input "DE"
type input "53919"
type input "Groupage"
type input "26-40 t"
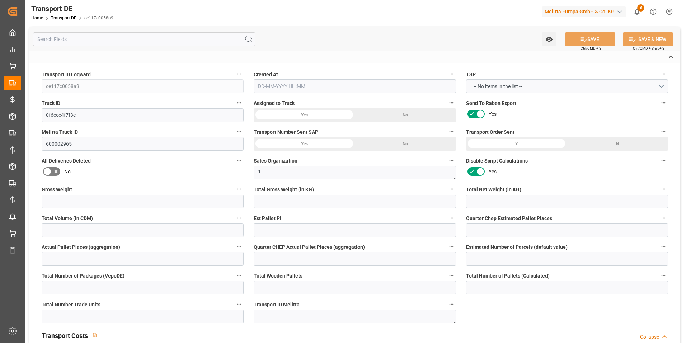
type input "EURO 6"
type input "Diesel"
type input "DE_02"
type input "DAP"
type input "DE 126011900"
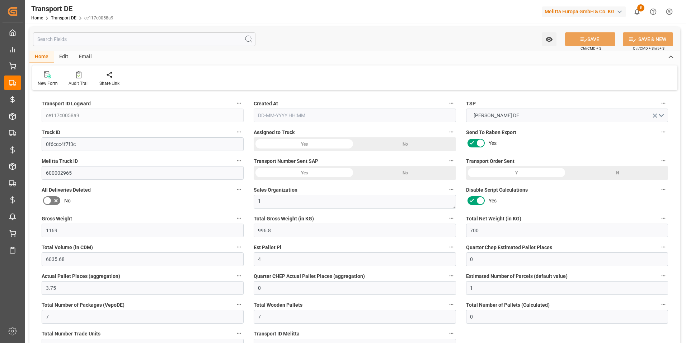
type input "1169"
type input "996.8"
type input "700"
type input "6035.68"
type input "4"
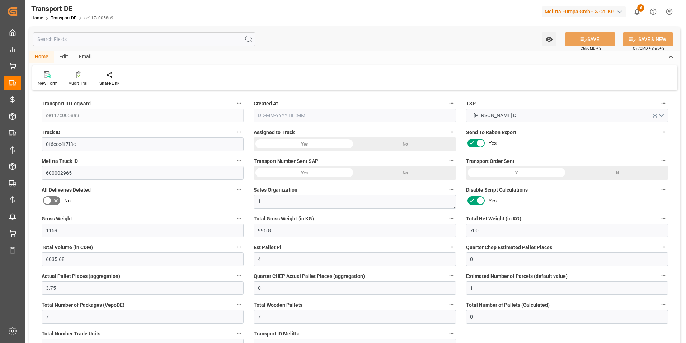
type input "0"
type input "3.75"
type input "0"
type input "1"
type input "7"
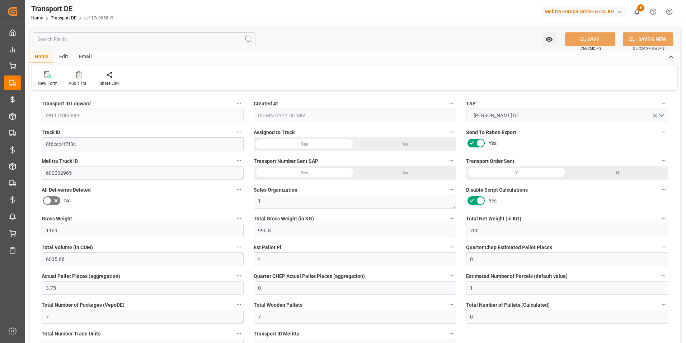
type input "7"
type input "0"
type input "280"
type input "0"
type input "49"
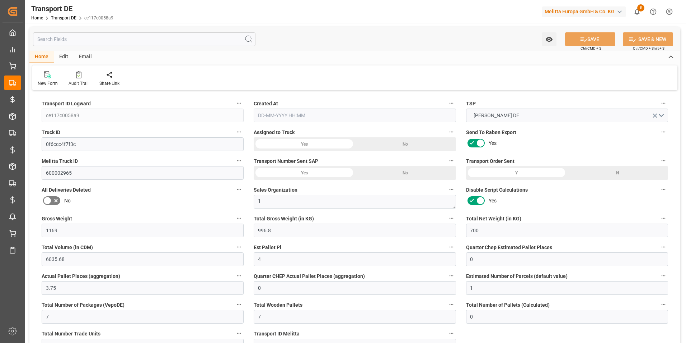
type input "3.039"
type input "49"
type input "53"
type input "7"
type input "0"
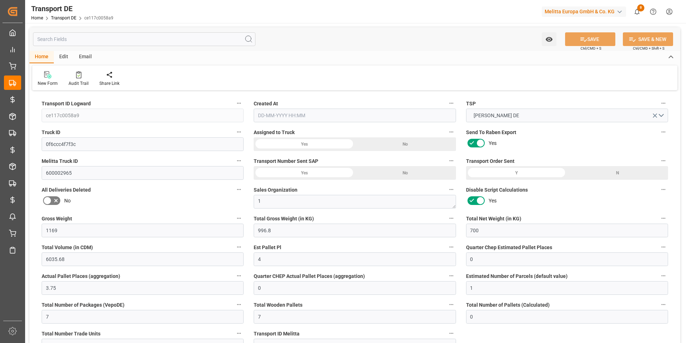
type input "0"
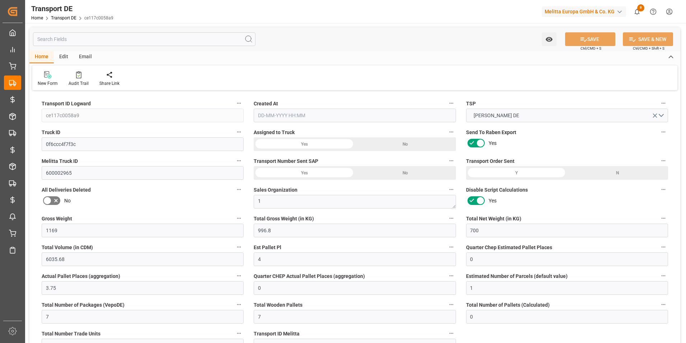
type input "0"
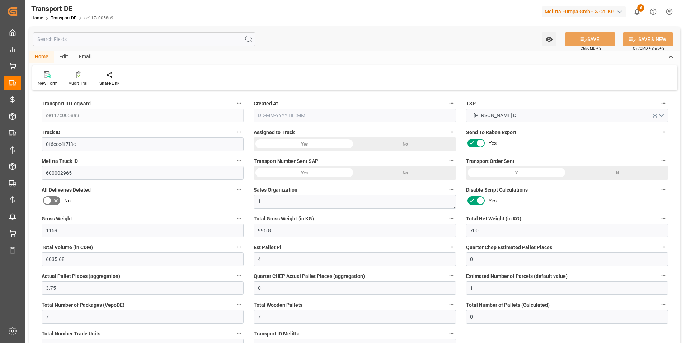
type input "0"
type input "996.8"
type input "4710.8598"
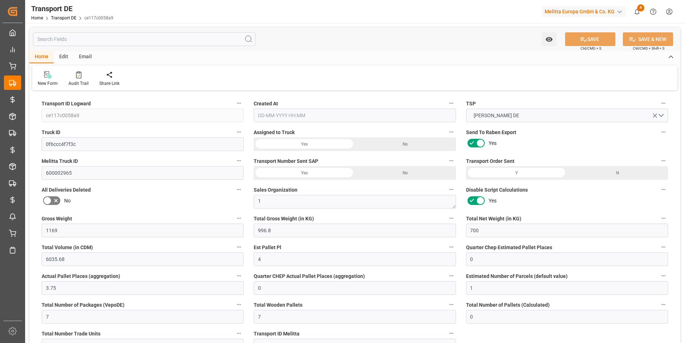
type input "21"
type input "35"
type input "0"
type input "7"
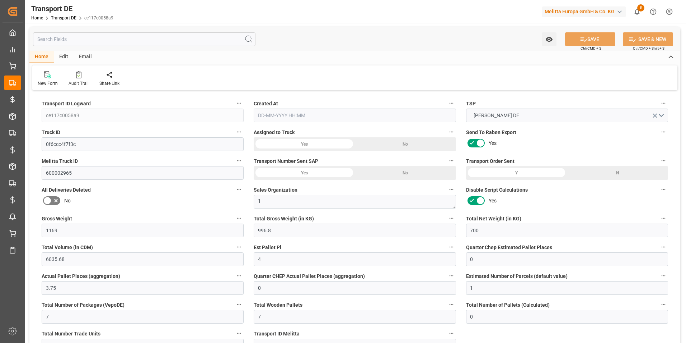
type input "0"
type input "1"
type input "0"
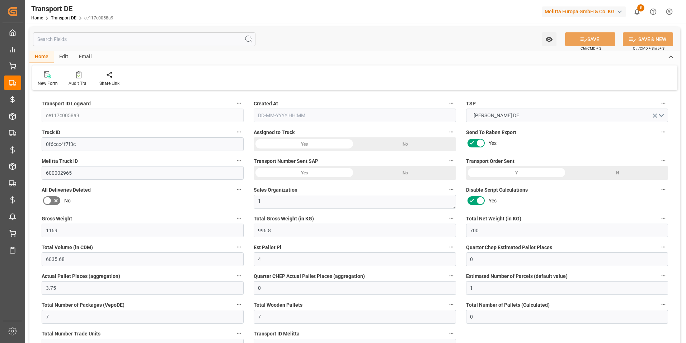
type input "0"
type input "280"
type input "52.039"
type input "49"
type input "25-09-2025 09:15"
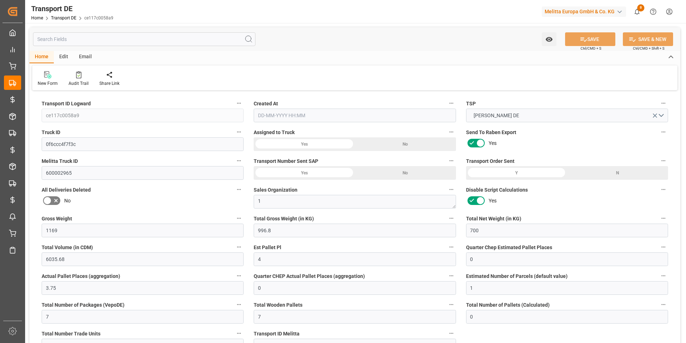
type input "26-09-2025"
type input "29-09-2025"
type input "30-09-2025"
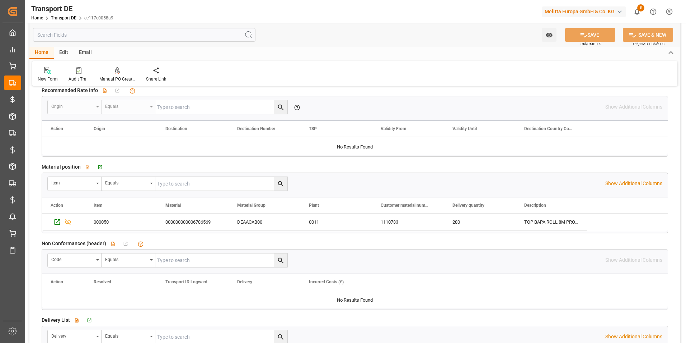
scroll to position [1185, 0]
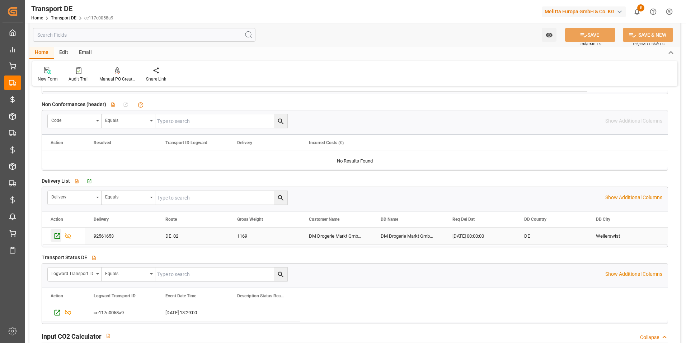
click at [58, 236] on icon "Press SPACE to select this row." at bounding box center [57, 236] width 8 height 8
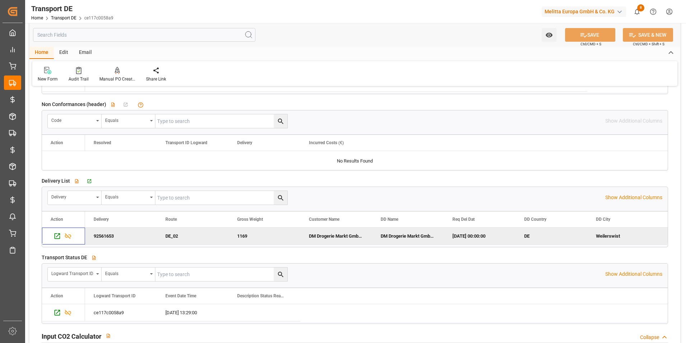
click at [82, 82] on div "Audit Trail" at bounding box center [79, 79] width 20 height 6
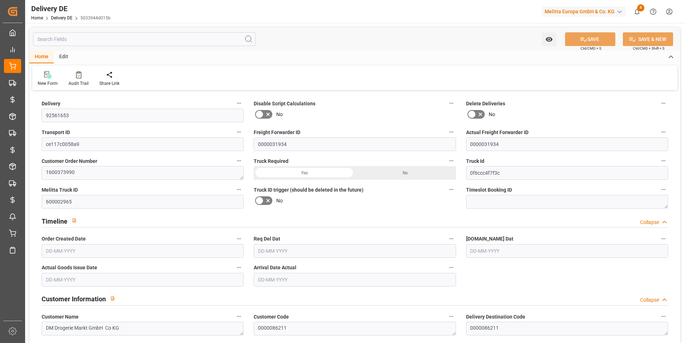
type input "7"
type input "4"
type input "3.75"
type input "700"
type input "1169"
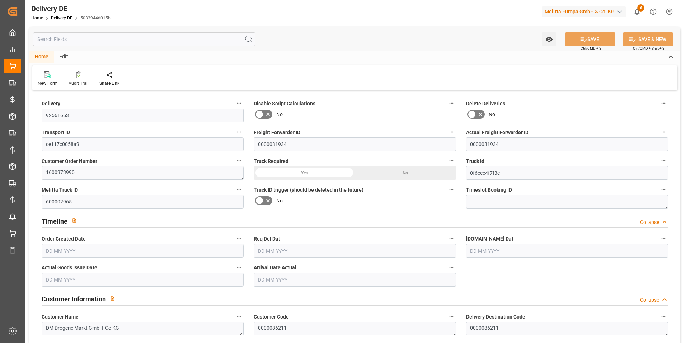
type input "6035.68"
type input "25-09-2025"
type input "30-09-2025"
type input "26-09-2025"
type input "29-09-2025"
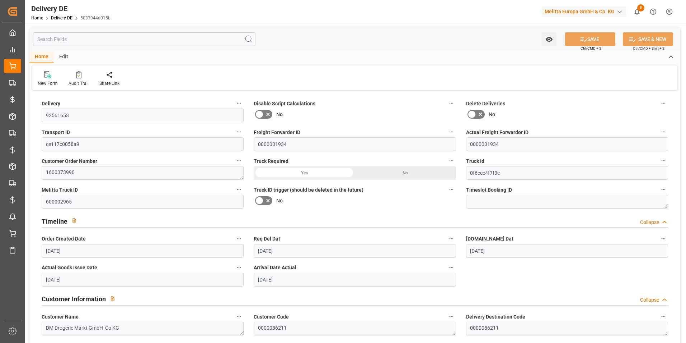
type input "30-09-2025"
click at [70, 86] on div "Audit Trail" at bounding box center [79, 83] width 20 height 6
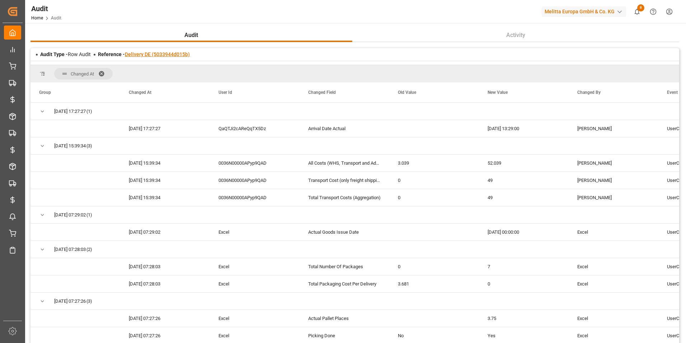
click at [168, 55] on link "Delivery DE (5033944d015b)" at bounding box center [157, 54] width 65 height 6
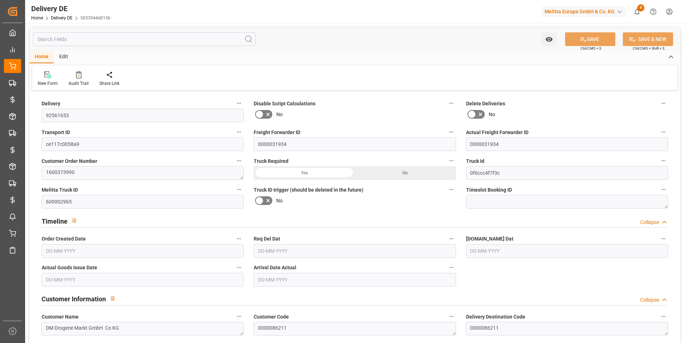
type input "92561653"
type input "ce117c0058a9"
type input "0000031934"
type textarea "1600373990"
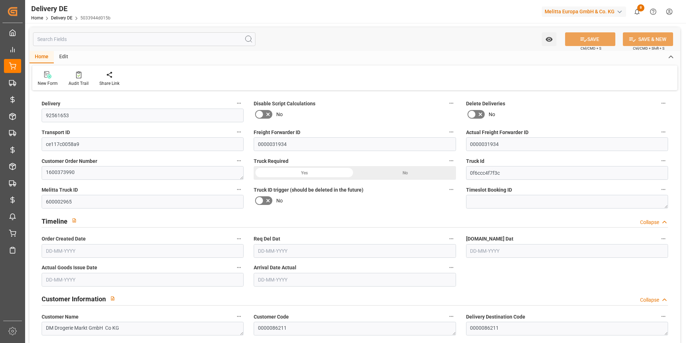
type input "0f6ccc4f7f3c"
type input "600002965"
type textarea "DM Drogerie Markt GmbH Co KG"
type textarea "0000086211"
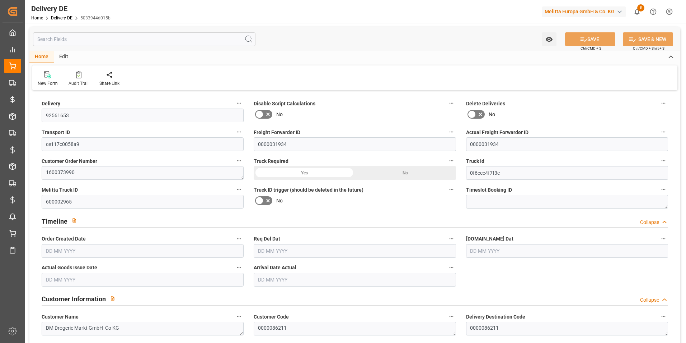
type textarea "DM Drogerie Markt GmbH Co KG"
type textarea "An den Eifelhecken 1"
type textarea "53919"
type textarea "DE"
type textarea "Weilerswist"
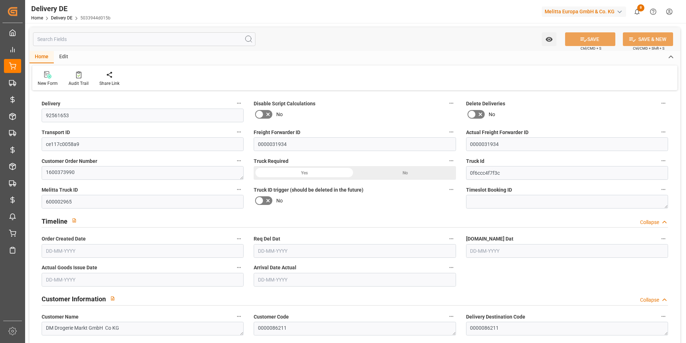
type textarea "53"
type textarea "0011"
type textarea "1"
type textarea "LF"
type input "Free to Choose"
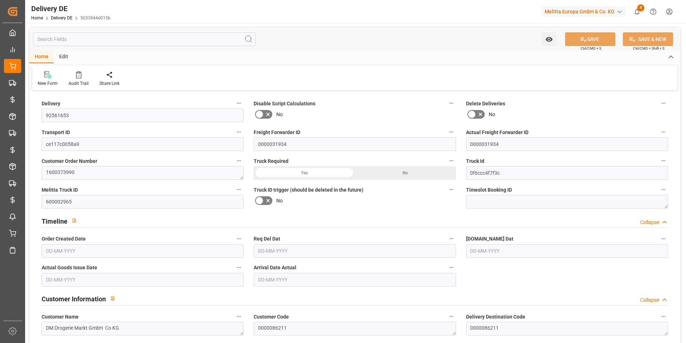
type input "Pallet"
type textarea "DE_02"
type input "DE_02"
type textarea "BEI FIXEN TER- MINEN MAX WARTEZEIT 30 MINUTEN FAHRZEUGE MUESSEN EINE RAMPENHOEH…"
type input "DAP"
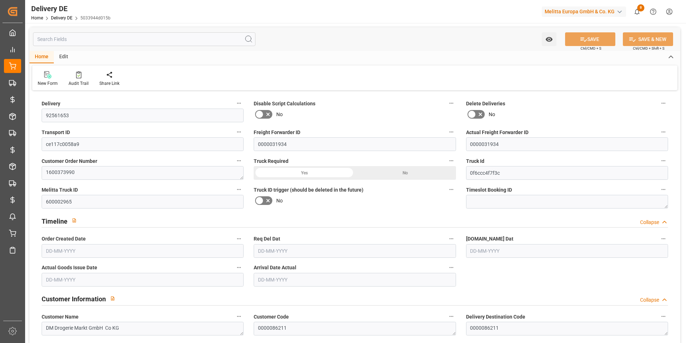
type input "00"
type input "LPAP"
type textarea "kein Zwischenlagenpapier"
type input "PKKK"
type textarea "keine Sandwichpaletten, Bodenlagenpapier, Spanplatte"
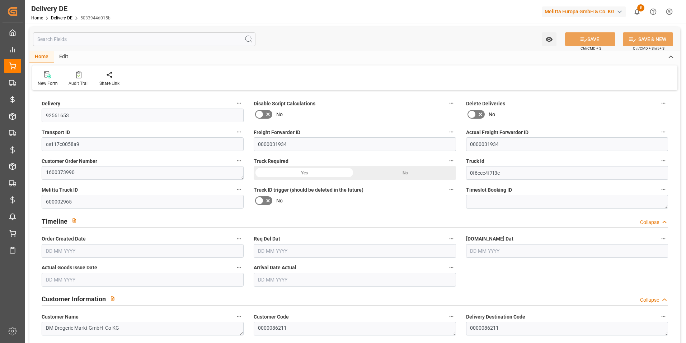
type input "NMIX"
type textarea "keine Mischpaletten"
type input "EPQB"
type textarea "VP=EUB,Kommi=EUB"
type input "VLQU"
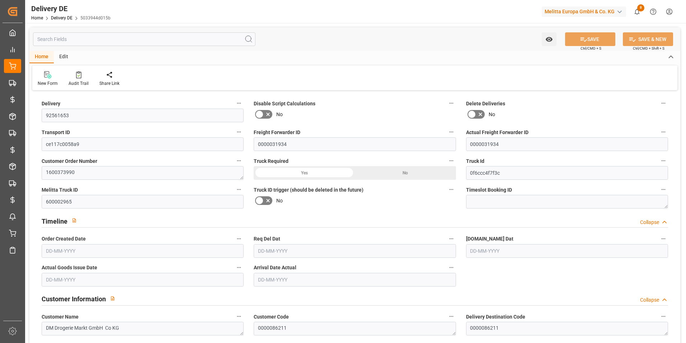
type textarea "Keine Querverladung"
type input "7"
type input "4"
type input "3.75"
type input "700"
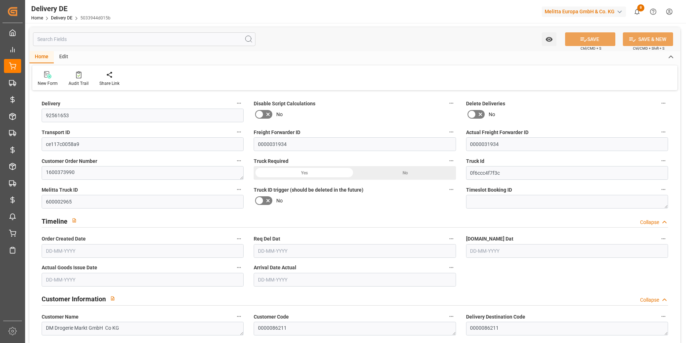
type input "1169"
type input "6035.68"
type input "[DATE]"
type input "26-09-2025"
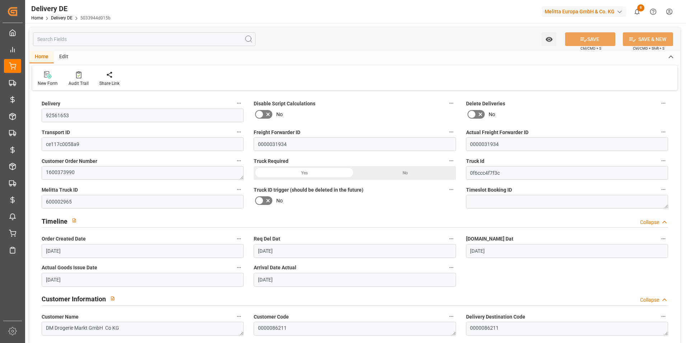
type input "29-09-2025"
type input "[DATE]"
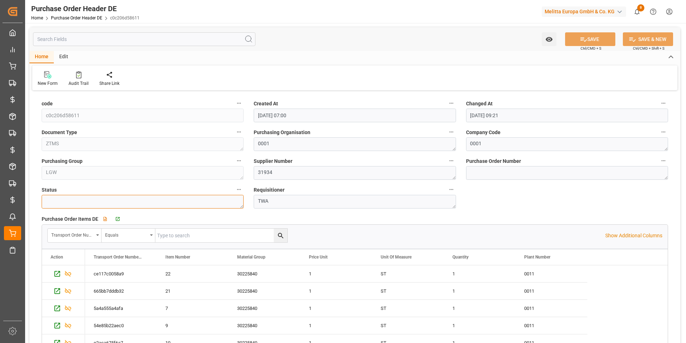
click at [112, 201] on textarea at bounding box center [143, 202] width 202 height 14
type textarea "Update"
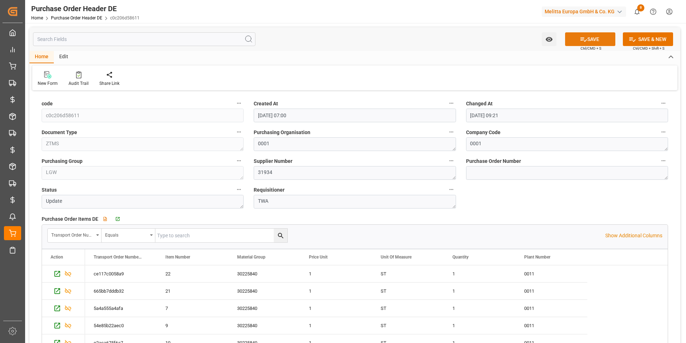
click at [581, 39] on icon at bounding box center [584, 40] width 8 height 8
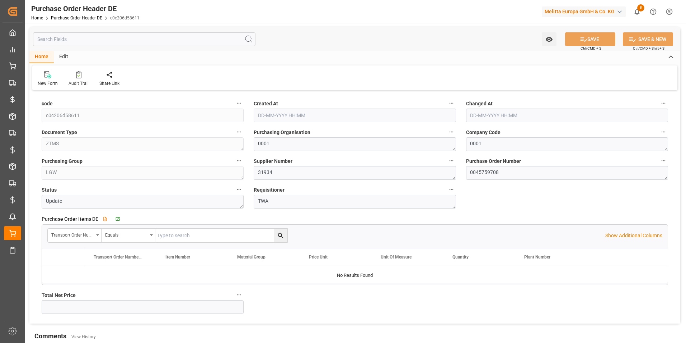
type input "8216.3751"
type input "[DATE] 07:00"
type input "[DATE] 09:21"
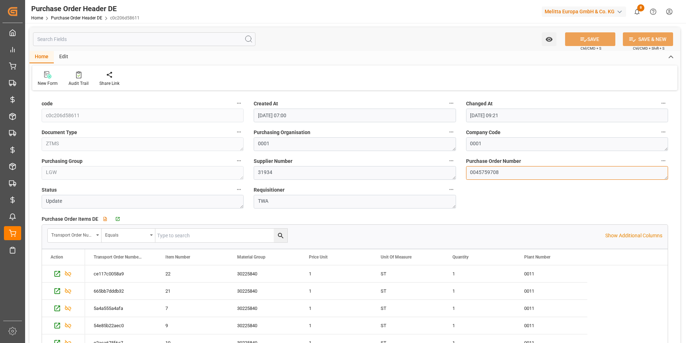
drag, startPoint x: 514, startPoint y: 176, endPoint x: 477, endPoint y: 178, distance: 36.7
click at [477, 178] on textarea "0045759708" at bounding box center [567, 173] width 202 height 14
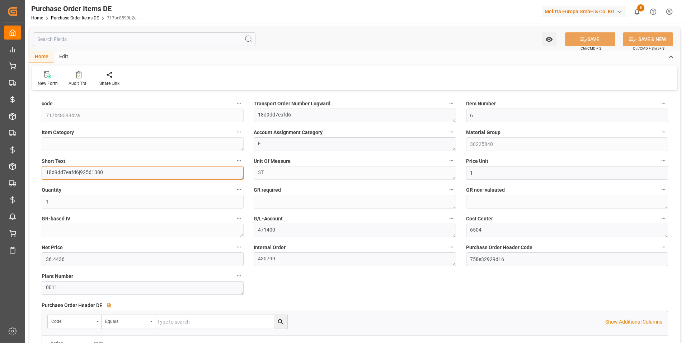
click at [100, 175] on textarea "18d9dd7eafd6|92561380" at bounding box center [143, 173] width 202 height 14
click at [55, 175] on textarea "18d9dd7eafd6|92561380" at bounding box center [143, 173] width 202 height 14
click at [56, 174] on textarea "18d9dd7eafd6|92561380" at bounding box center [143, 173] width 202 height 14
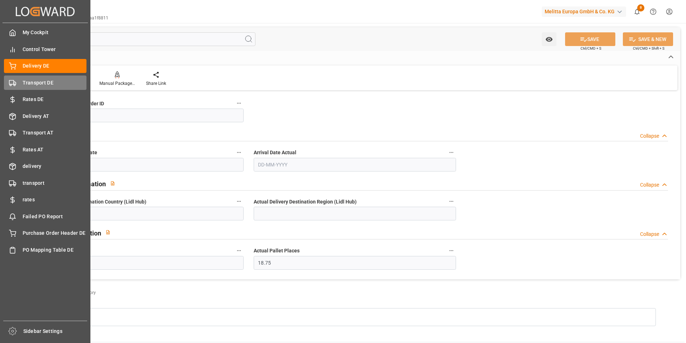
click at [19, 82] on div "Transport DE Transport DE" at bounding box center [45, 82] width 83 height 14
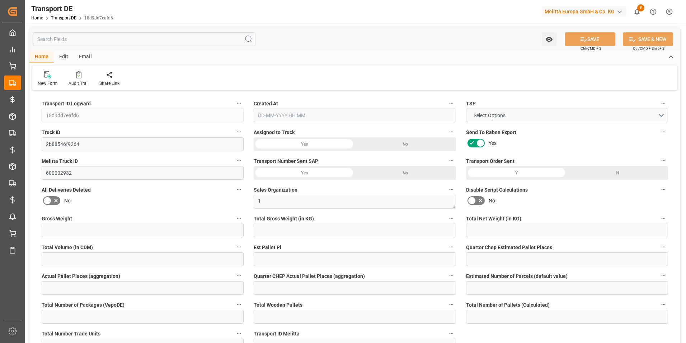
type input "3503.051"
type input "2933.315"
type input "2732.643"
type input "15553.928"
type input "12"
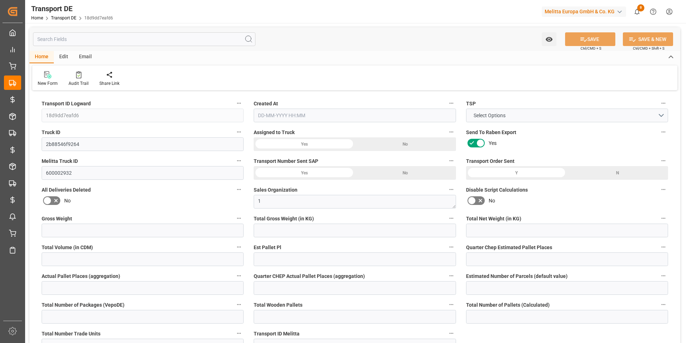
type input "0"
type input "14.25"
type input "0"
type input "1"
type input "18"
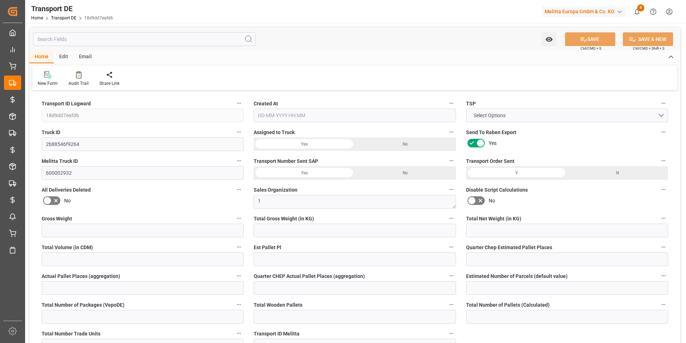
type input "18"
type input "9"
type input "424"
type input "0"
type input "422.9"
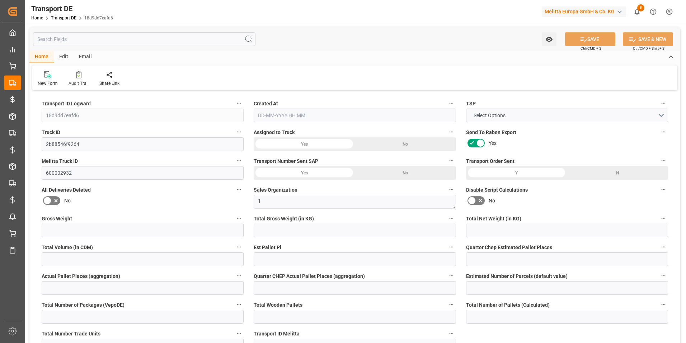
type input "278.377"
type input "422.9"
type input "415.457"
type input "59"
type input "18"
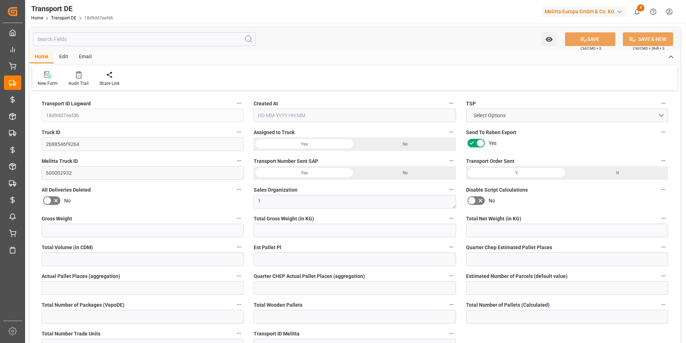
type input "0"
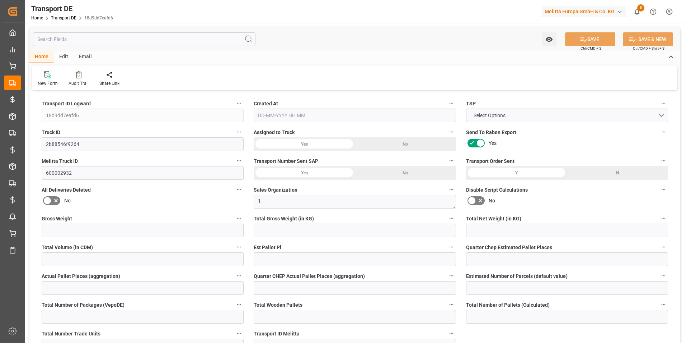
type input "0"
type input "-7.443"
type input "0"
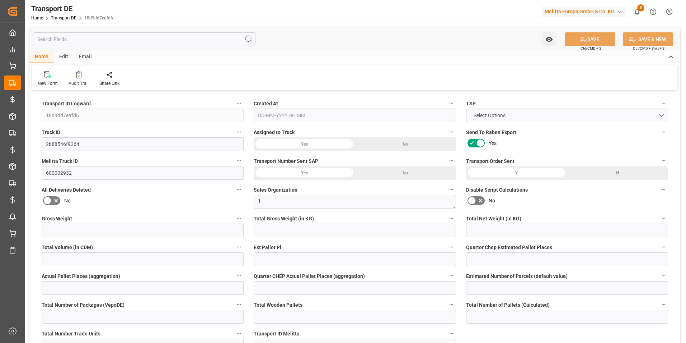
type input "0"
type input "2933.315"
type input "10767.6795"
type input "21"
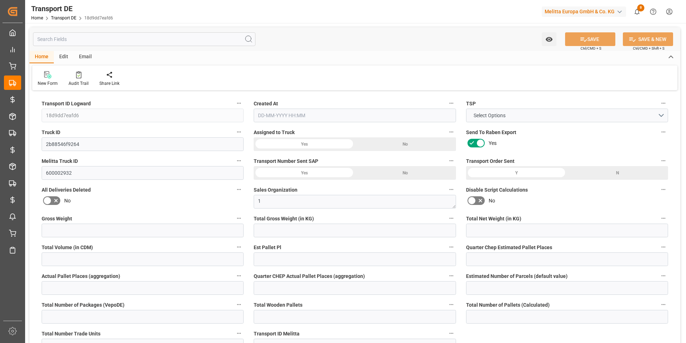
type input "80"
type input "0"
type input "1"
type input "13"
type input "0"
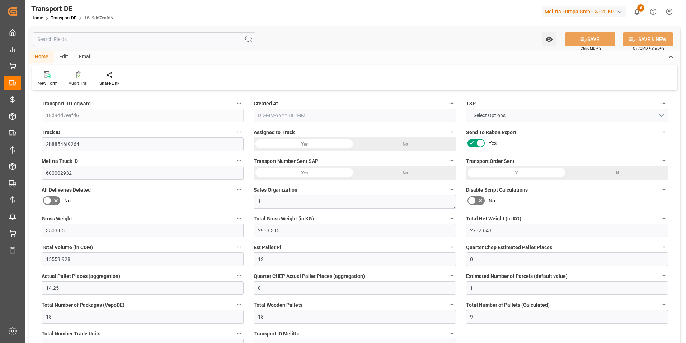
type input "0"
type input "3"
type input "4"
type input "0"
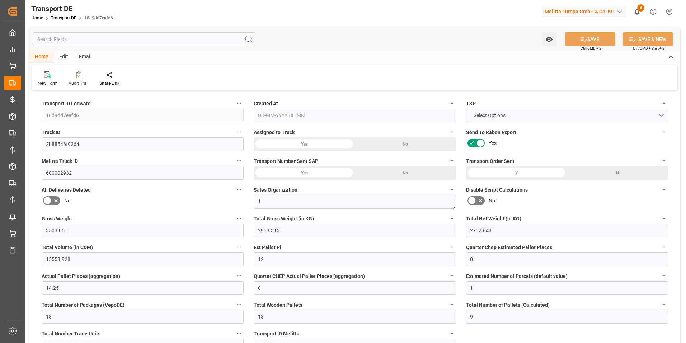
type input "840"
type input "693.834"
type input "415.457"
type input "24-09-2025 11:47"
type input "25-09-2025"
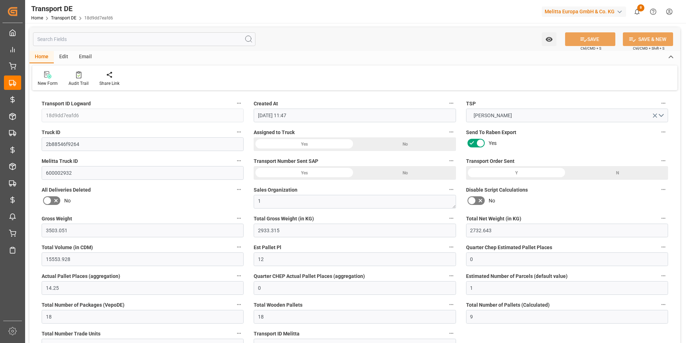
type input "02-10-2025"
type input "30-09-2025"
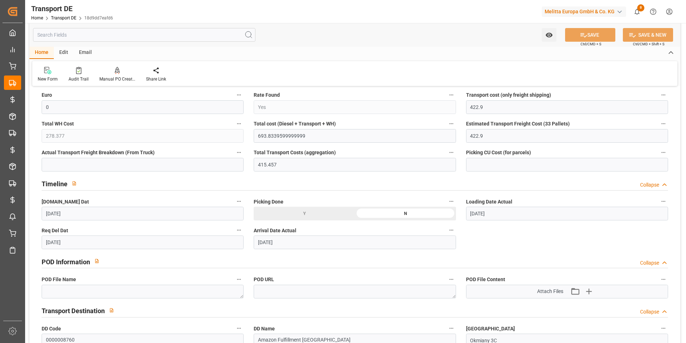
scroll to position [431, 0]
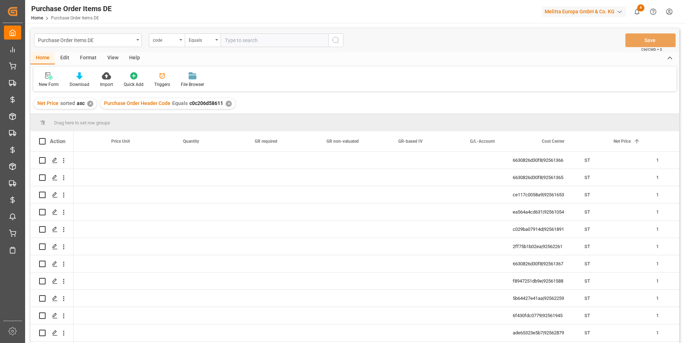
scroll to position [0, 545]
